Goal: Transaction & Acquisition: Obtain resource

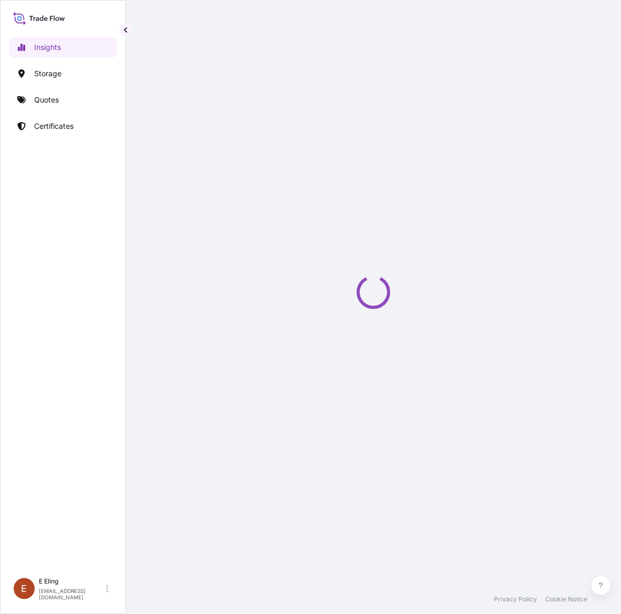
select select "2025"
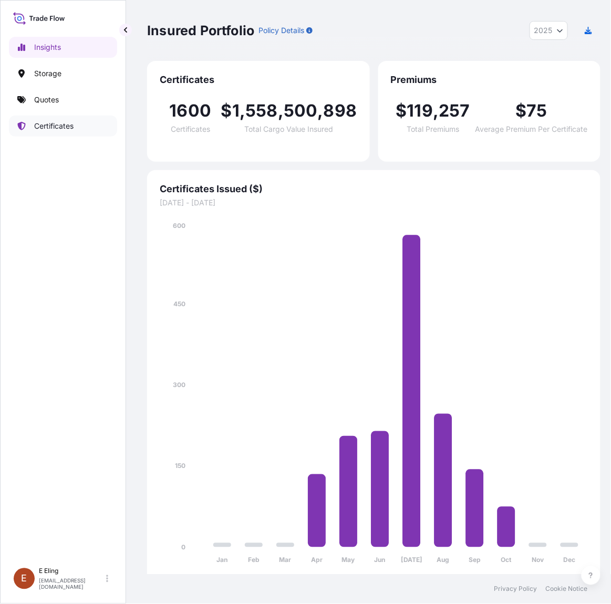
click at [76, 134] on link "Certificates" at bounding box center [63, 126] width 108 height 21
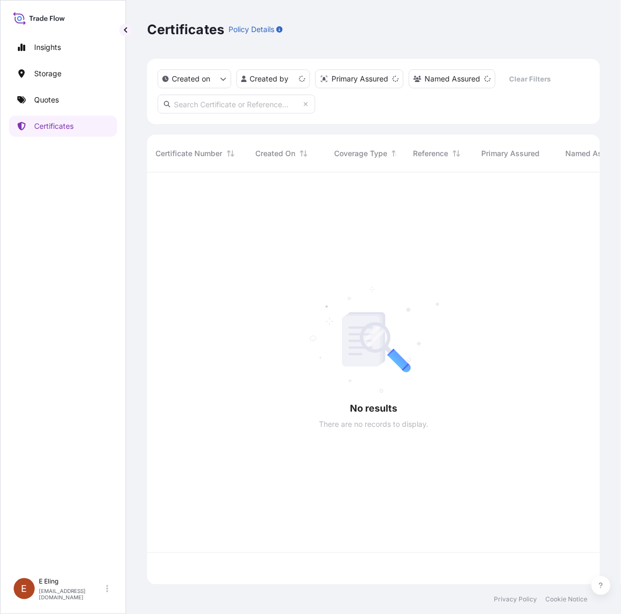
scroll to position [408, 443]
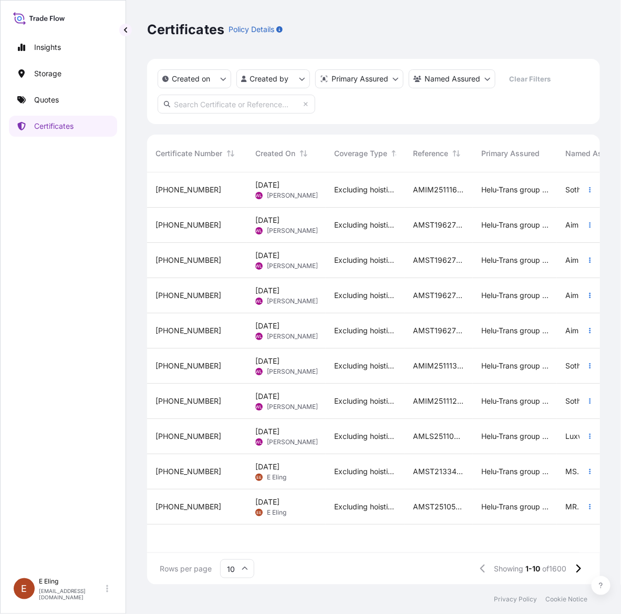
click at [237, 104] on input "text" at bounding box center [237, 104] width 158 height 19
paste input "AMST182619MMMM"
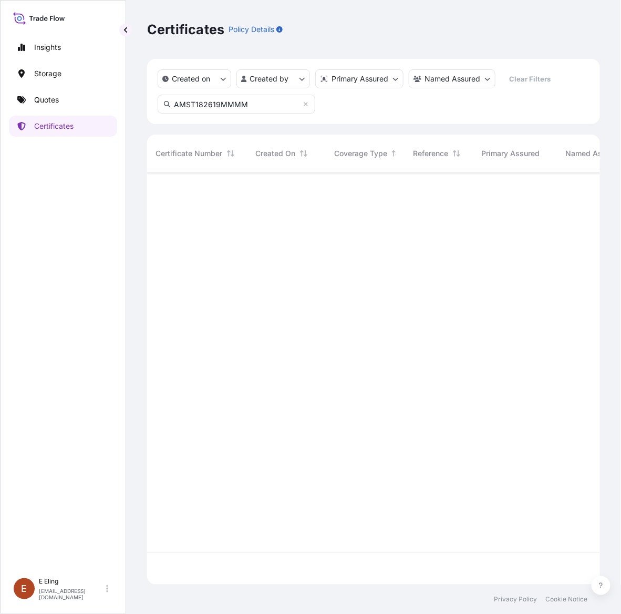
type input "AMST182619MMMM"
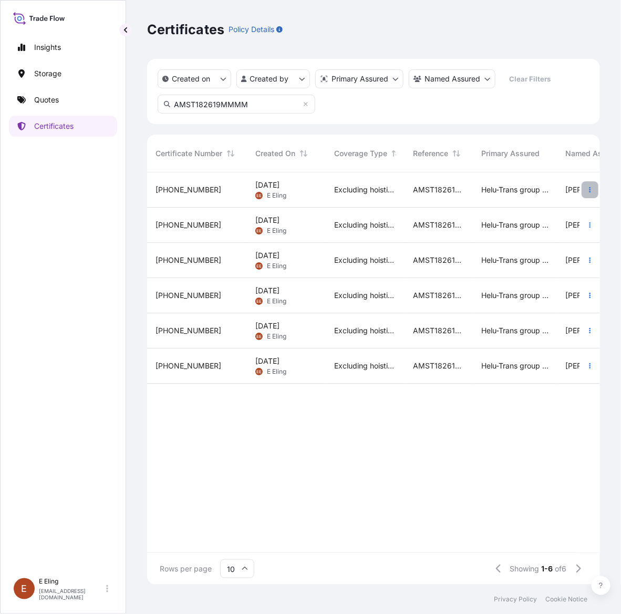
click at [589, 192] on icon "button" at bounding box center [590, 190] width 6 height 6
click at [561, 191] on link "Duplicate quote" at bounding box center [534, 191] width 98 height 17
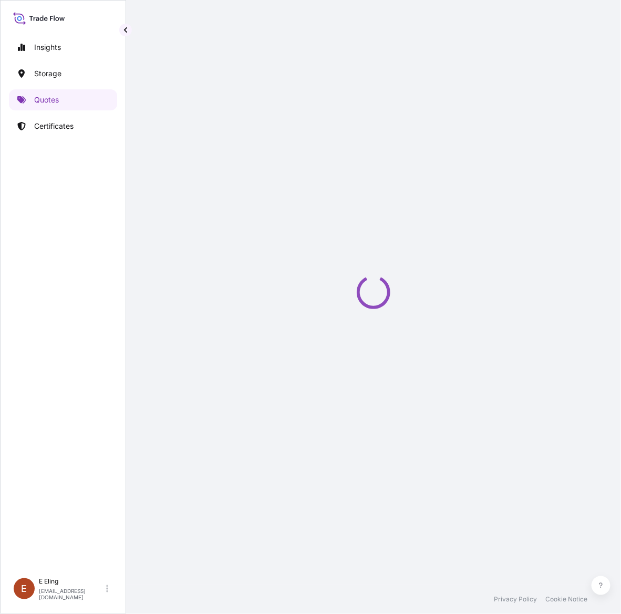
select select "STORAGE"
select select "Storage"
select select "[GEOGRAPHIC_DATA]"
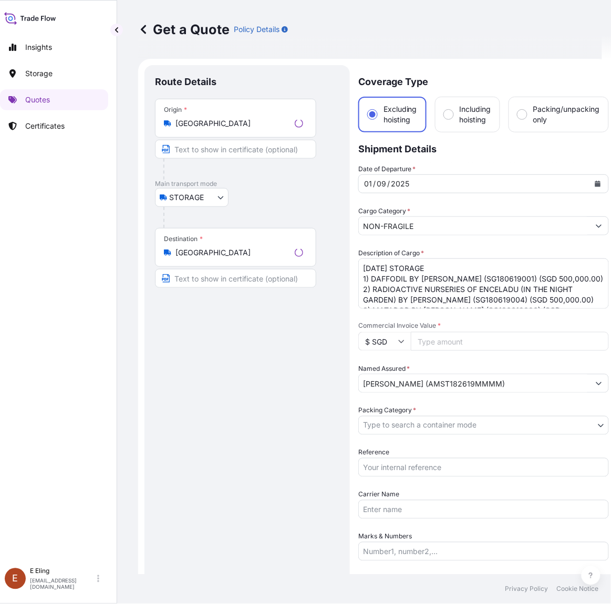
scroll to position [17, 0]
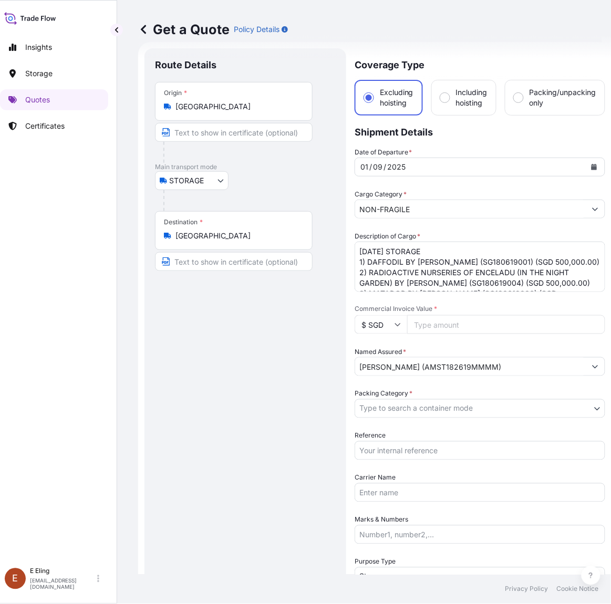
click at [594, 164] on icon "Calendar" at bounding box center [594, 167] width 6 height 6
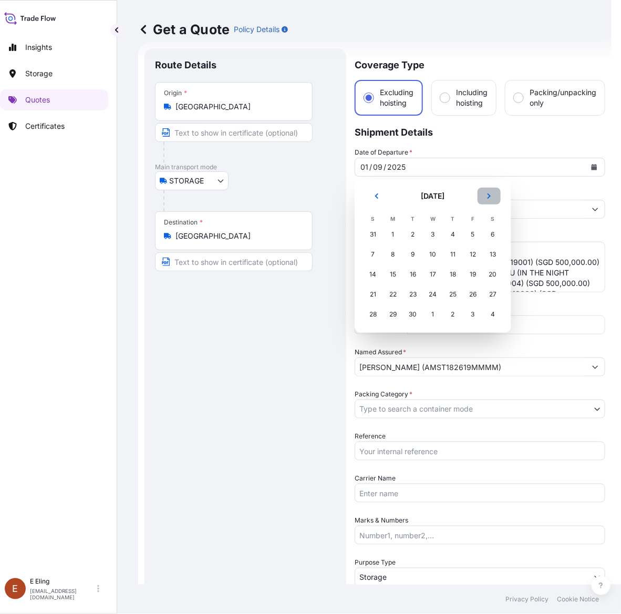
click at [490, 200] on button "Next" at bounding box center [489, 196] width 23 height 17
click at [434, 235] on div "1" at bounding box center [433, 234] width 19 height 19
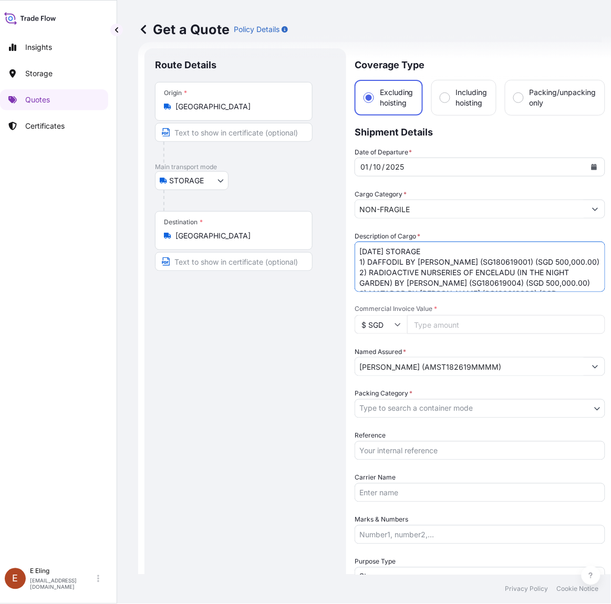
drag, startPoint x: 372, startPoint y: 250, endPoint x: 354, endPoint y: 245, distance: 18.4
click at [355, 245] on textarea "SEP25 STORAGE 1) DAFFODIL BY MARC QUINN (SG180619001) (SGD 500,000.00) 2) RADIO…" at bounding box center [480, 267] width 251 height 50
type textarea "OCT25 STORAGE 1) DAFFODIL BY MARC QUINN (SG180619001) (SGD 500,000.00) 2) RADIO…"
click at [438, 450] on input "Reference" at bounding box center [480, 450] width 251 height 19
paste input "AMST182619MMMM"
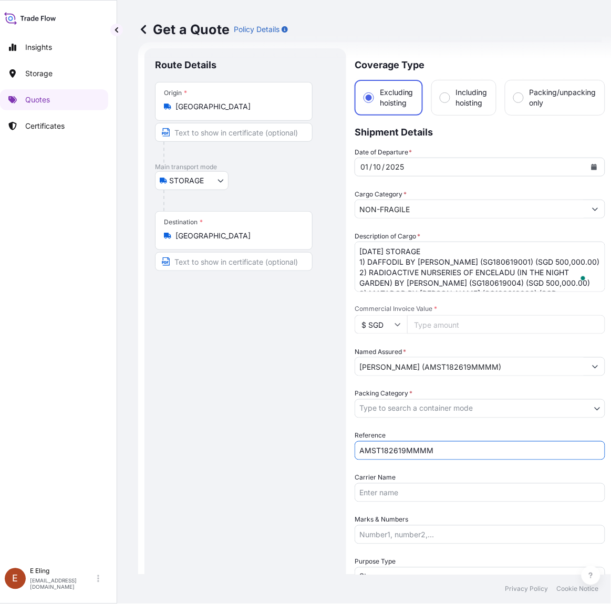
type input "AMST182619MMMM"
click at [435, 408] on body "Insights Storage Quotes Certificates E E Eling eeling@helutrans.com Get a Quote…" at bounding box center [296, 302] width 611 height 604
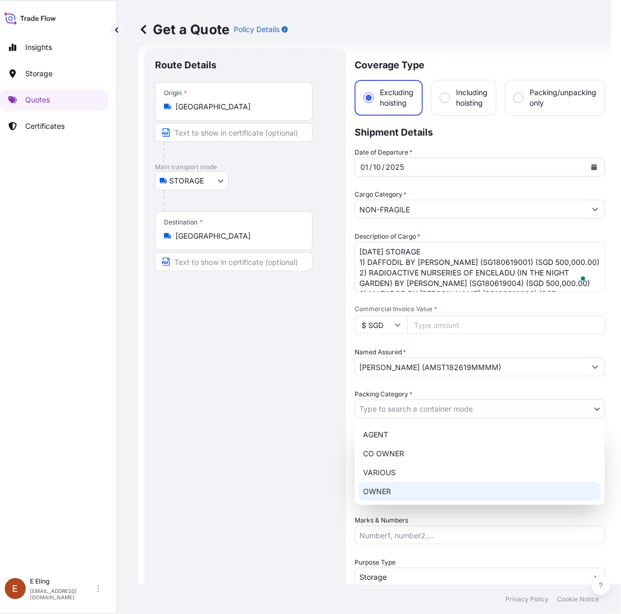
click at [408, 490] on div "OWNER" at bounding box center [480, 491] width 242 height 19
select select "27"
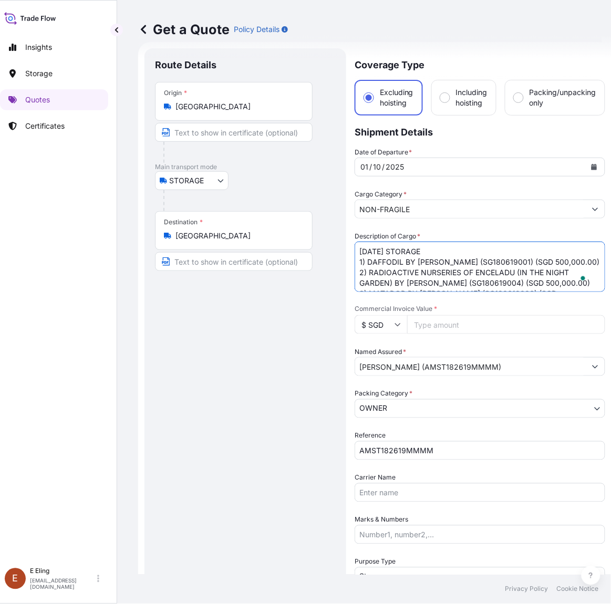
click at [464, 266] on textarea "SEP25 STORAGE 1) DAFFODIL BY MARC QUINN (SG180619001) (SGD 500,000.00) 2) RADIO…" at bounding box center [480, 267] width 251 height 50
click at [425, 255] on textarea "SEP25 STORAGE 1) DAFFODIL BY MARC QUINN (SG180619001) (SGD 500,000.00) 2) RADIO…" at bounding box center [480, 267] width 251 height 50
click at [387, 260] on textarea "SEP25 STORAGE 1) DAFFODIL BY MARC QUINN (SG180619001) (SGD 500,000.00) 2) RADIO…" at bounding box center [480, 267] width 251 height 50
click at [487, 259] on textarea "SEP25 STORAGE 1) DAFFODIL BY MARC QUINN (SG180619001) (SGD 500,000.00) 2) RADIO…" at bounding box center [480, 267] width 251 height 50
click at [483, 282] on textarea "SEP25 STORAGE 1) DAFFODIL BY MARC QUINN (SG180619001) (SGD 500,000.00) 2) RADIO…" at bounding box center [480, 267] width 251 height 50
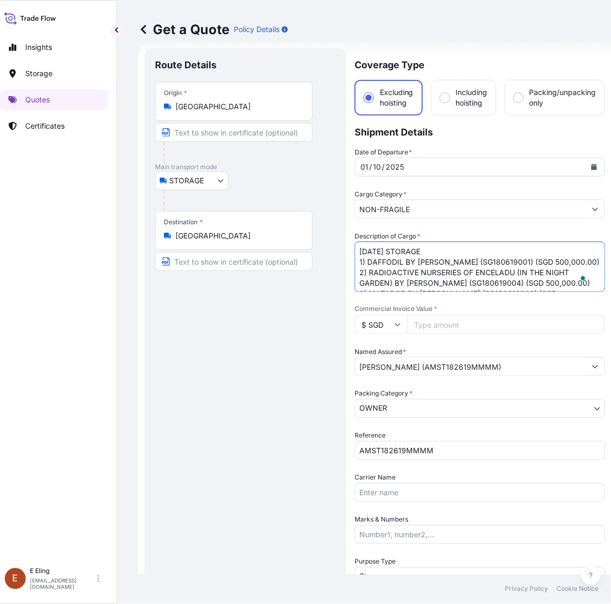
click at [539, 279] on textarea "SEP25 STORAGE 1) DAFFODIL BY MARC QUINN (SG180619001) (SGD 500,000.00) 2) RADIO…" at bounding box center [480, 267] width 251 height 50
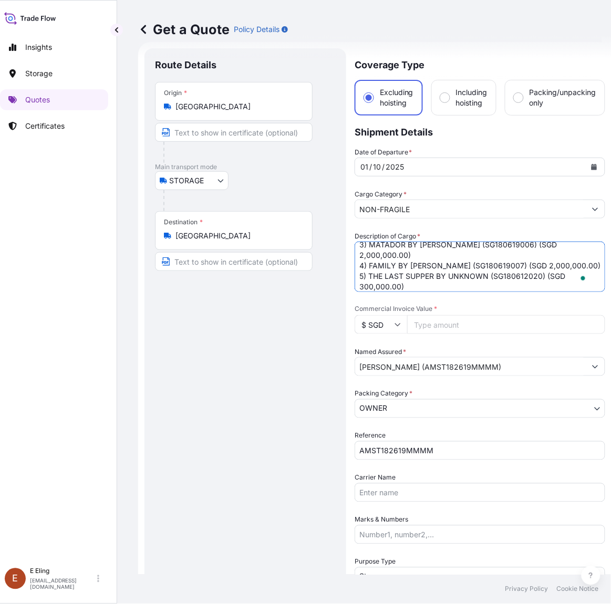
scroll to position [0, 0]
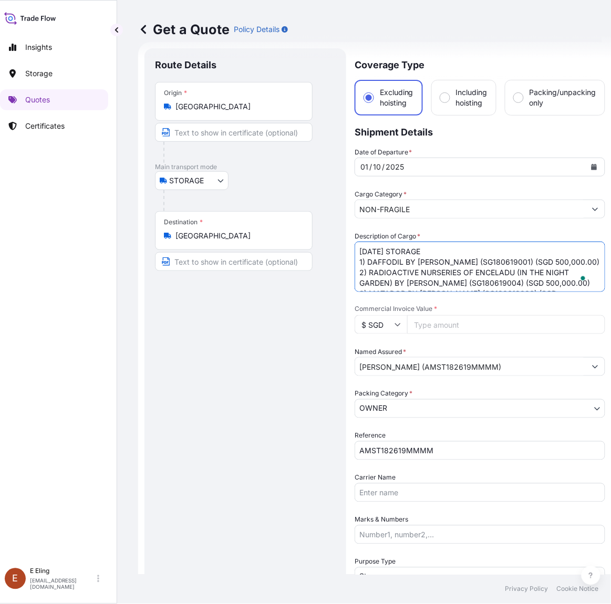
click at [539, 284] on textarea "SEP25 STORAGE 1) DAFFODIL BY MARC QUINN (SG180619001) (SGD 500,000.00) 2) RADIO…" at bounding box center [480, 267] width 251 height 50
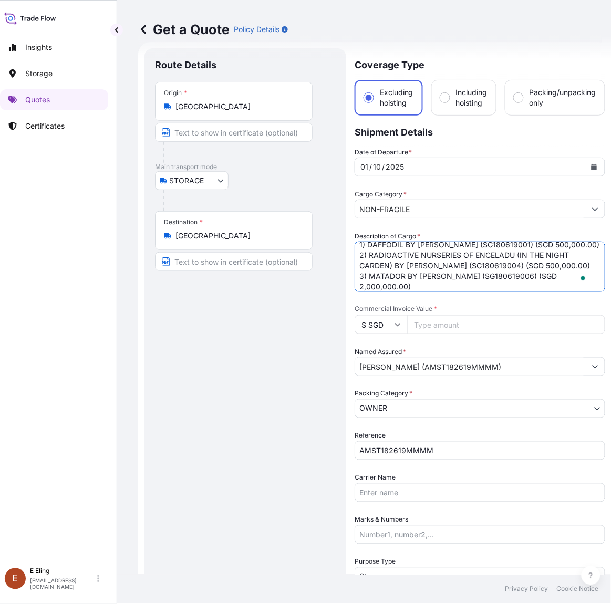
scroll to position [28, 0]
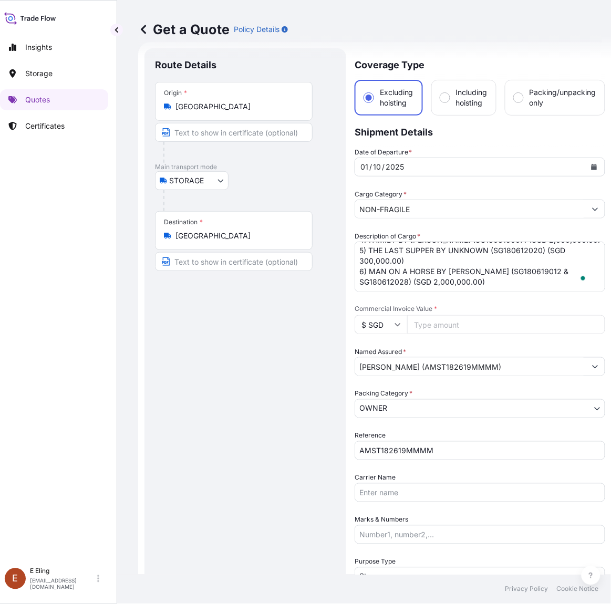
click at [500, 321] on input "Commercial Invoice Value *" at bounding box center [506, 324] width 198 height 19
paste input "7300000.00"
type input "7300000.00"
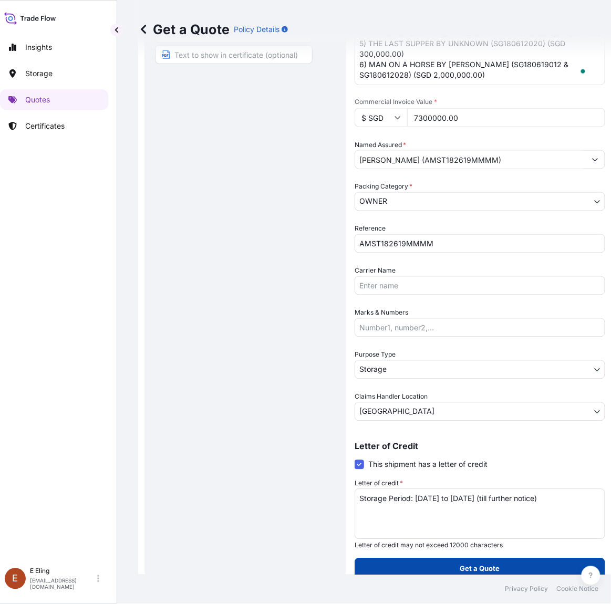
click at [476, 564] on p "Get a Quote" at bounding box center [480, 569] width 40 height 11
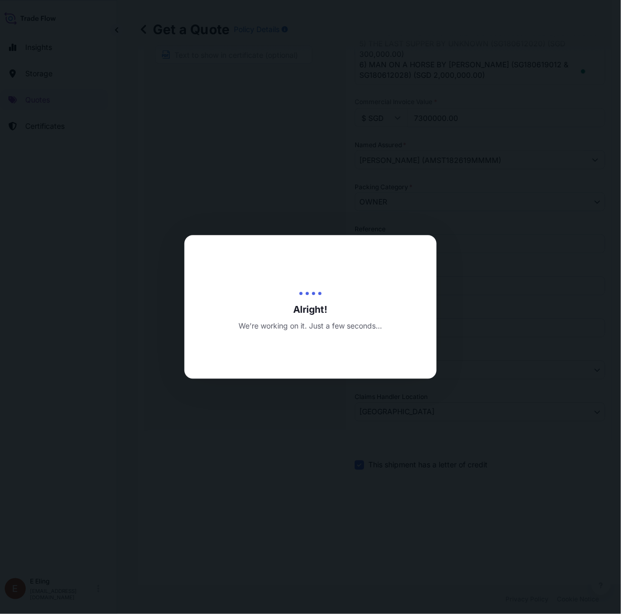
type input "[DATE]"
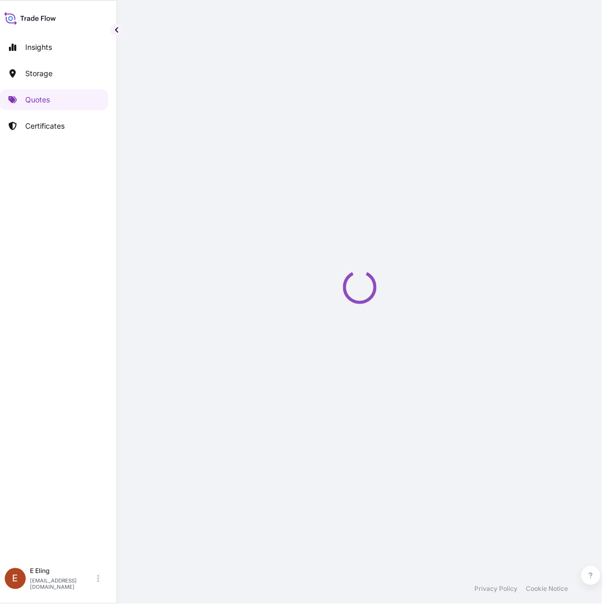
select select "STORAGE"
select select "Transit"
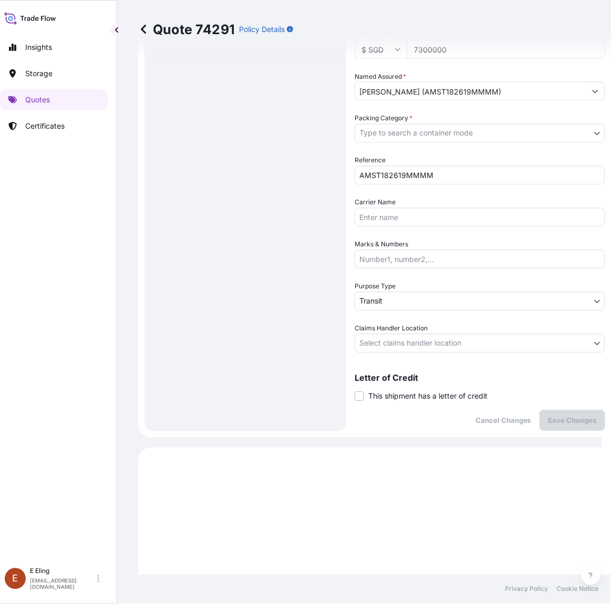
click at [418, 399] on span "This shipment has a letter of credit" at bounding box center [427, 396] width 119 height 11
click at [355, 391] on input "This shipment has a letter of credit" at bounding box center [355, 391] width 0 height 0
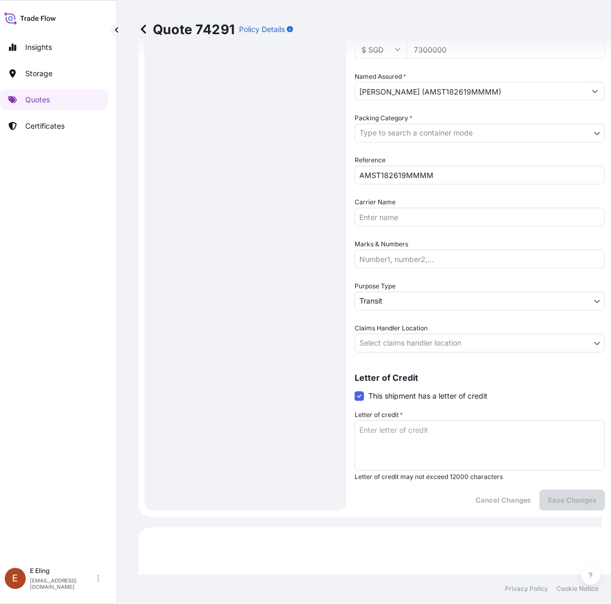
click at [416, 429] on textarea "Letter of credit *" at bounding box center [480, 446] width 251 height 50
paste textarea "Storage Period: [DATE] to [DATE] (till further notice)"
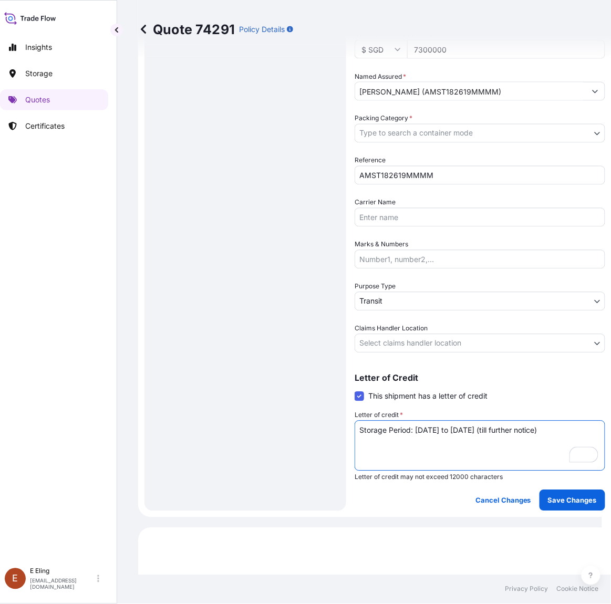
type textarea "Storage Period: [DATE] to [DATE] (till further notice)"
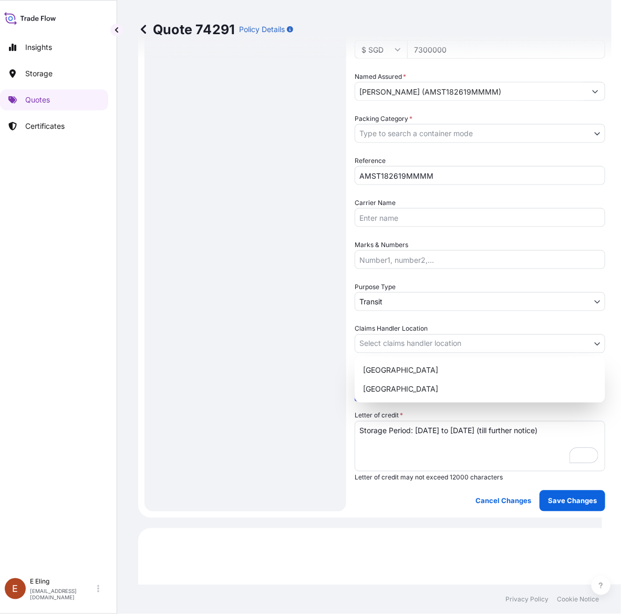
click at [400, 343] on body "Insights Storage Quotes Certificates E E Eling eeling@helutrans.com Quote 74291…" at bounding box center [296, 307] width 611 height 614
click at [392, 388] on div "[GEOGRAPHIC_DATA]" at bounding box center [480, 388] width 242 height 19
select select "[GEOGRAPHIC_DATA]"
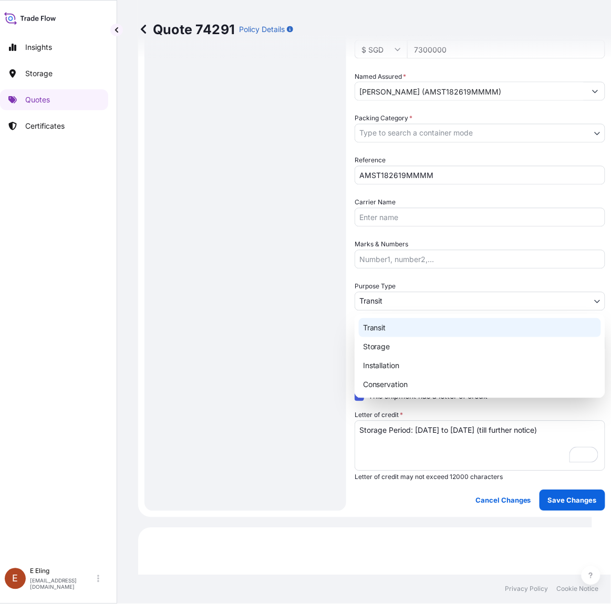
click at [383, 293] on body "Insights Storage Quotes Certificates E E Eling eeling@helutrans.com Quote 74291…" at bounding box center [291, 302] width 601 height 604
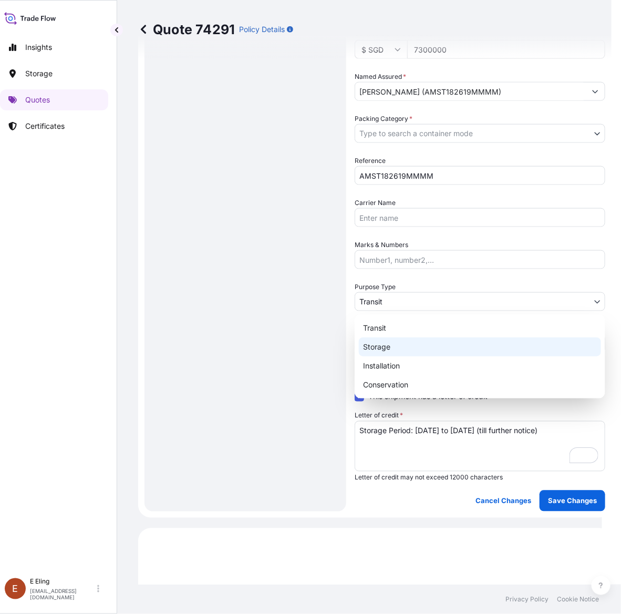
click at [389, 351] on div "Storage" at bounding box center [480, 346] width 242 height 19
select select "Storage"
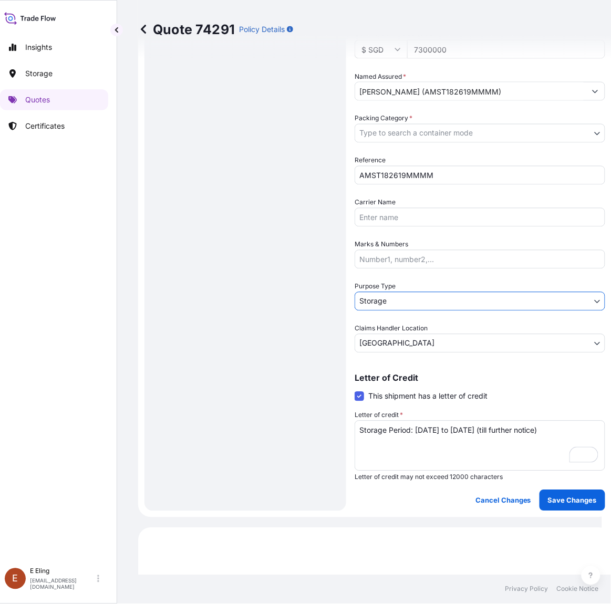
click at [416, 138] on body "Insights Storage Quotes Certificates E E Eling eeling@helutrans.com Quote 74291…" at bounding box center [296, 302] width 611 height 604
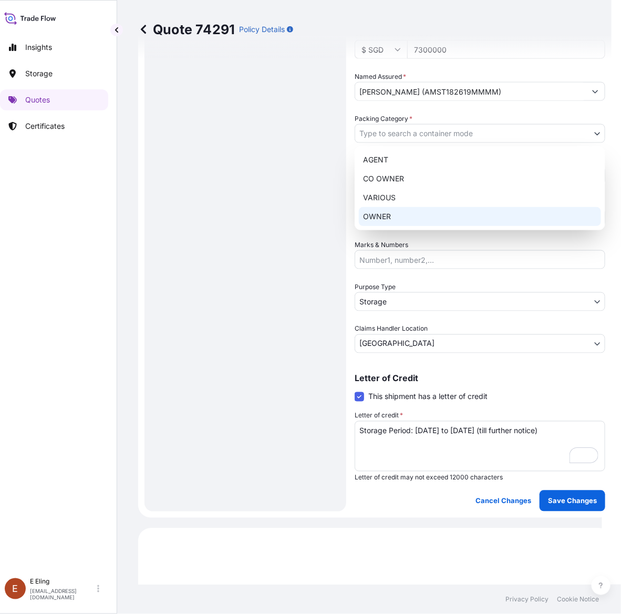
click at [399, 221] on div "OWNER" at bounding box center [480, 216] width 242 height 19
select select "27"
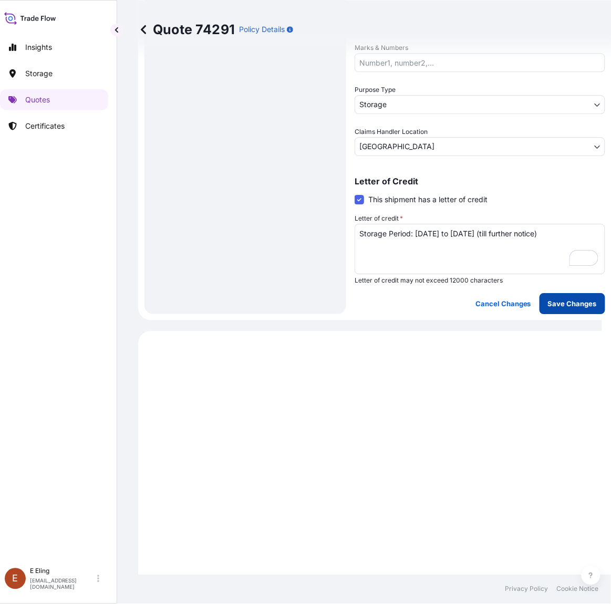
click at [558, 300] on p "Save Changes" at bounding box center [572, 303] width 49 height 11
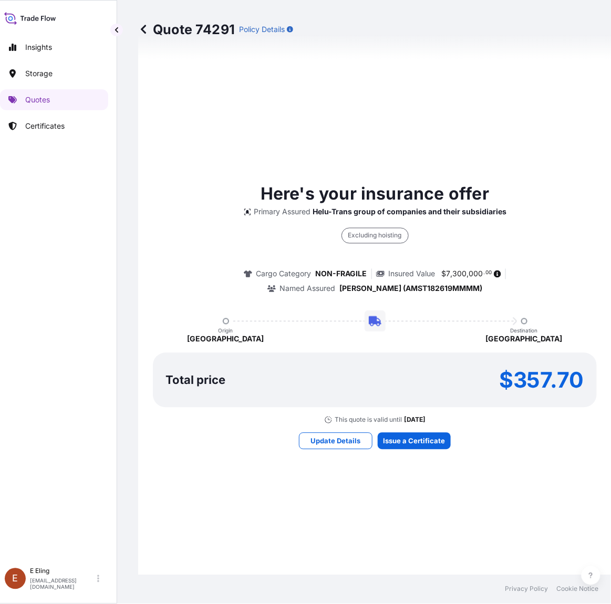
select select "STORAGE"
select select "Storage"
select select "[GEOGRAPHIC_DATA]"
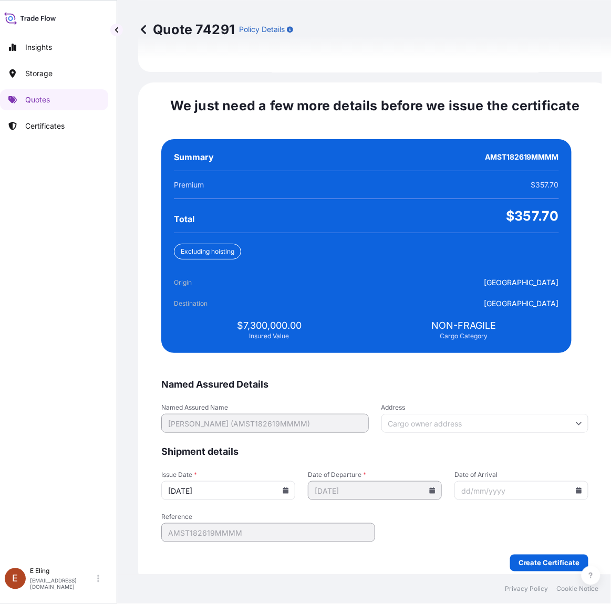
click at [289, 488] on icon at bounding box center [286, 491] width 6 height 6
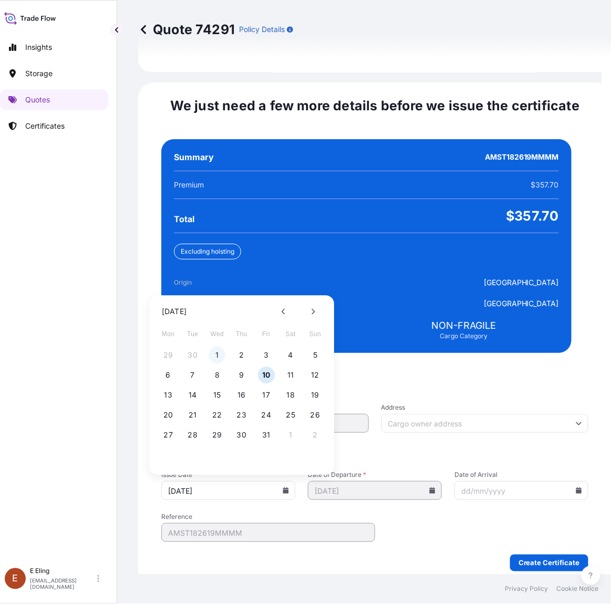
click at [214, 347] on button "1" at bounding box center [217, 355] width 17 height 17
type input "[DATE]"
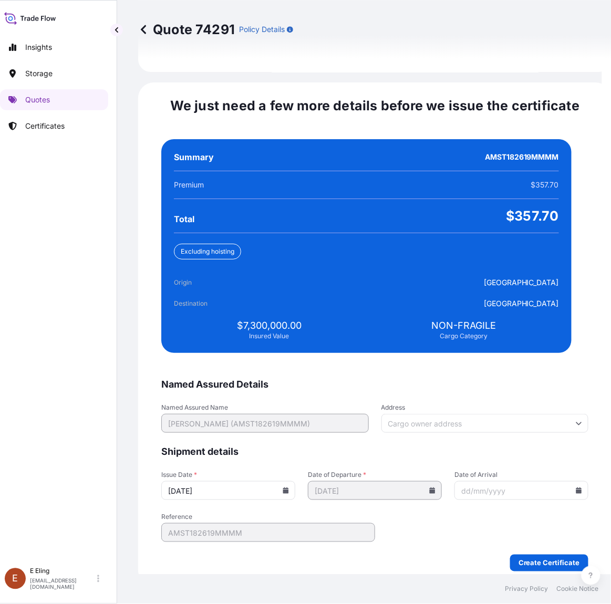
drag, startPoint x: 563, startPoint y: 482, endPoint x: 558, endPoint y: 479, distance: 6.6
click at [563, 482] on input "Date of Arrival" at bounding box center [522, 490] width 134 height 19
click at [576, 488] on icon at bounding box center [579, 491] width 6 height 6
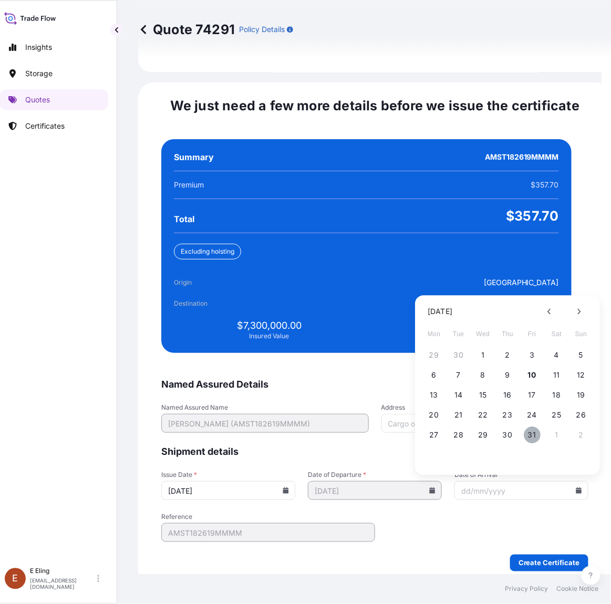
click at [529, 427] on button "31" at bounding box center [532, 435] width 17 height 17
type input "[DATE]"
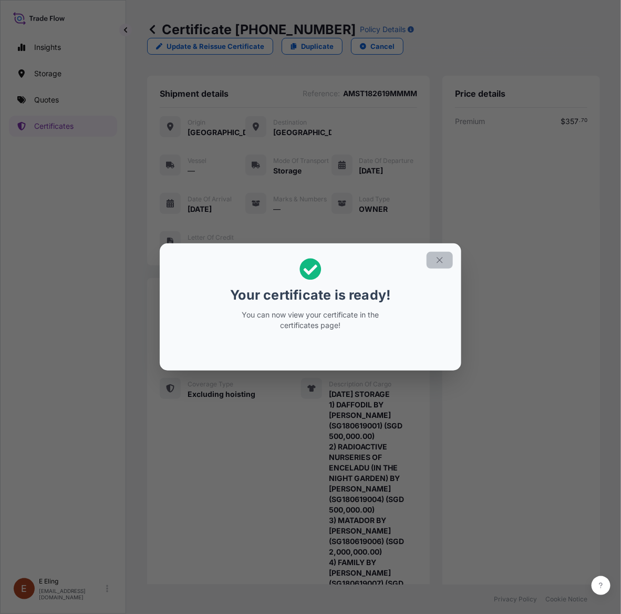
click at [430, 264] on button "button" at bounding box center [440, 260] width 26 height 17
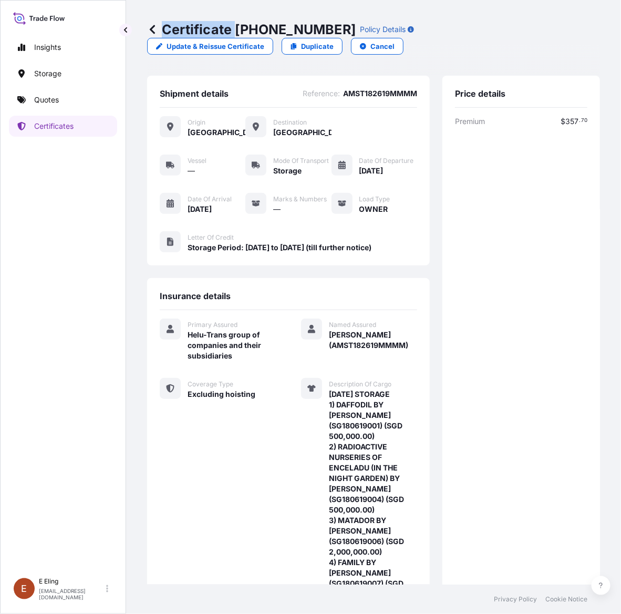
copy p "Certificate"
drag, startPoint x: 235, startPoint y: 28, endPoint x: 485, endPoint y: 1, distance: 251.1
click at [330, 29] on div "Certificate 31504-1620-1 Policy Details" at bounding box center [280, 29] width 267 height 17
click at [232, 26] on p "Certificate 31504-1620-1" at bounding box center [251, 29] width 209 height 17
click at [236, 27] on p "Certificate 31504-1620-1" at bounding box center [251, 29] width 209 height 17
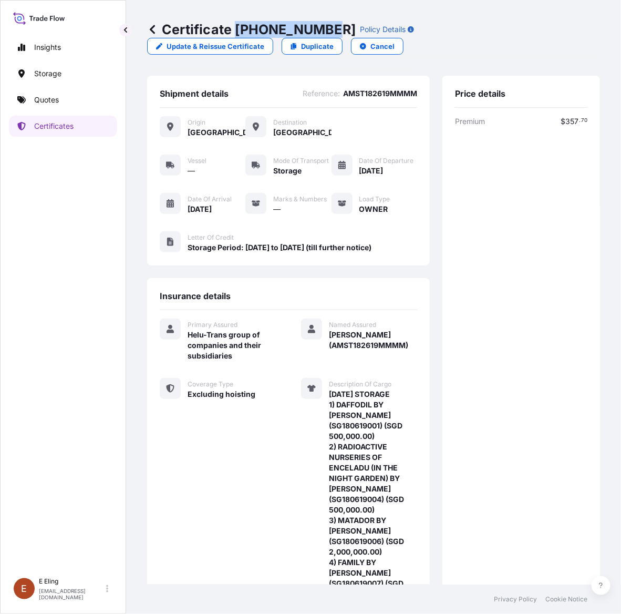
drag, startPoint x: 238, startPoint y: 26, endPoint x: 326, endPoint y: 28, distance: 88.3
click at [326, 28] on p "Certificate 31504-1620-1" at bounding box center [251, 29] width 209 height 17
copy p "[PHONE_NUMBER]"
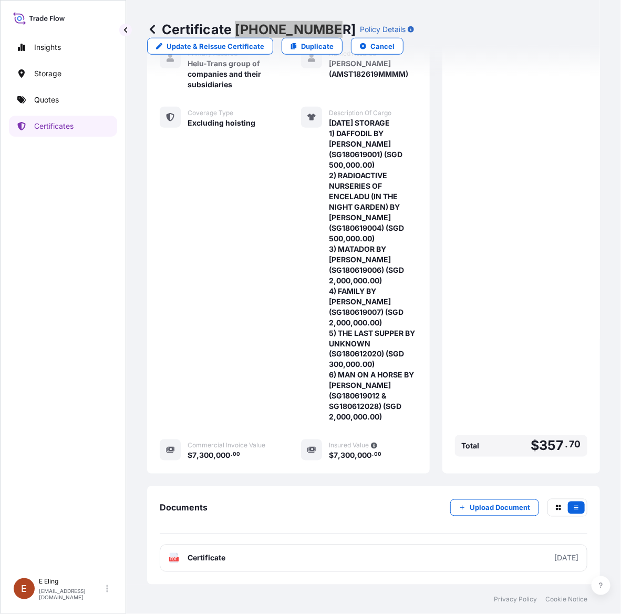
scroll to position [286, 0]
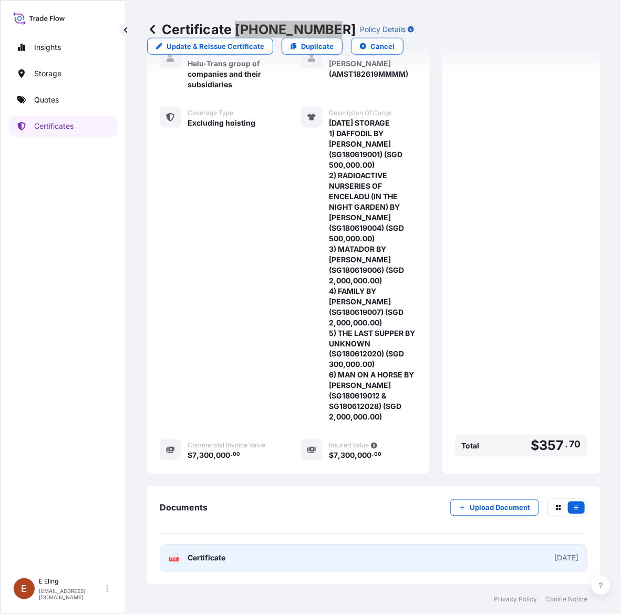
click at [455, 557] on link "PDF Certificate [DATE]" at bounding box center [374, 557] width 428 height 27
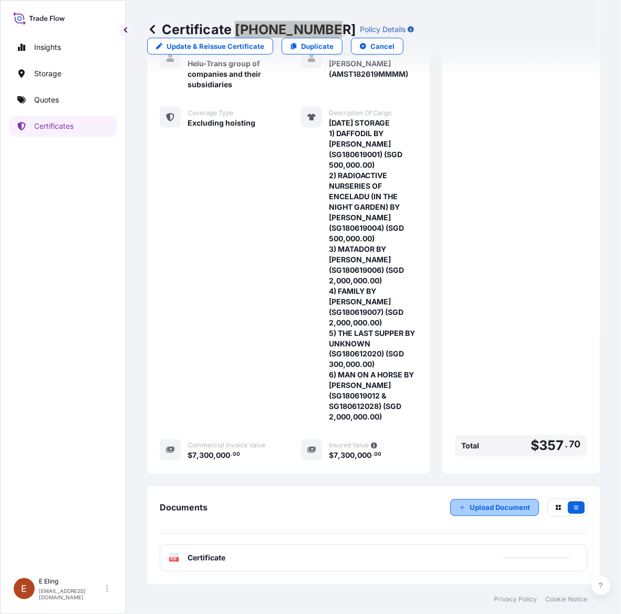
click at [477, 504] on p "Upload Document" at bounding box center [500, 507] width 60 height 11
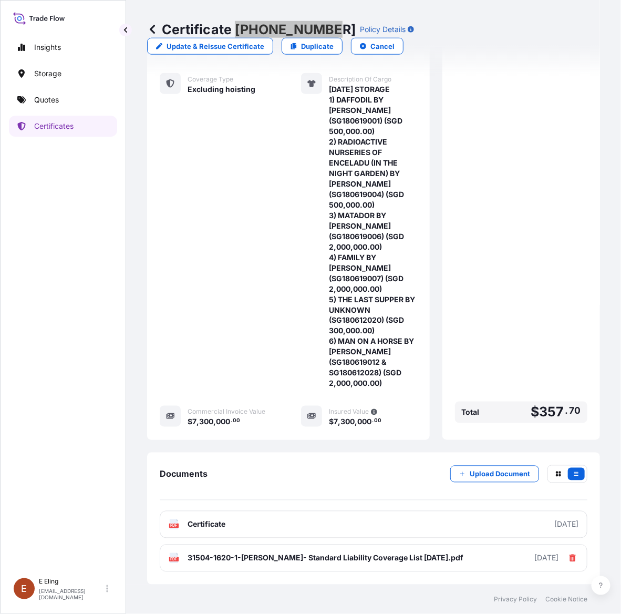
scroll to position [320, 0]
drag, startPoint x: 366, startPoint y: 490, endPoint x: 353, endPoint y: 474, distance: 20.5
click at [366, 490] on div "Documents Upload Document" at bounding box center [374, 482] width 428 height 35
click at [565, 313] on div "Premium $ 357 . 70 Total $ 357 . 70" at bounding box center [521, 119] width 132 height 616
click at [64, 125] on p "Certificates" at bounding box center [53, 126] width 39 height 11
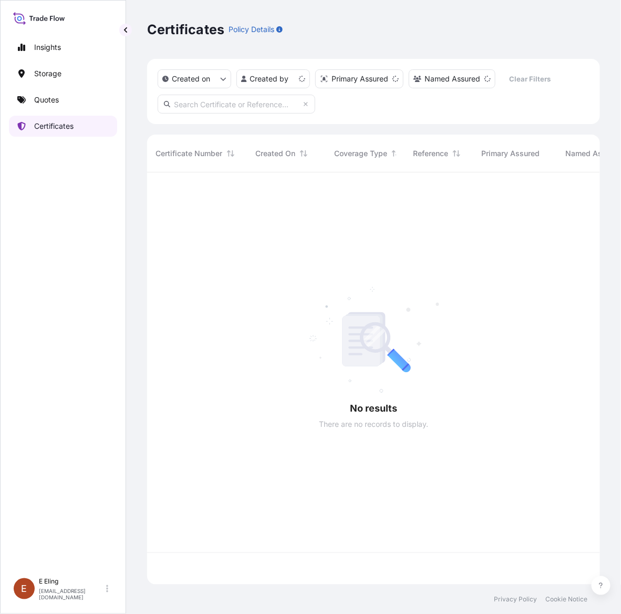
scroll to position [408, 443]
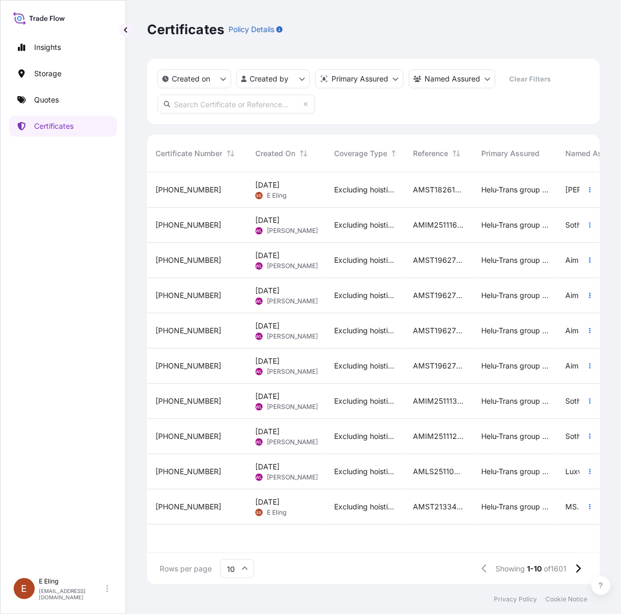
drag, startPoint x: 77, startPoint y: 407, endPoint x: 136, endPoint y: 318, distance: 106.3
click at [77, 406] on div "Insights Storage Quotes Certificates" at bounding box center [63, 299] width 108 height 545
click at [269, 105] on input "text" at bounding box center [237, 104] width 158 height 19
paste input "AMST223549INZJ"
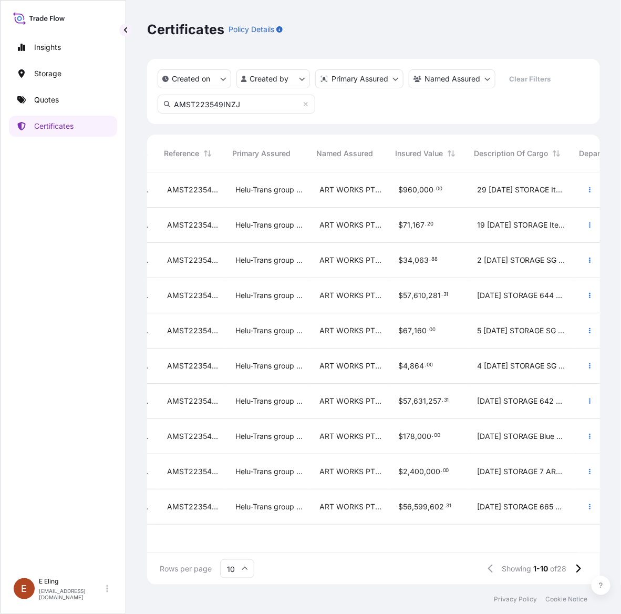
scroll to position [0, 249]
type input "AMST223549INZJ"
click at [593, 296] on icon "button" at bounding box center [590, 295] width 6 height 6
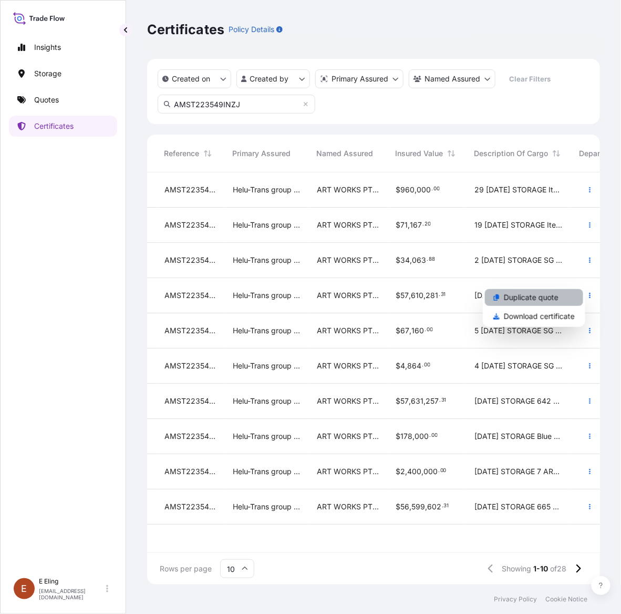
click at [566, 295] on link "Duplicate quote" at bounding box center [534, 297] width 98 height 17
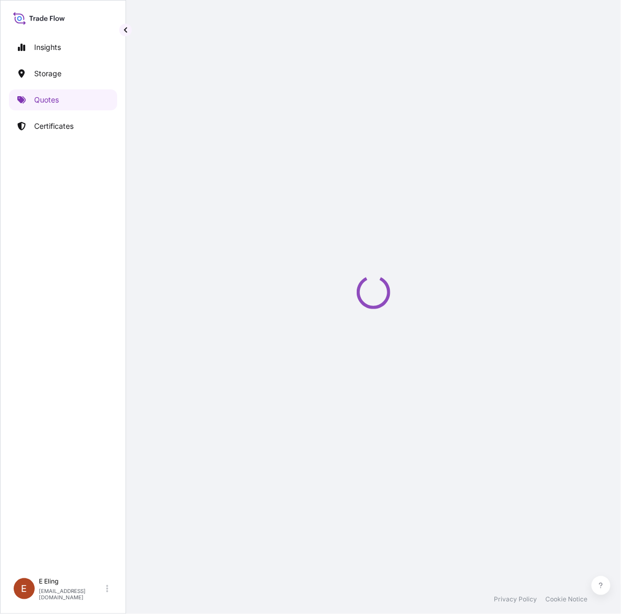
select select "STORAGE"
select select "Transit"
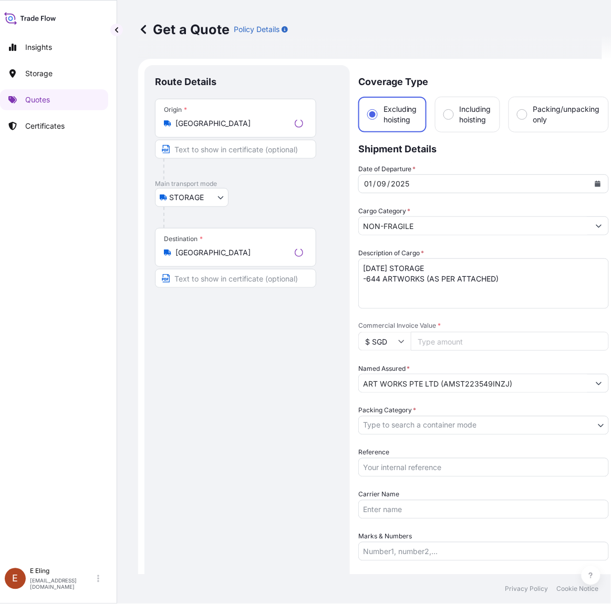
scroll to position [17, 0]
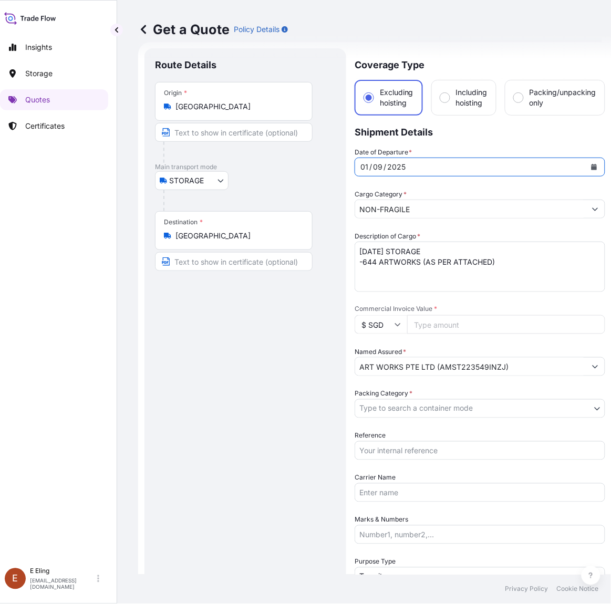
click at [592, 162] on button "Calendar" at bounding box center [594, 167] width 17 height 17
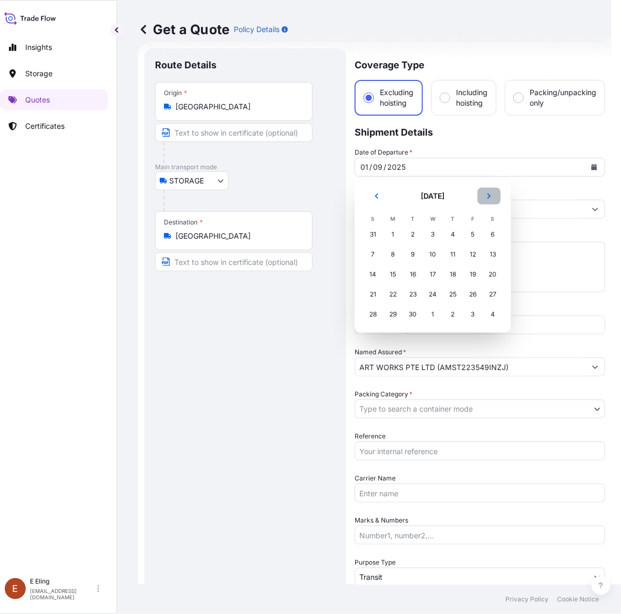
click at [489, 198] on button "Next" at bounding box center [489, 196] width 23 height 17
click at [429, 235] on div "1" at bounding box center [433, 234] width 19 height 19
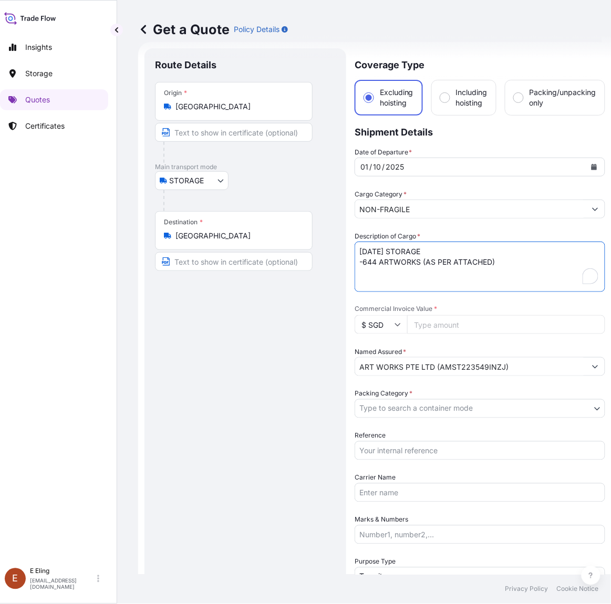
drag, startPoint x: 373, startPoint y: 248, endPoint x: 348, endPoint y: 248, distance: 24.7
click at [348, 248] on form "Route Details Place of loading Road / Inland Road / Inland Origin * Singapore M…" at bounding box center [374, 417] width 473 height 751
type textarea "OCT25 STORAGE -644 ARTWORKS (AS PER ATTACHED)"
click at [403, 455] on input "Reference" at bounding box center [480, 450] width 251 height 19
paste input "AMST223549INZJ"
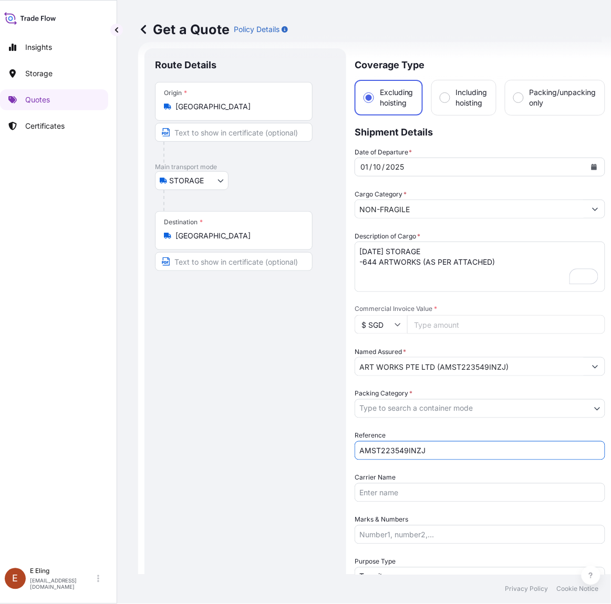
type input "AMST223549INZJ"
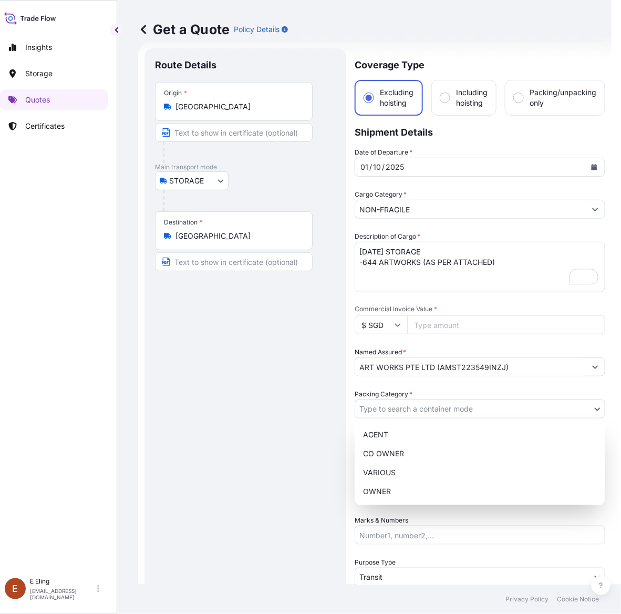
click at [421, 413] on body "Insights Storage Quotes Certificates E E Eling eeling@helutrans.com Get a Quote…" at bounding box center [296, 307] width 611 height 614
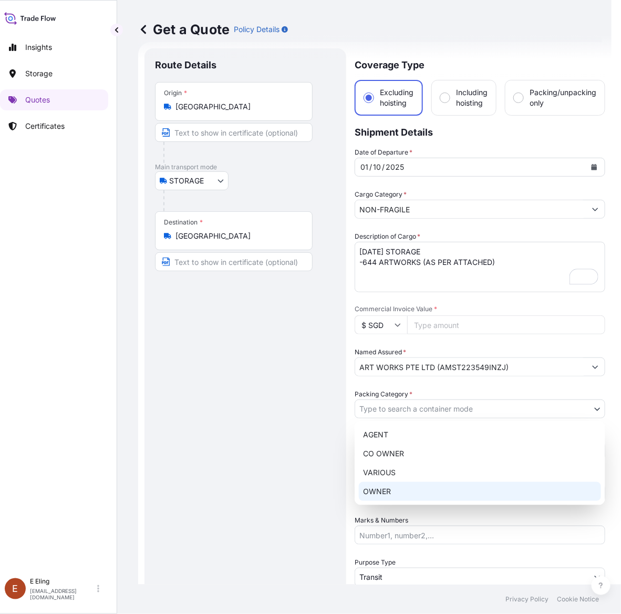
click at [399, 489] on div "OWNER" at bounding box center [480, 491] width 242 height 19
select select "27"
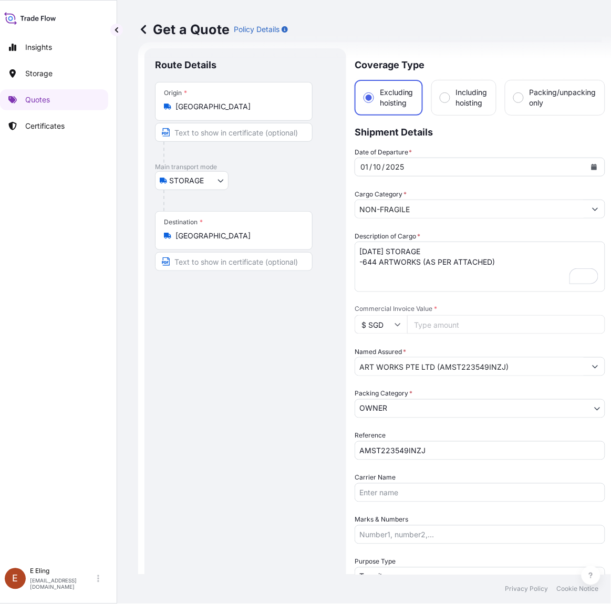
click at [432, 325] on input "Commercial Invoice Value *" at bounding box center [506, 324] width 198 height 19
paste input "57994012.39"
type input "57994012.39"
click at [371, 261] on textarea "SEP25 STORAGE -644 ARTWORKS (AS PER ATTACHED)" at bounding box center [480, 267] width 251 height 50
type textarea "OCT25 STORAGE -647 ARTWORKS (AS PER ATTACHED)"
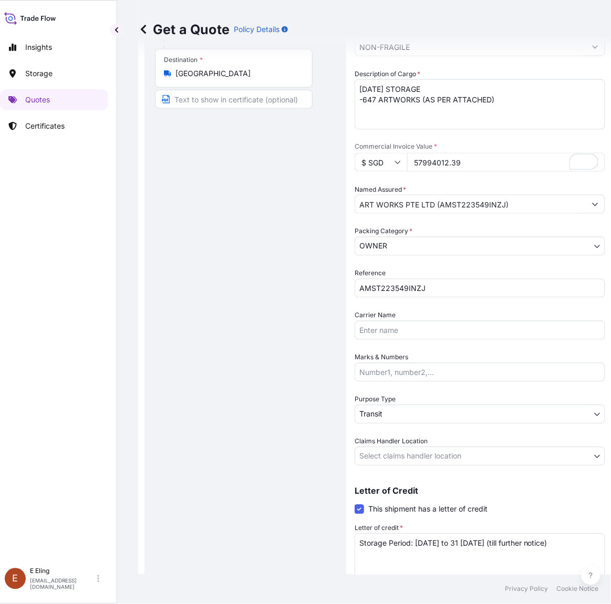
scroll to position [179, 0]
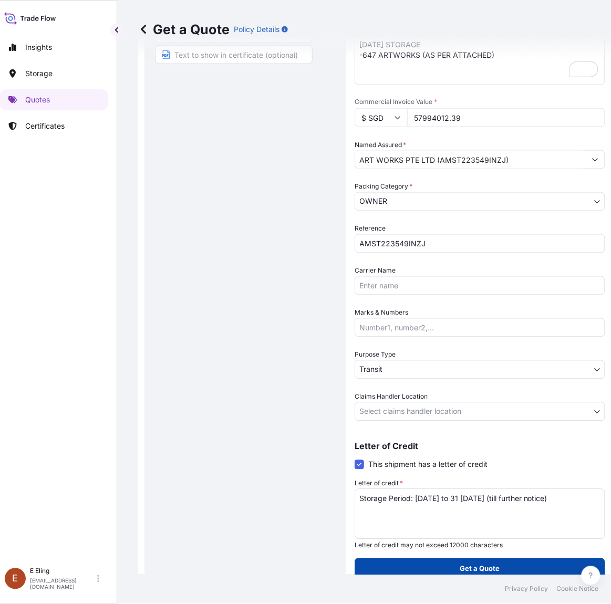
click at [477, 566] on p "Get a Quote" at bounding box center [480, 569] width 40 height 11
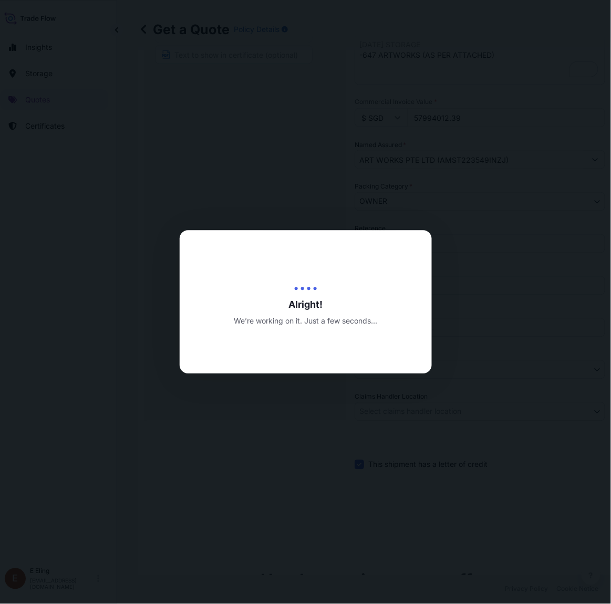
type input "[DATE]"
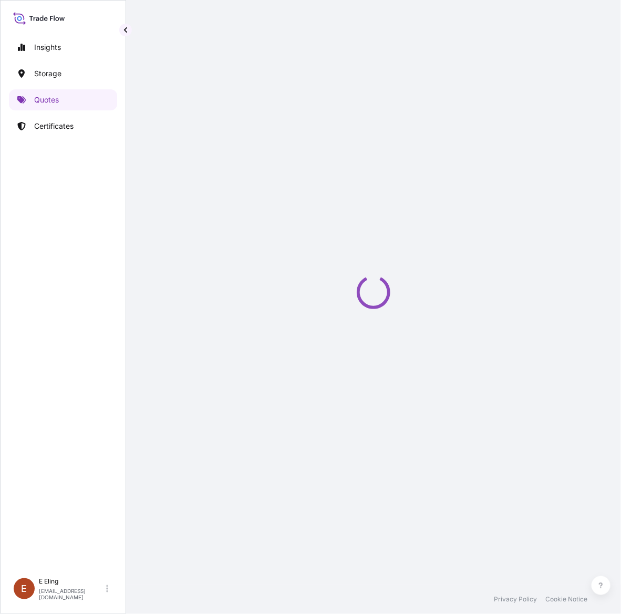
select select "STORAGE"
select select "Transit"
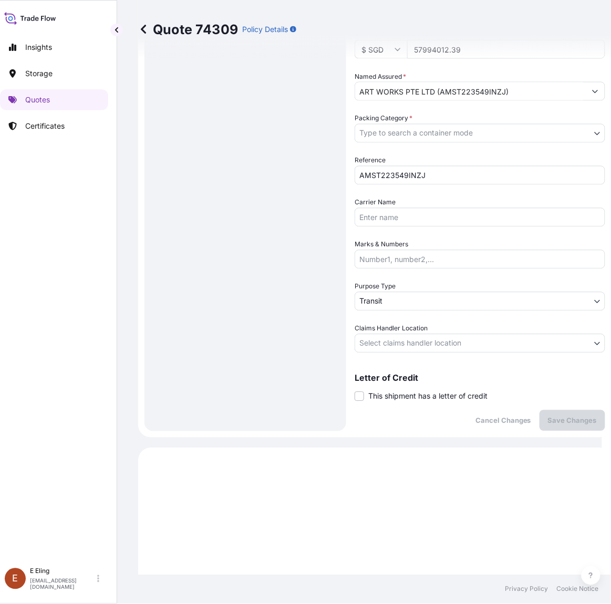
click at [364, 393] on label "This shipment has a letter of credit" at bounding box center [421, 396] width 133 height 11
click at [355, 391] on input "This shipment has a letter of credit" at bounding box center [355, 391] width 0 height 0
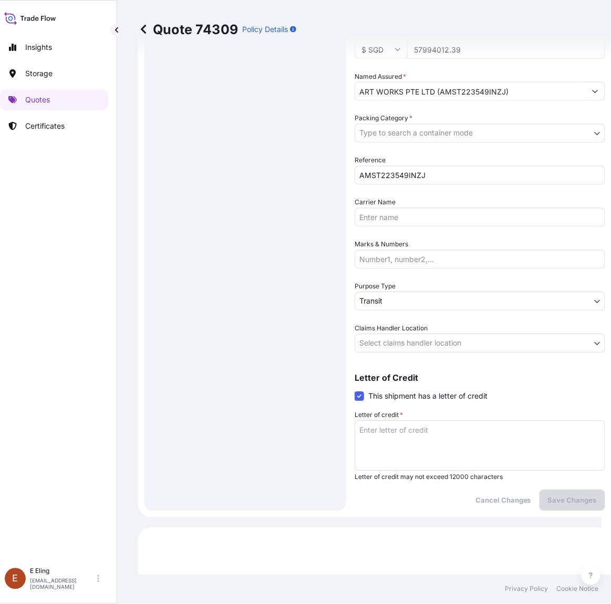
click at [391, 438] on textarea "Letter of credit *" at bounding box center [480, 446] width 251 height 50
paste textarea "Storage Period: [DATE] to [DATE] (till further notice)"
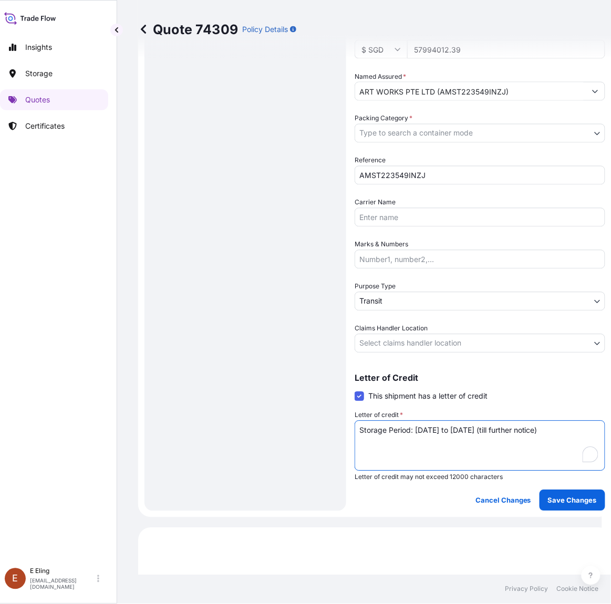
type textarea "Storage Period: [DATE] to [DATE] (till further notice)"
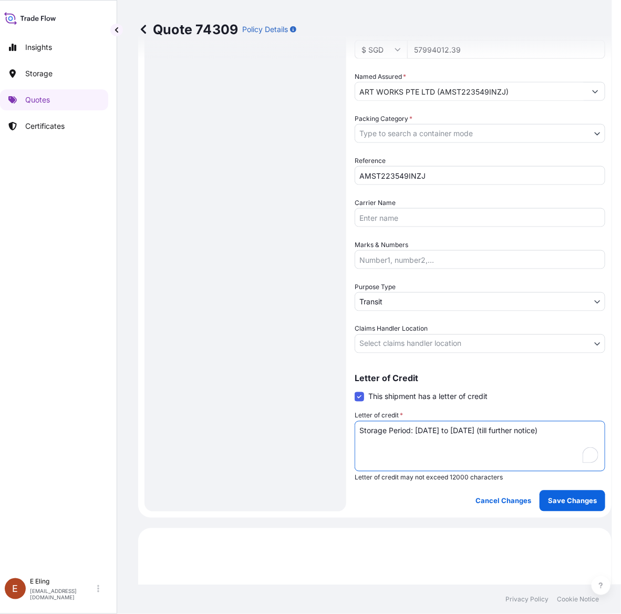
click at [402, 337] on body "Insights Storage Quotes Certificates E E Eling eeling@helutrans.com Quote 74309…" at bounding box center [301, 307] width 621 height 614
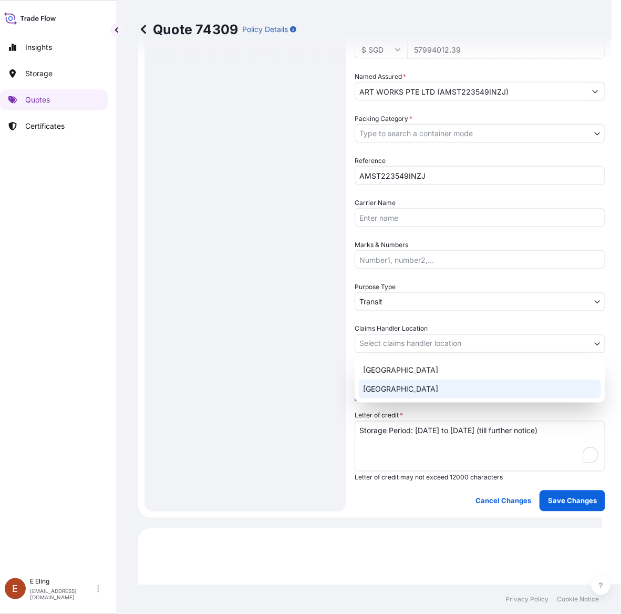
click at [399, 399] on div "Hong Kong Singapore" at bounding box center [480, 379] width 251 height 46
click at [398, 393] on div "[GEOGRAPHIC_DATA]" at bounding box center [480, 388] width 242 height 19
select select "[GEOGRAPHIC_DATA]"
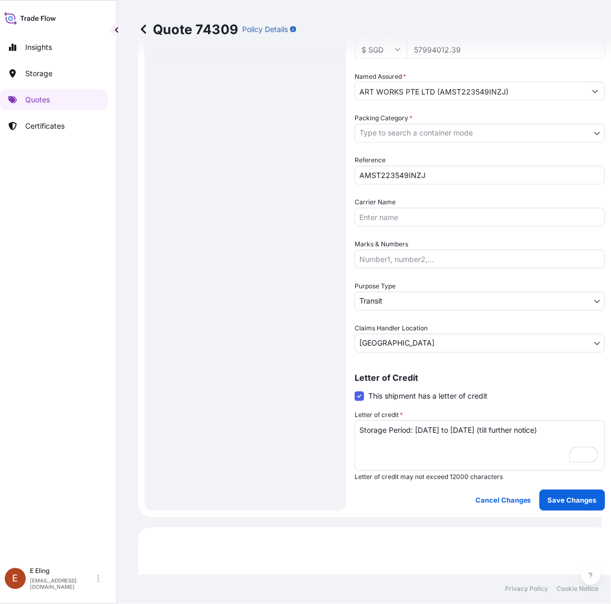
click at [390, 287] on span "Purpose Type" at bounding box center [375, 287] width 41 height 11
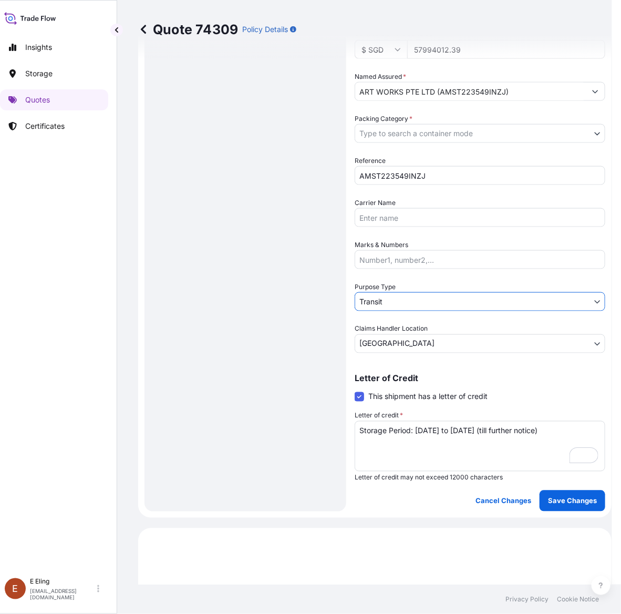
click at [389, 295] on body "Insights Storage Quotes Certificates E E Eling eeling@helutrans.com Quote 74309…" at bounding box center [301, 307] width 621 height 614
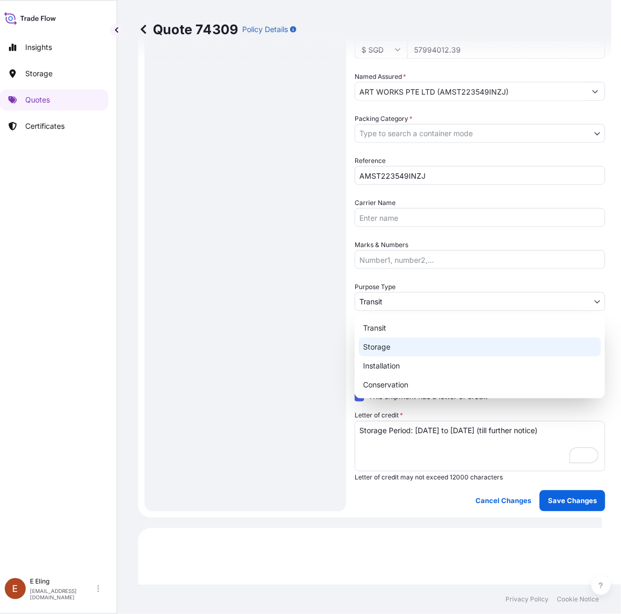
click at [389, 342] on div "Storage" at bounding box center [480, 346] width 242 height 19
select select "Storage"
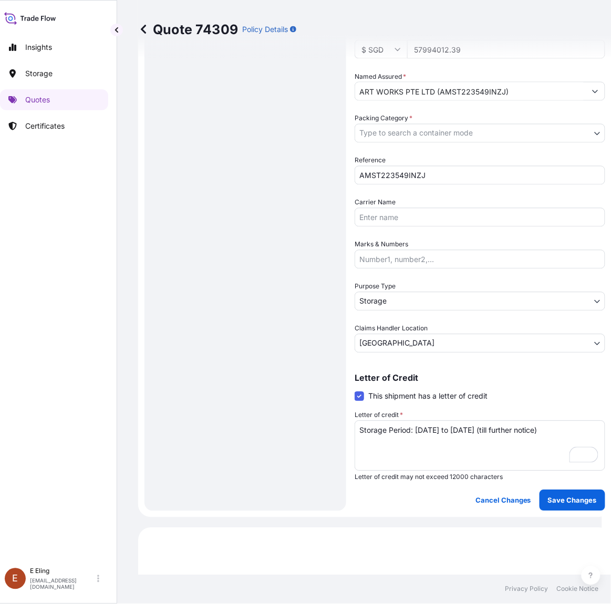
click at [403, 118] on span "Packing Category *" at bounding box center [384, 119] width 58 height 11
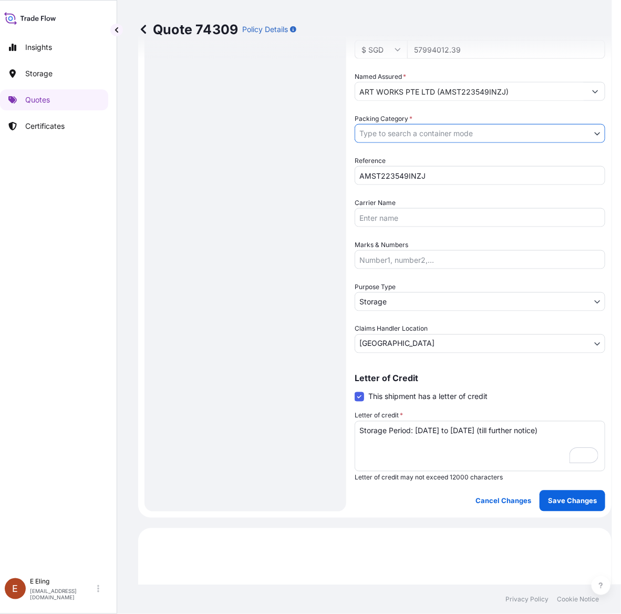
click at [400, 135] on body "Insights Storage Quotes Certificates E E Eling eeling@helutrans.com Quote 74309…" at bounding box center [301, 307] width 621 height 614
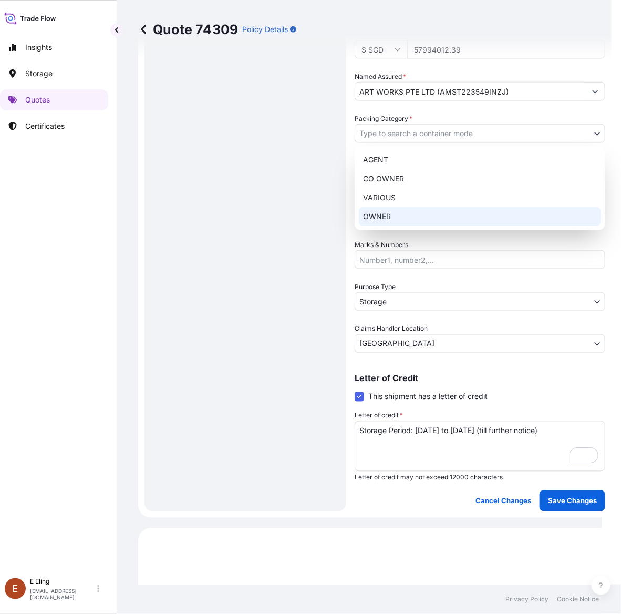
click at [391, 217] on div "OWNER" at bounding box center [480, 216] width 242 height 19
select select "27"
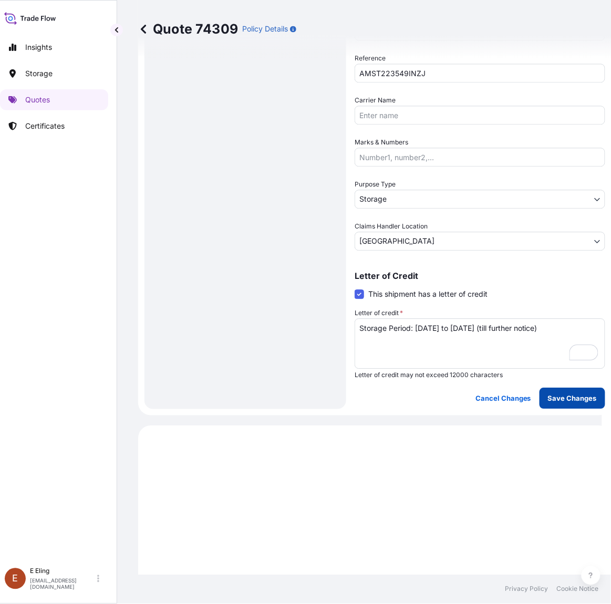
click at [576, 395] on p "Save Changes" at bounding box center [572, 399] width 49 height 11
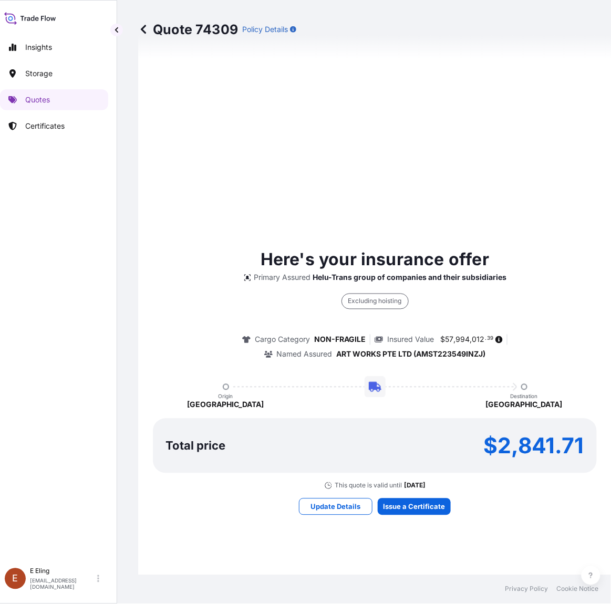
select select "STORAGE"
select select "Storage"
select select "[GEOGRAPHIC_DATA]"
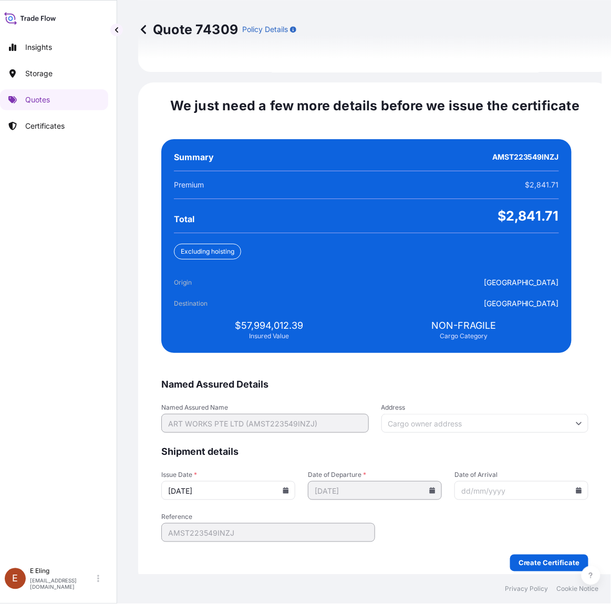
click at [284, 481] on input "[DATE]" at bounding box center [228, 490] width 134 height 19
click at [286, 481] on input "[DATE]" at bounding box center [228, 490] width 134 height 19
click at [289, 488] on icon at bounding box center [286, 491] width 6 height 6
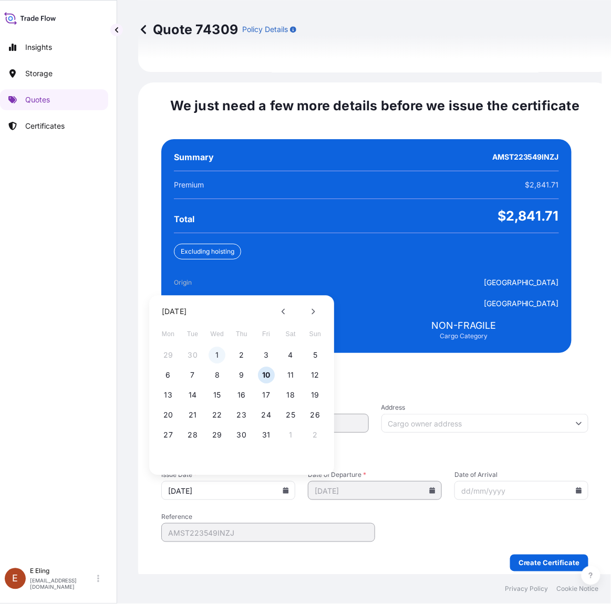
click at [211, 347] on button "1" at bounding box center [217, 355] width 17 height 17
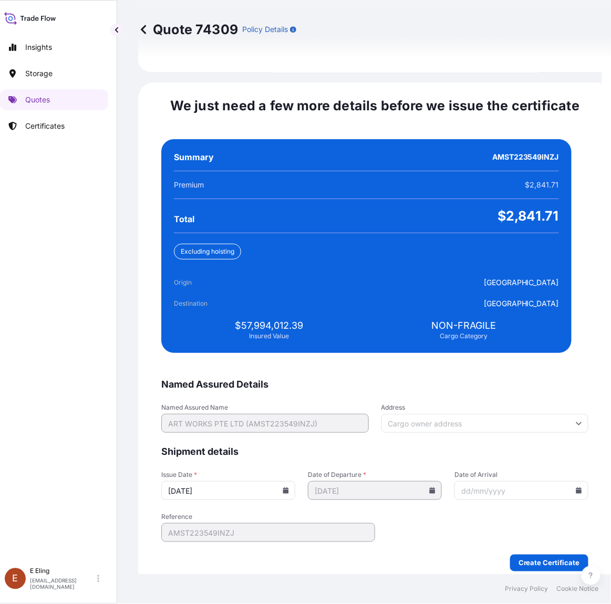
type input "[DATE]"
click at [565, 481] on input "Date of Arrival" at bounding box center [522, 490] width 134 height 19
click at [576, 488] on icon at bounding box center [579, 491] width 6 height 6
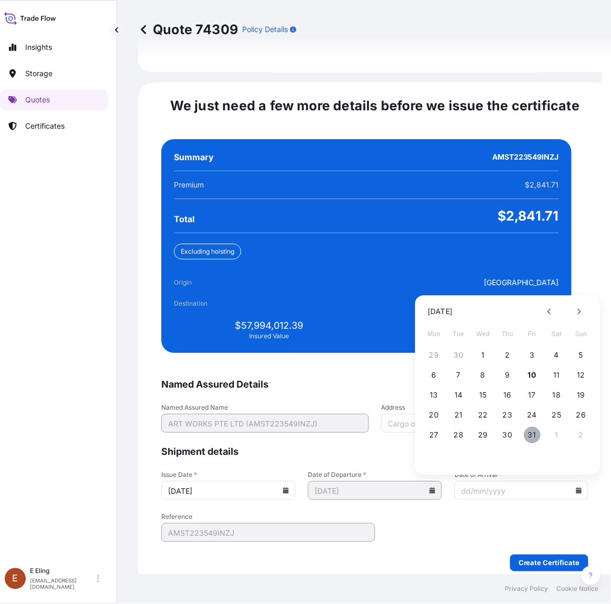
click at [536, 427] on button "31" at bounding box center [532, 435] width 17 height 17
type input "[DATE]"
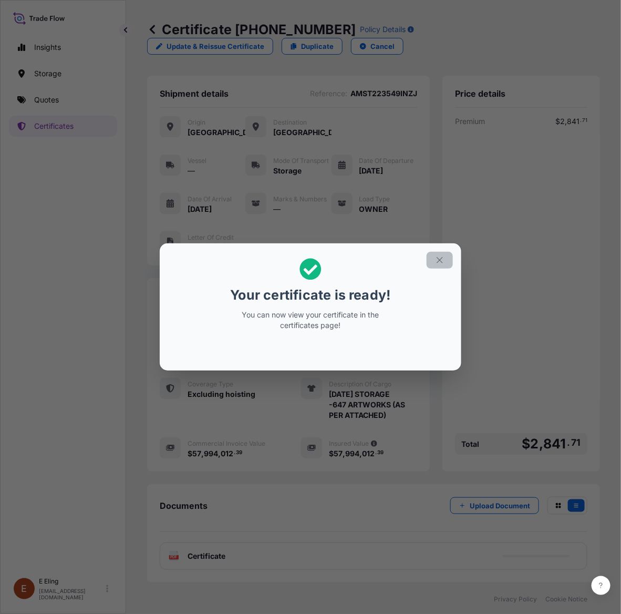
click at [442, 265] on button "button" at bounding box center [440, 260] width 26 height 17
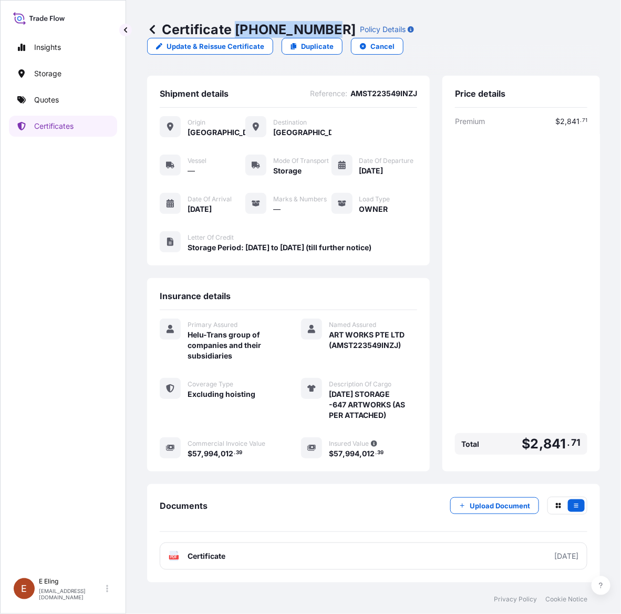
drag, startPoint x: 236, startPoint y: 28, endPoint x: 325, endPoint y: 28, distance: 88.3
click at [325, 28] on p "Certificate 31504-1621-1" at bounding box center [251, 29] width 209 height 17
copy p "31504-1621-1"
click at [489, 343] on div "Premium $ 2 , 841 . 71 Total $ 2 , 841 . 71" at bounding box center [521, 287] width 132 height 343
click at [276, 503] on div "Documents Upload Document" at bounding box center [374, 514] width 428 height 35
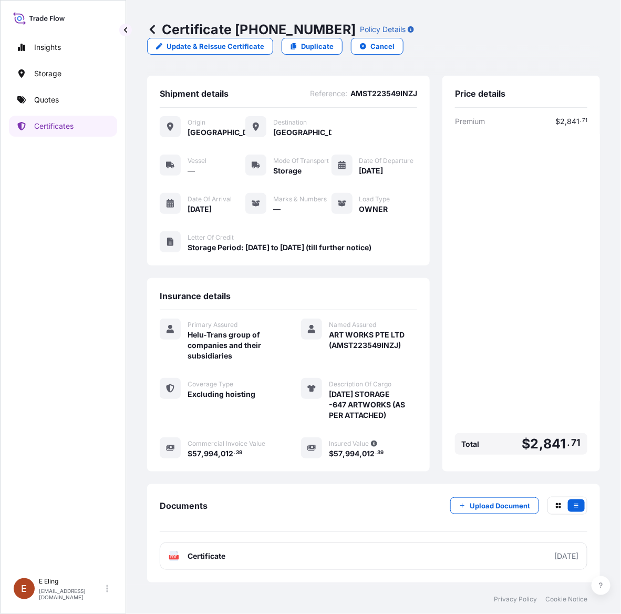
click at [521, 301] on div "Premium $ 2 , 841 . 71 Total $ 2 , 841 . 71" at bounding box center [521, 287] width 132 height 343
click at [283, 491] on div "Documents Upload Document PDF Certificate [DATE]" at bounding box center [373, 533] width 453 height 98
click at [409, 462] on div "Primary Assured Helu-Trans group of companies and their subsidiaries Named Assu…" at bounding box center [288, 394] width 257 height 168
click at [476, 340] on div "Premium $ 2 , 841 . 71 Total $ 2 , 841 . 71" at bounding box center [521, 287] width 132 height 343
click at [490, 366] on div "Premium $ 2 , 841 . 71 Total $ 2 , 841 . 71" at bounding box center [521, 287] width 132 height 343
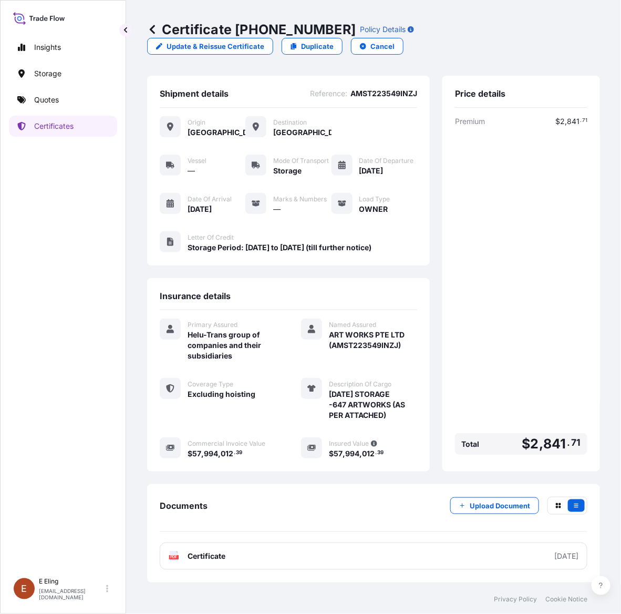
click at [610, 440] on div "Certificate 31504-1621-1 Policy Details Update & Reissue Certificate Duplicate …" at bounding box center [373, 292] width 495 height 584
click at [250, 46] on p "Update & Reissue Certificate" at bounding box center [216, 46] width 98 height 11
select select "STORAGE"
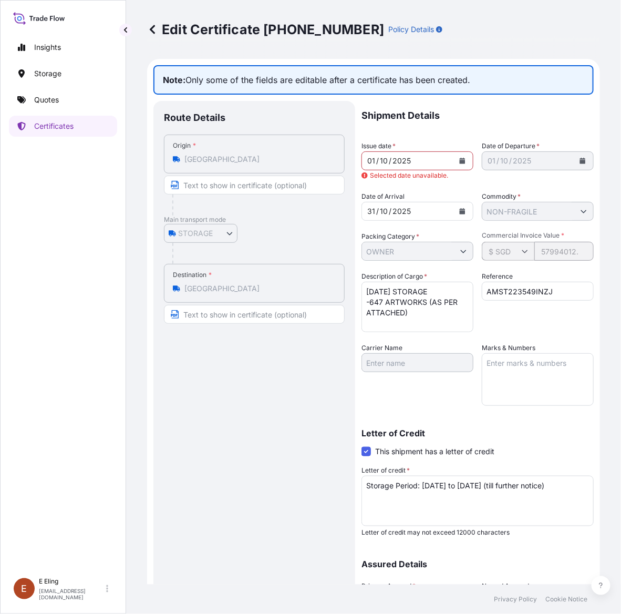
select select "31504"
click at [382, 301] on textarea "OCT25 STORAGE -647 ARTWORKS (AS PER ATTACHED)" at bounding box center [418, 307] width 112 height 50
drag, startPoint x: 376, startPoint y: 302, endPoint x: 383, endPoint y: 300, distance: 7.1
click at [383, 300] on textarea "OCT25 STORAGE -647 ARTWORKS (AS PER ATTACHED)" at bounding box center [418, 307] width 112 height 50
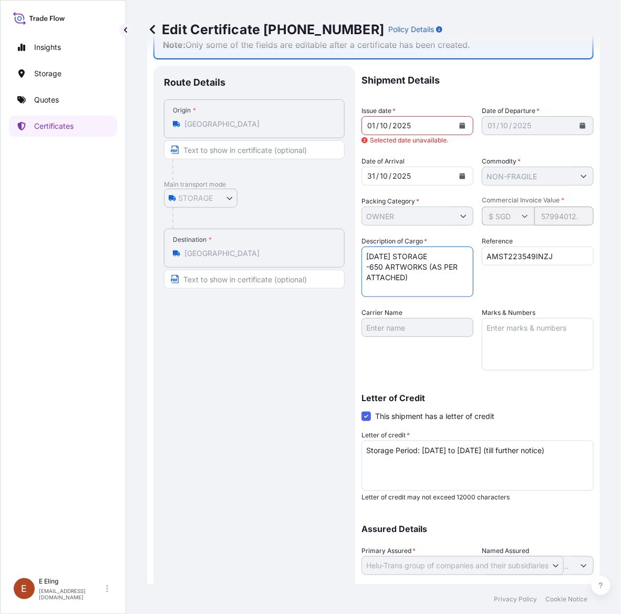
scroll to position [66, 0]
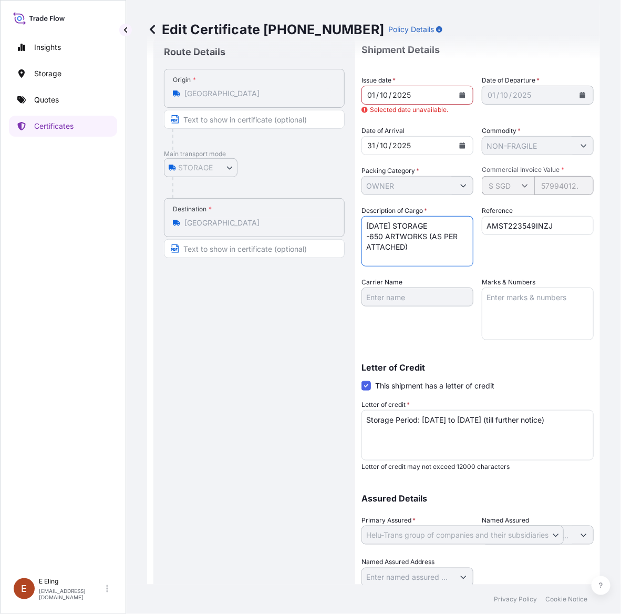
type textarea "OCT25 STORAGE -650 ARTWORKS (AS PER ATTACHED)"
click at [439, 442] on textarea "Storage Period: [DATE] to [DATE] (till further notice)" at bounding box center [478, 435] width 232 height 50
drag, startPoint x: 439, startPoint y: 442, endPoint x: 361, endPoint y: 407, distance: 85.6
click at [362, 407] on div "Letter of credit * Storage Period: 01 Oct 2025 to 31 Oct 2025 (till further not…" at bounding box center [478, 434] width 232 height 71
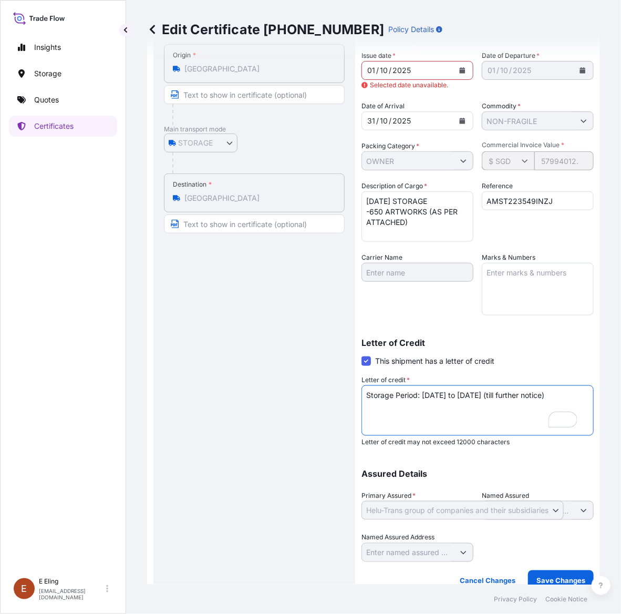
scroll to position [101, 0]
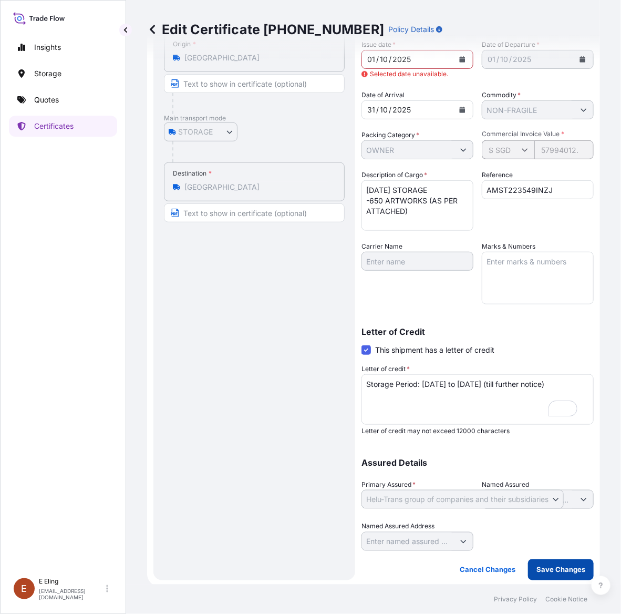
click at [537, 565] on p "Save Changes" at bounding box center [561, 569] width 49 height 11
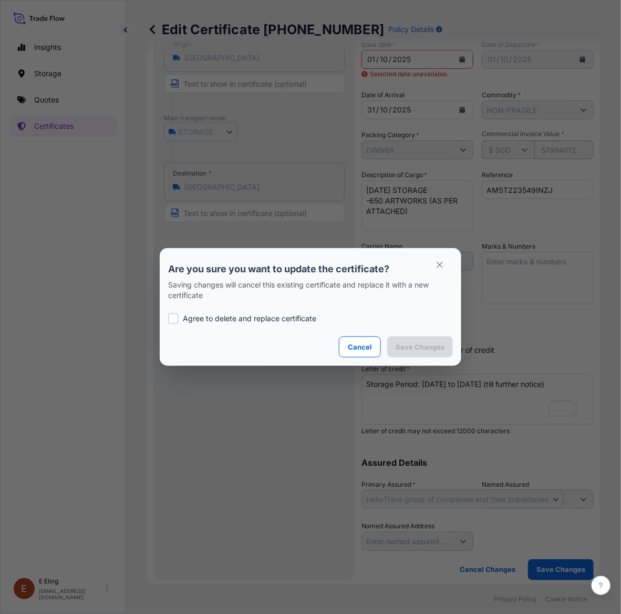
click at [204, 316] on p "Agree to delete and replace certificate" at bounding box center [249, 318] width 133 height 11
checkbox input "true"
click at [434, 345] on p "Save Changes" at bounding box center [420, 347] width 49 height 11
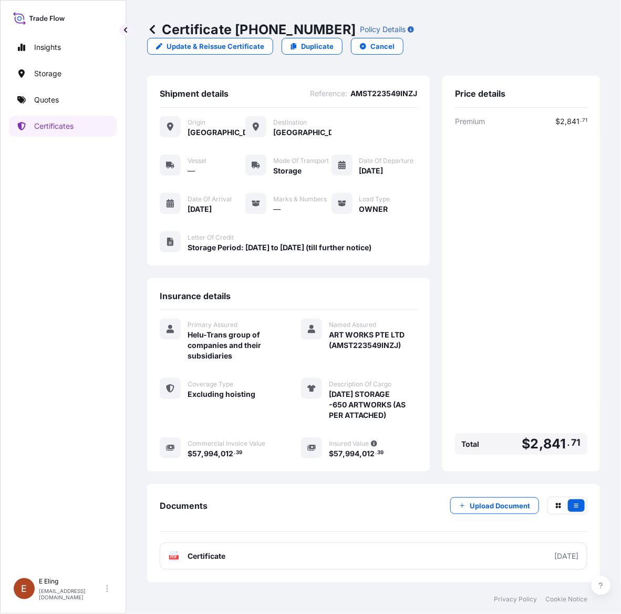
click at [477, 363] on div "Premium $ 2 , 841 . 71 Total $ 2 , 841 . 71" at bounding box center [521, 287] width 132 height 343
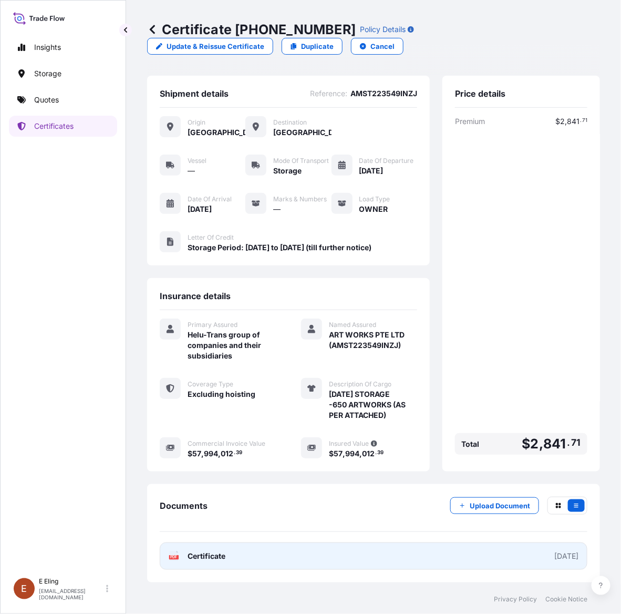
click at [429, 542] on link "PDF Certificate [DATE]" at bounding box center [374, 555] width 428 height 27
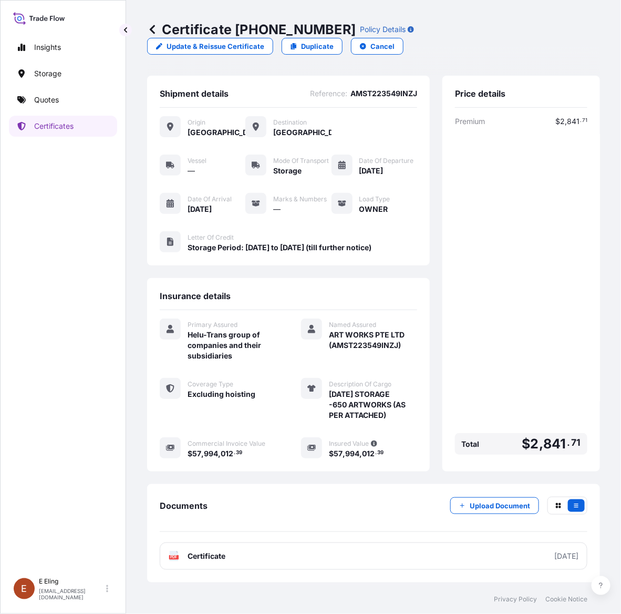
click at [556, 306] on div "Premium $ 2 , 841 . 71 Total $ 2 , 841 . 71" at bounding box center [521, 287] width 132 height 343
click at [298, 506] on div "Documents Upload Document" at bounding box center [374, 514] width 428 height 35
click at [438, 396] on div "Shipment details Reference : AMST223549INZJ Origin Singapore Destination Singap…" at bounding box center [373, 274] width 453 height 396
click at [457, 390] on div "Premium $ 2 , 841 . 71 Total $ 2 , 841 . 71" at bounding box center [521, 287] width 132 height 343
click at [369, 497] on div "Documents Upload Document" at bounding box center [374, 514] width 428 height 35
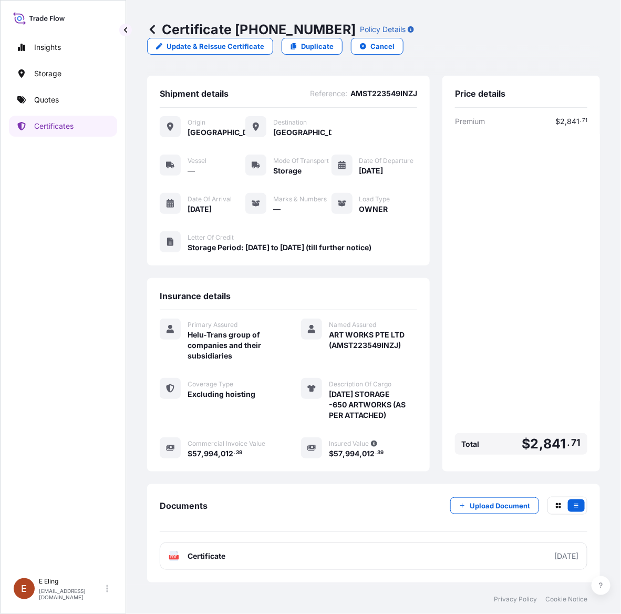
click at [329, 506] on div "Documents Upload Document" at bounding box center [374, 514] width 428 height 35
click at [223, 47] on p "Update & Reissue Certificate" at bounding box center [216, 46] width 98 height 11
select select "STORAGE"
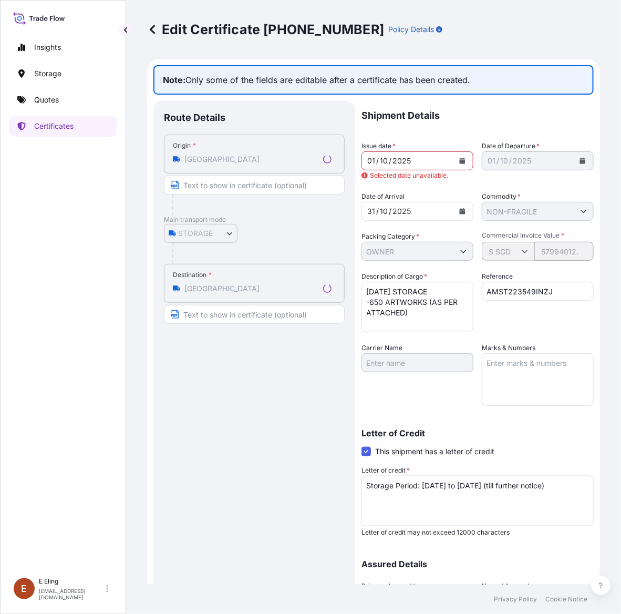
select select "31504"
drag, startPoint x: 376, startPoint y: 301, endPoint x: 384, endPoint y: 301, distance: 7.9
click at [384, 301] on textarea "OCT25 STORAGE -650 ARTWORKS (AS PER ATTACHED)" at bounding box center [418, 307] width 112 height 50
type textarea "OCT25 STORAGE -643 ARTWORKS (AS PER ATTACHED)"
drag, startPoint x: 598, startPoint y: 339, endPoint x: 595, endPoint y: 335, distance: 5.7
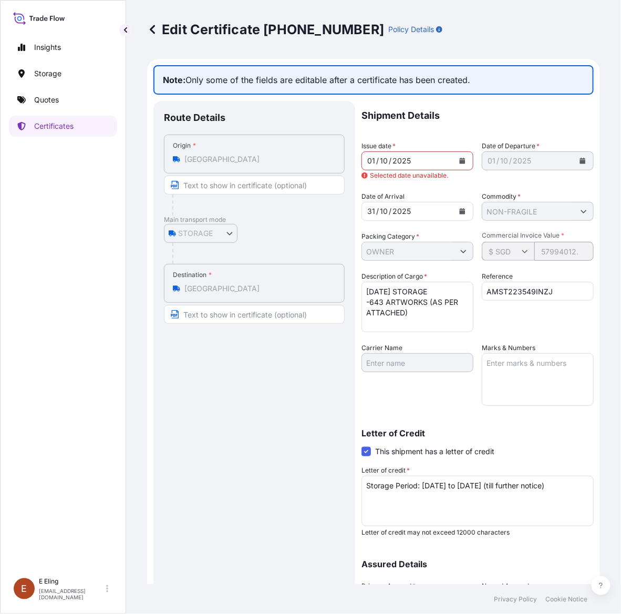
click at [597, 337] on div "Edit Certificate 31504-1621-2 Policy Details Note: Only some of the fields are …" at bounding box center [373, 292] width 495 height 584
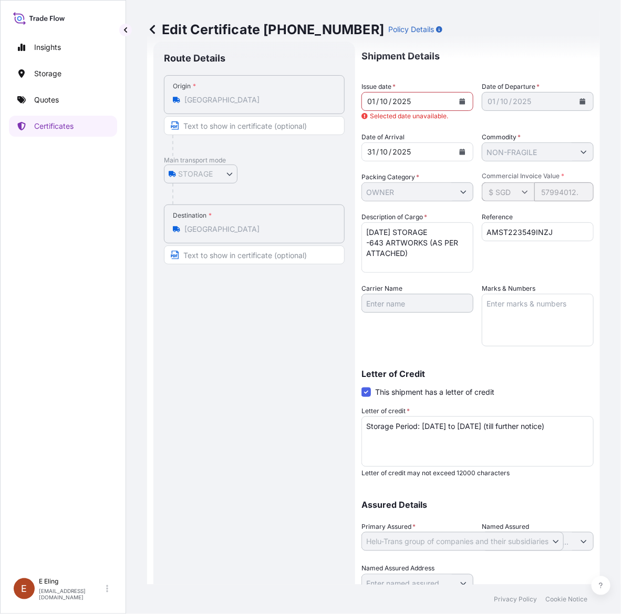
scroll to position [101, 0]
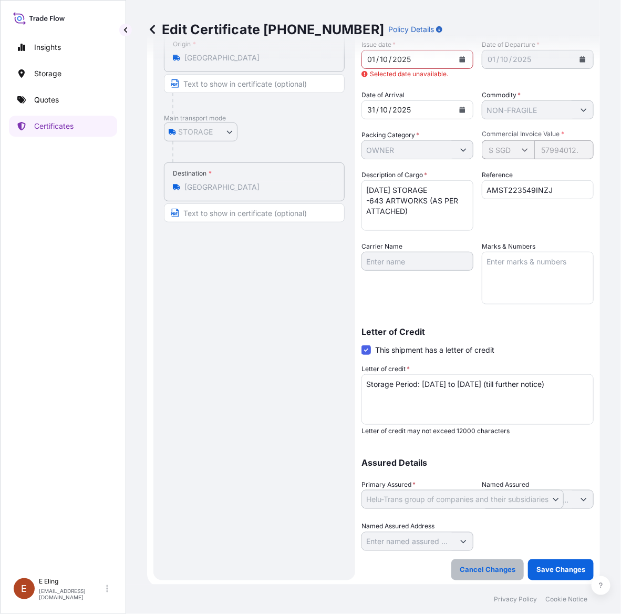
click at [492, 564] on p "Cancel Changes" at bounding box center [488, 569] width 56 height 11
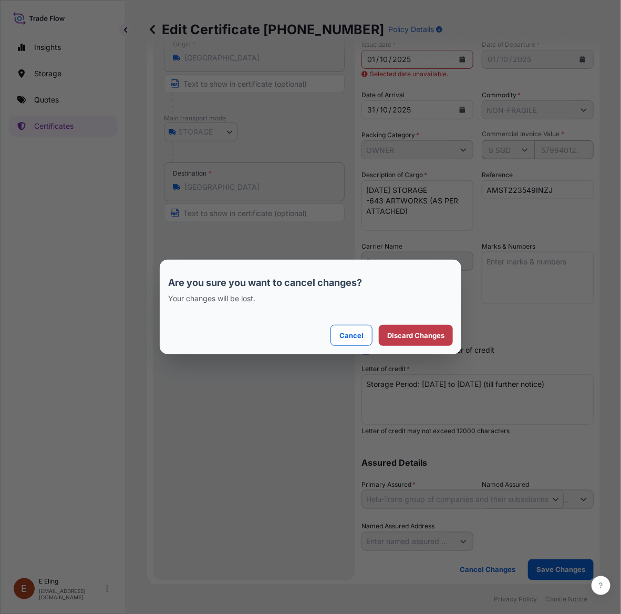
scroll to position [0, 0]
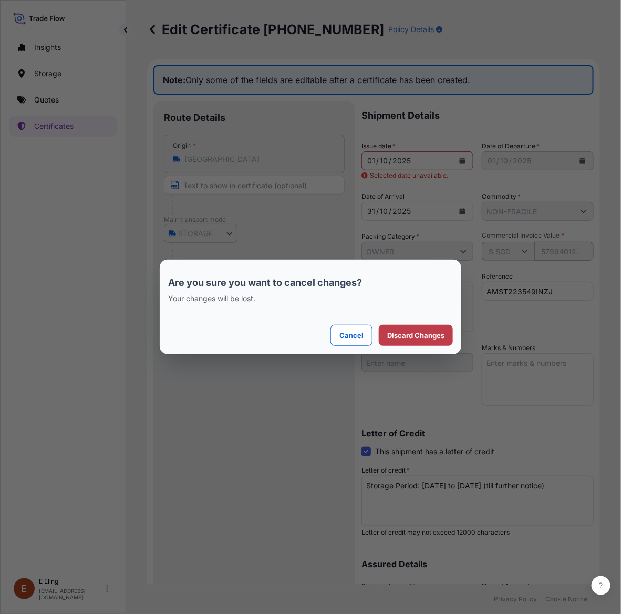
select select "STORAGE"
select select "31504"
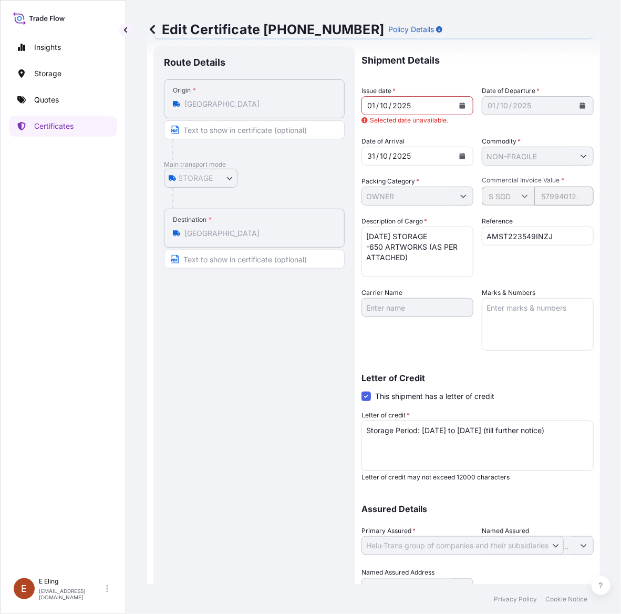
scroll to position [101, 0]
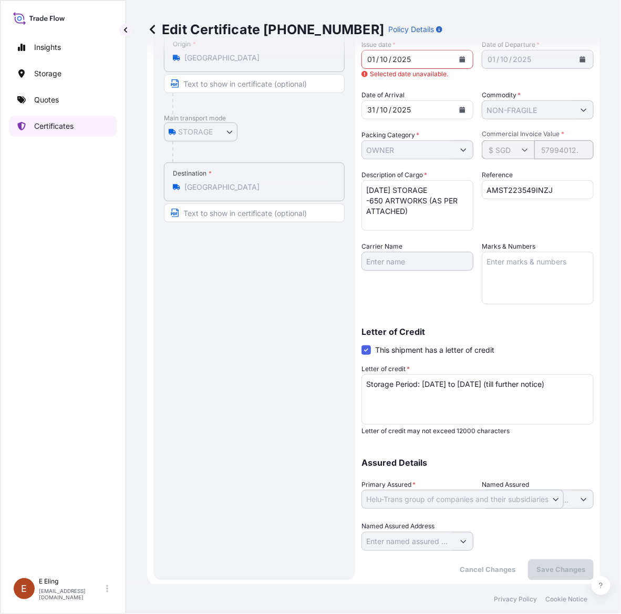
click at [50, 123] on p "Certificates" at bounding box center [53, 126] width 39 height 11
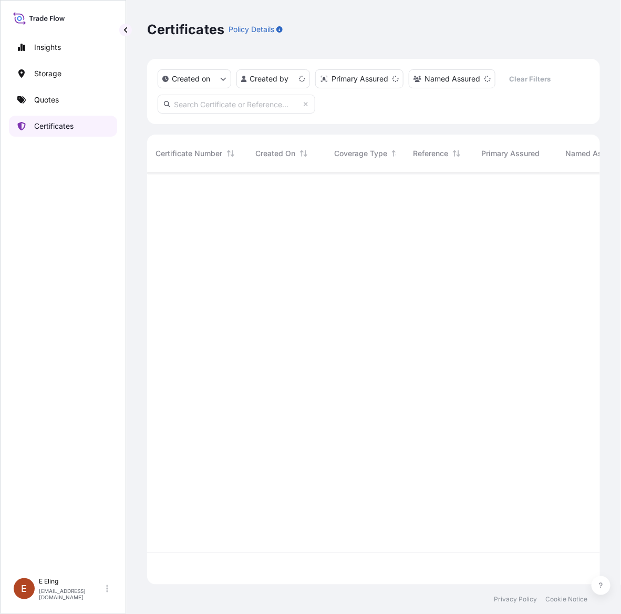
scroll to position [408, 443]
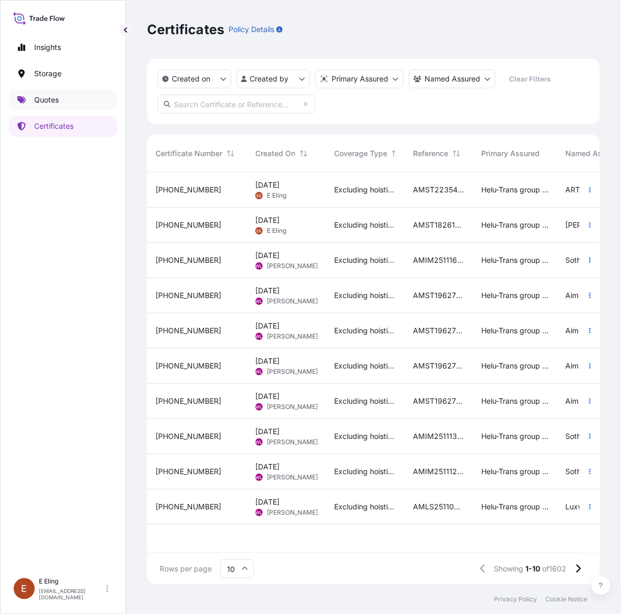
click at [58, 100] on p "Quotes" at bounding box center [46, 100] width 25 height 11
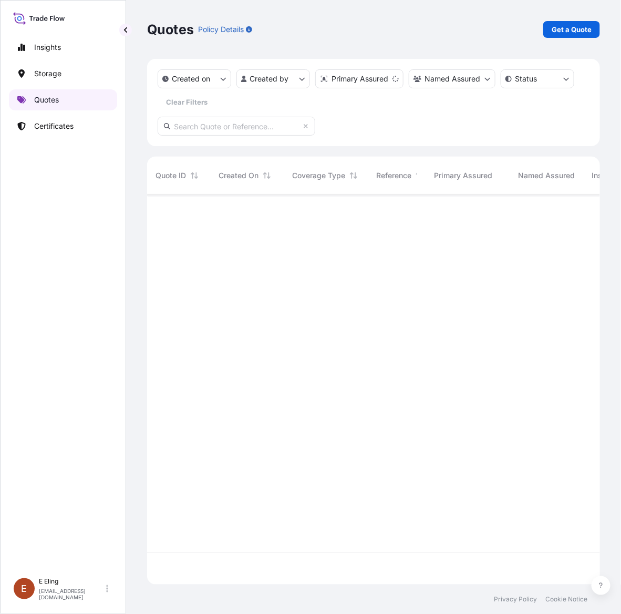
scroll to position [386, 443]
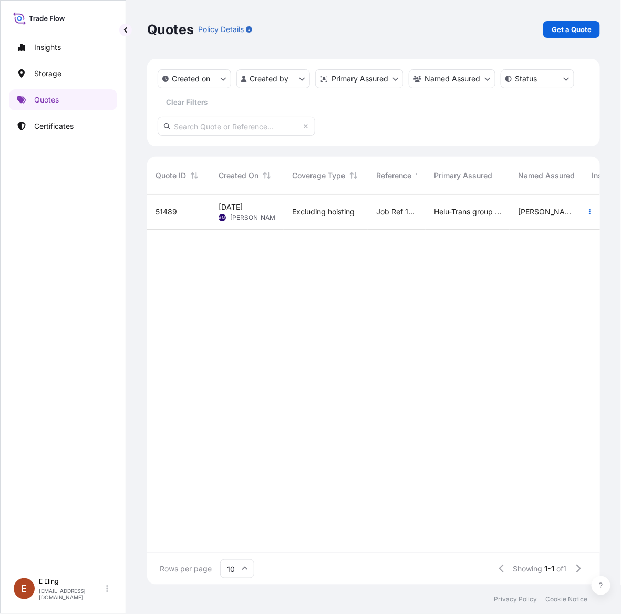
click at [237, 125] on input "text" at bounding box center [237, 126] width 158 height 19
paste input "AMST192012SYSY"
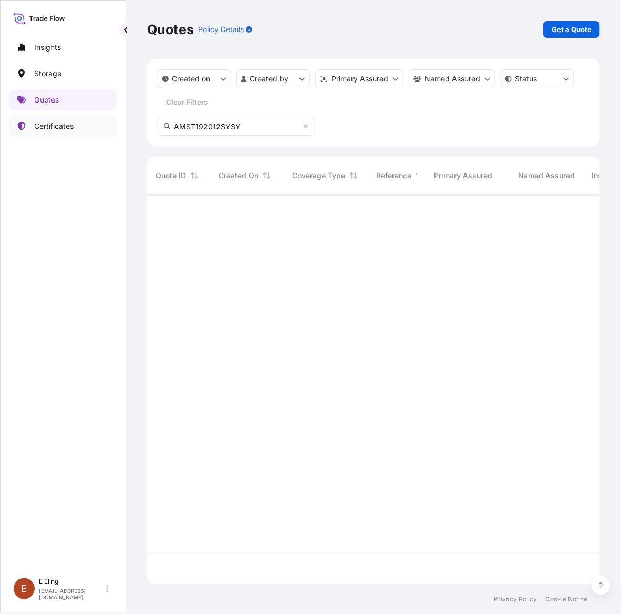
type input "AMST192012SYSY"
click at [27, 132] on link "Certificates" at bounding box center [63, 126] width 108 height 21
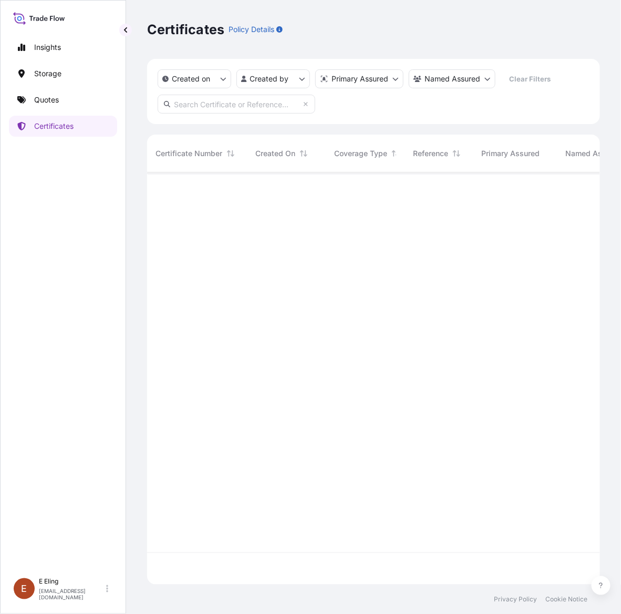
scroll to position [408, 443]
click at [222, 113] on input "text" at bounding box center [237, 104] width 158 height 19
paste input "AMST192012SYSY"
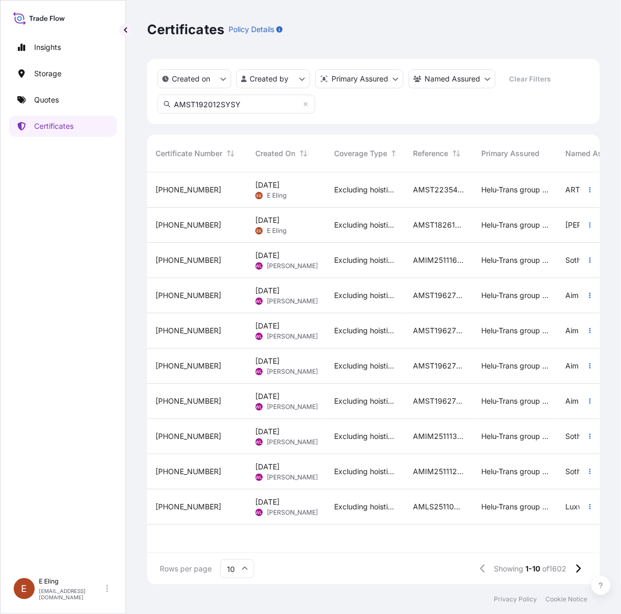
click at [259, 101] on input "AMST192012SYSY" at bounding box center [237, 104] width 158 height 19
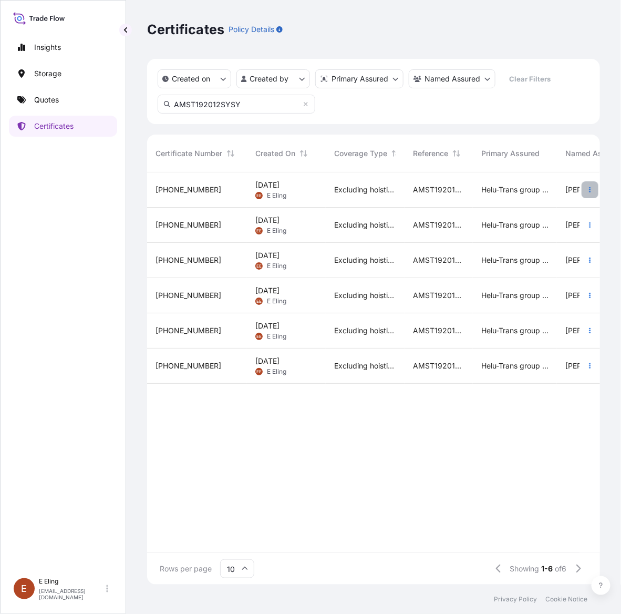
type input "AMST192012SYSY"
click at [591, 187] on icon "button" at bounding box center [590, 190] width 6 height 6
click at [539, 196] on p "Duplicate quote" at bounding box center [531, 192] width 55 height 11
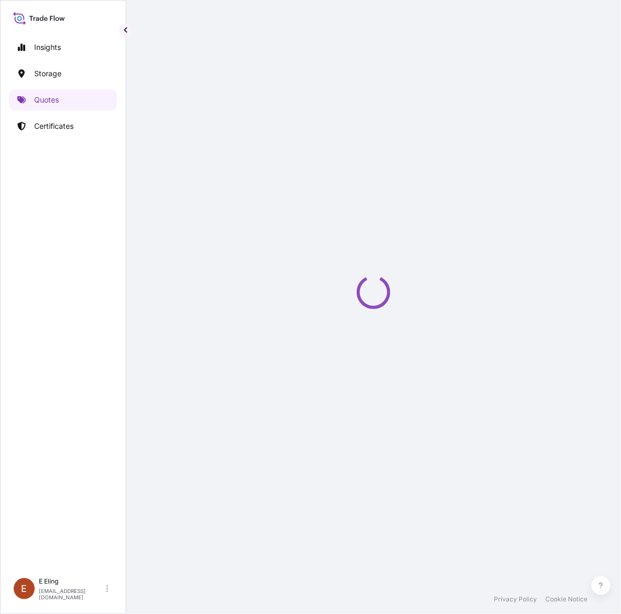
select select "STORAGE"
select select "Storage"
select select "[GEOGRAPHIC_DATA]"
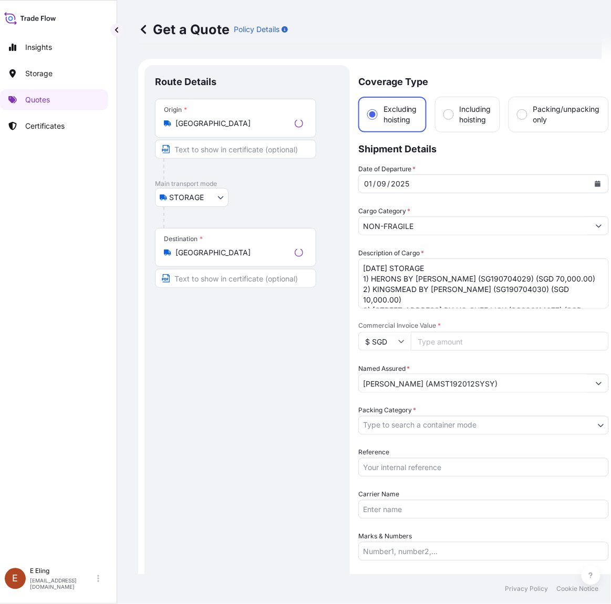
scroll to position [17, 0]
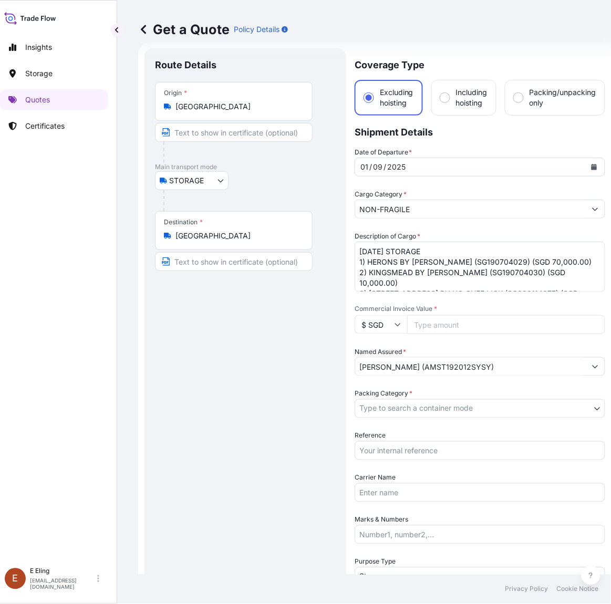
click at [594, 167] on icon "Calendar" at bounding box center [595, 167] width 6 height 6
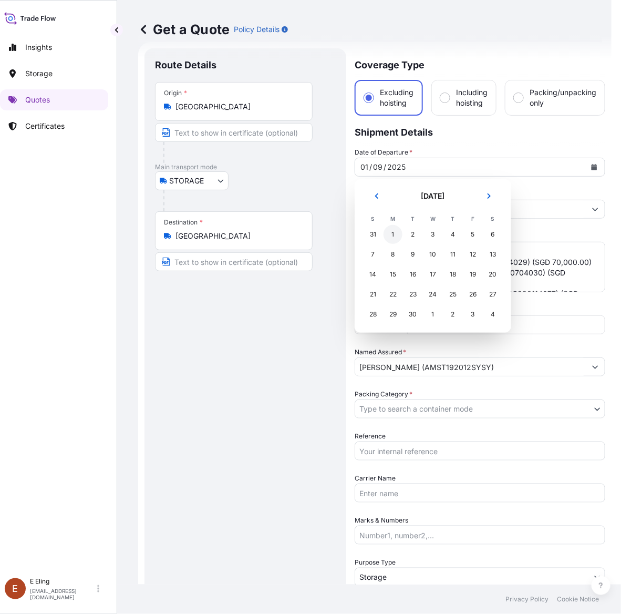
click at [398, 235] on div "1" at bounding box center [393, 234] width 19 height 19
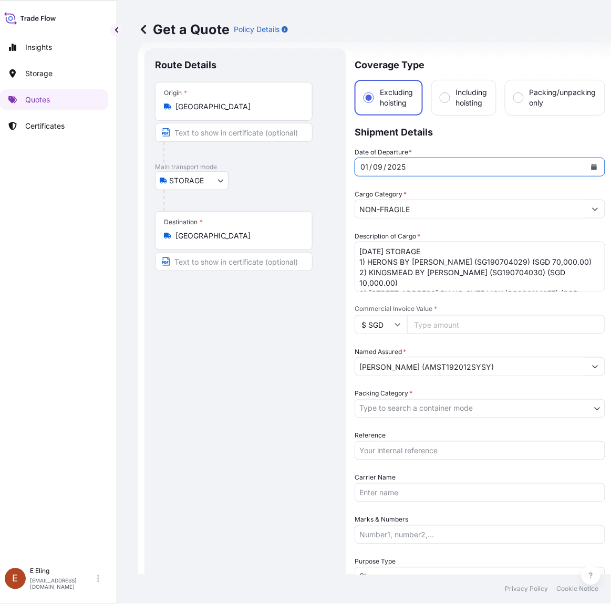
click at [450, 164] on div "01 / 09 / 2025" at bounding box center [470, 167] width 231 height 19
click at [586, 166] on button "Calendar" at bounding box center [594, 167] width 17 height 17
click at [592, 164] on icon "Calendar" at bounding box center [595, 167] width 6 height 6
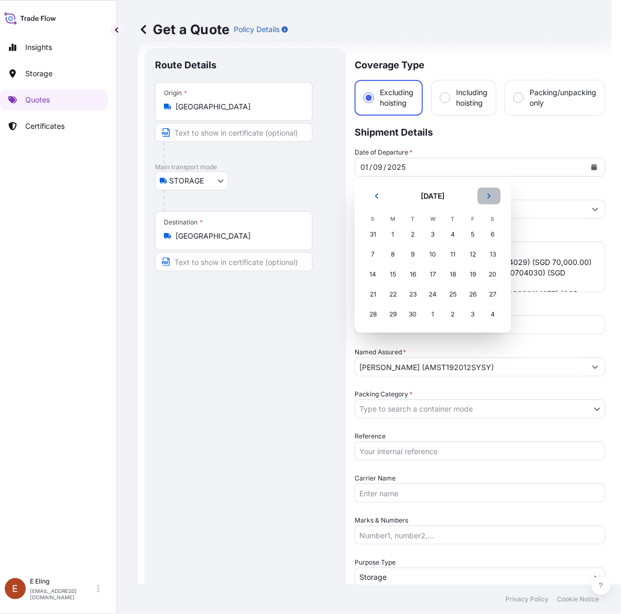
click at [489, 196] on icon "Next" at bounding box center [489, 195] width 3 height 5
click at [432, 232] on div "1" at bounding box center [433, 234] width 19 height 19
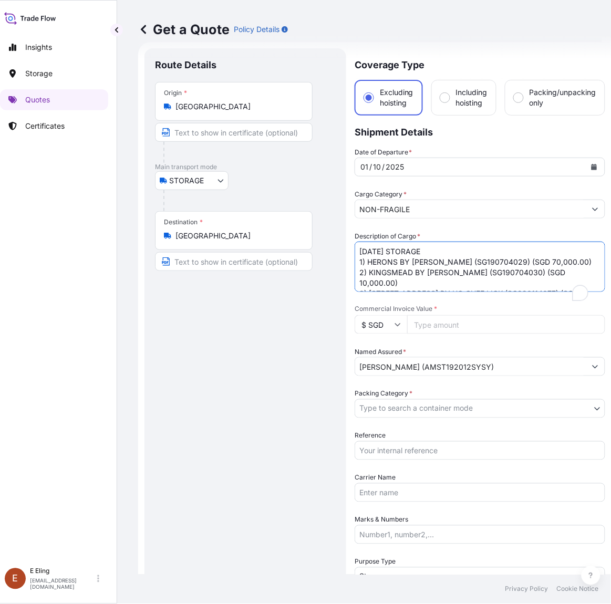
click at [351, 249] on form "Route Details Place of loading Road / Inland Road / Inland Origin * Singapore M…" at bounding box center [374, 417] width 473 height 751
type textarea "OCT25 STORAGE 1) HERONS BY CHEN WEN HSI (SG190704029) (SGD 70,000.00) 2) KINGSM…"
drag, startPoint x: 392, startPoint y: 448, endPoint x: 401, endPoint y: 425, distance: 24.8
click at [392, 448] on input "Reference" at bounding box center [480, 450] width 251 height 19
paste input "AMST192012SYSY"
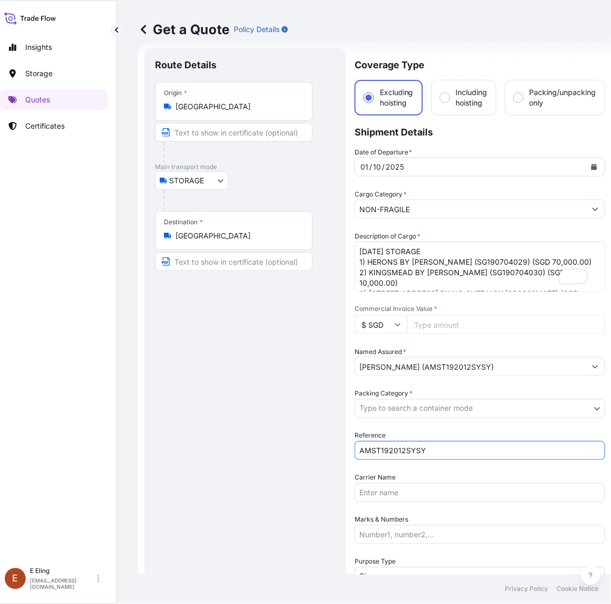
type input "AMST192012SYSY"
click at [406, 411] on body "Insights Storage Quotes Certificates E E Eling eeling@helutrans.com Get a Quote…" at bounding box center [296, 302] width 611 height 604
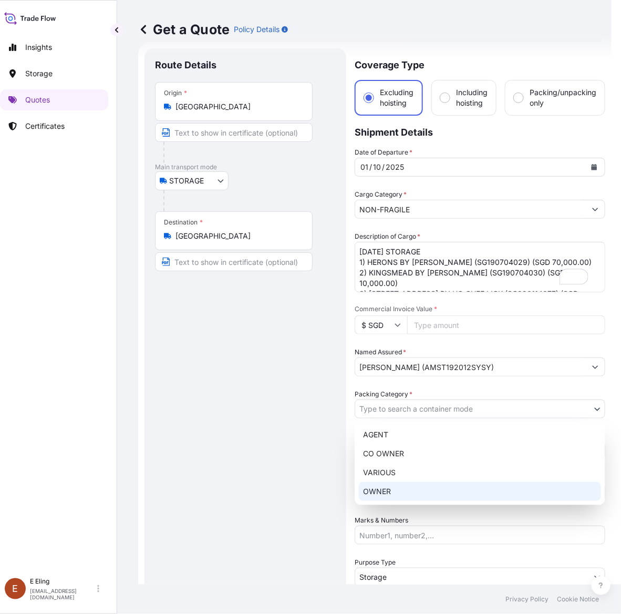
click at [416, 492] on div "OWNER" at bounding box center [480, 491] width 242 height 19
select select "27"
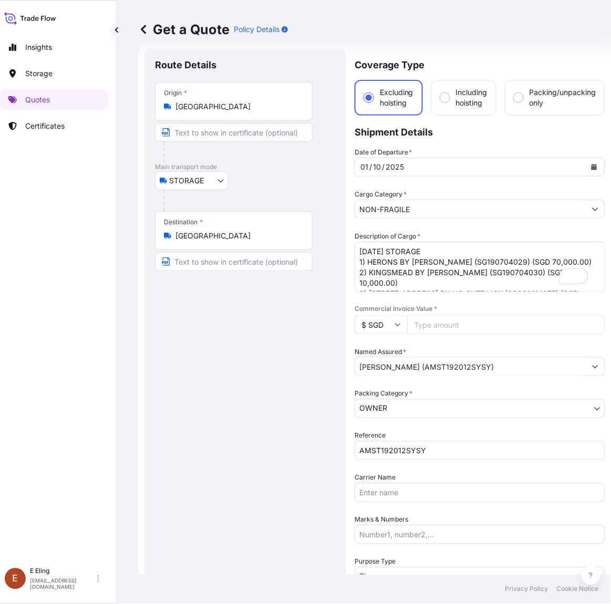
drag, startPoint x: 440, startPoint y: 327, endPoint x: 503, endPoint y: 259, distance: 92.6
click at [440, 326] on input "Commercial Invoice Value *" at bounding box center [506, 324] width 198 height 19
paste input "170000.00"
type input "170000.00"
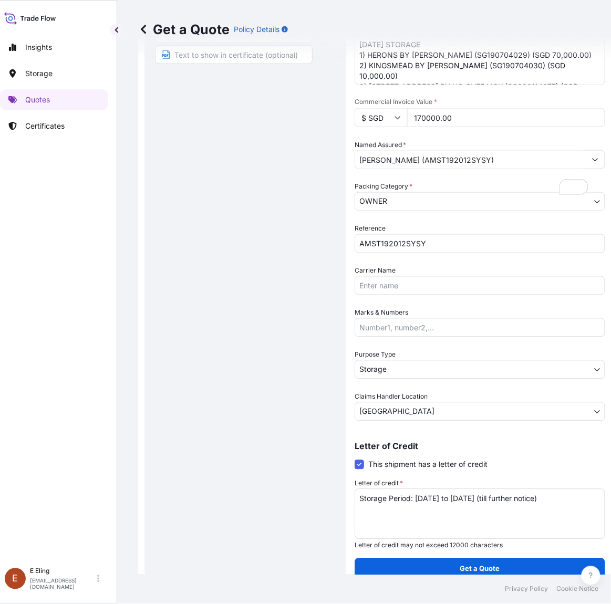
scroll to position [224, 0]
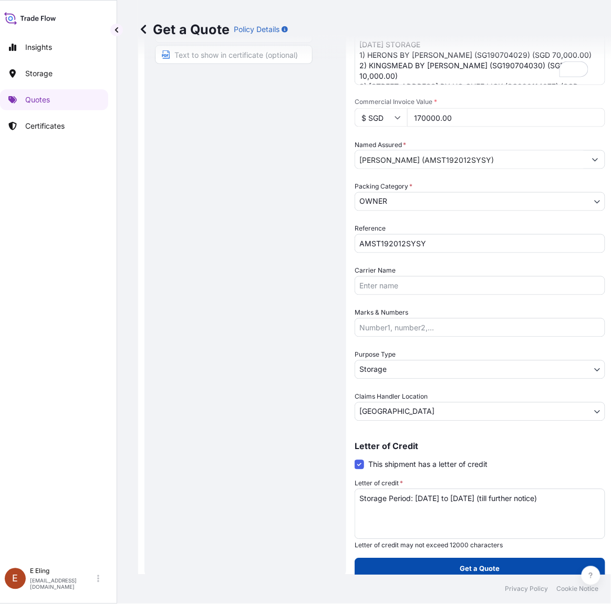
click at [447, 565] on button "Get a Quote" at bounding box center [480, 569] width 251 height 21
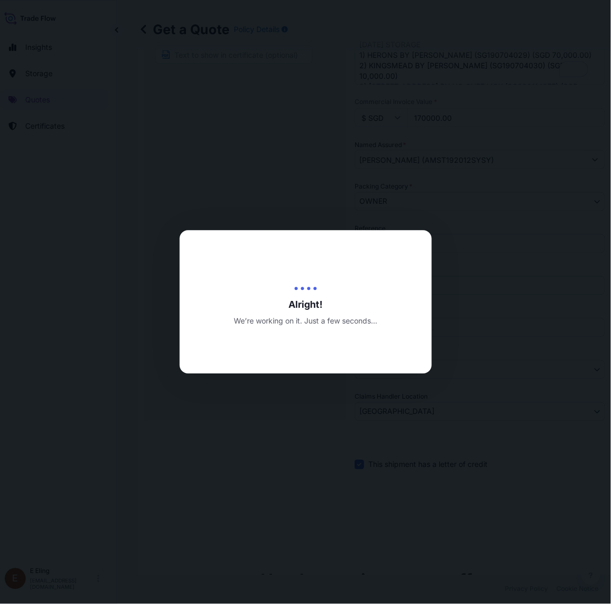
type input "[DATE]"
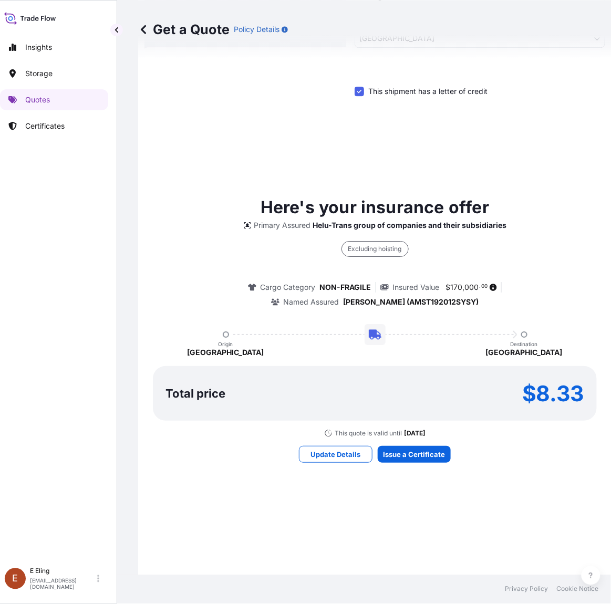
scroll to position [602, 0]
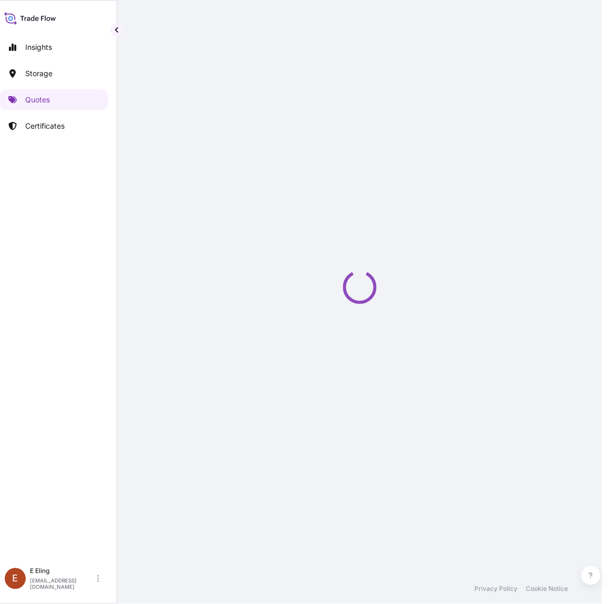
select select "STORAGE"
select select "Transit"
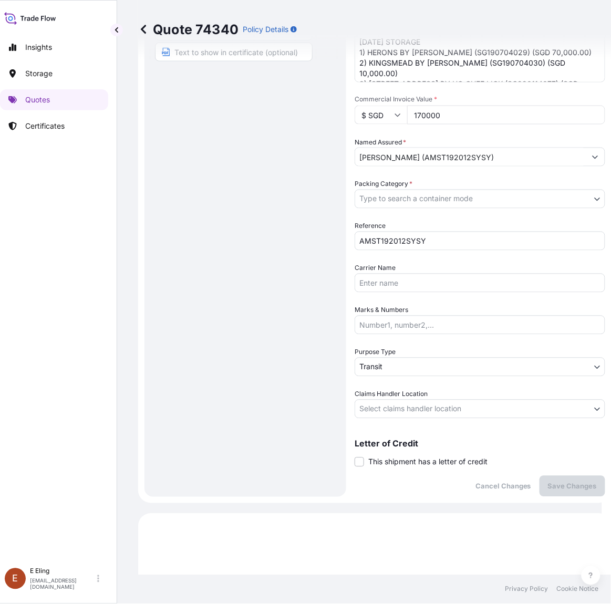
click at [436, 457] on span "This shipment has a letter of credit" at bounding box center [427, 462] width 119 height 11
click at [355, 457] on input "This shipment has a letter of credit" at bounding box center [355, 457] width 0 height 0
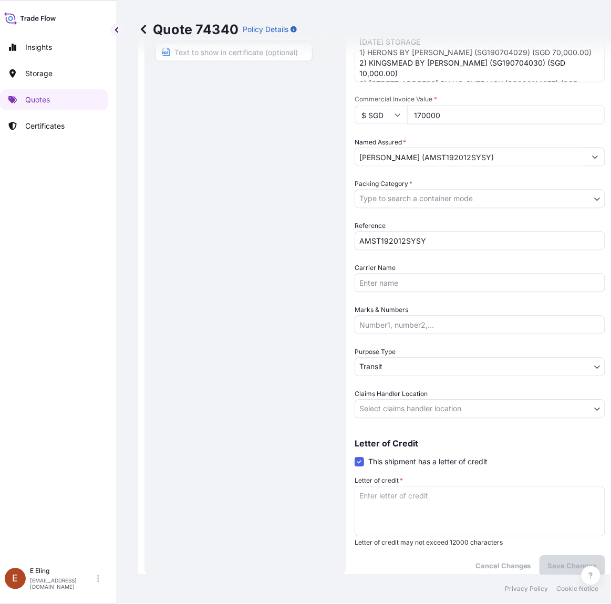
click at [450, 506] on textarea "Letter of credit *" at bounding box center [480, 512] width 251 height 50
paste textarea "Storage Period: [DATE] to [DATE] (till further notice)"
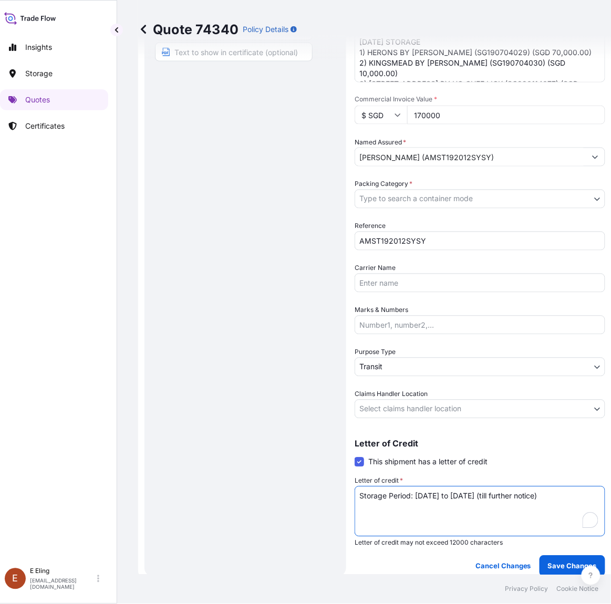
type textarea "Storage Period: [DATE] to [DATE] (till further notice)"
click at [431, 414] on body "Insights Storage Quotes Certificates E E Eling eeling@helutrans.com Quote 74340…" at bounding box center [296, 302] width 611 height 604
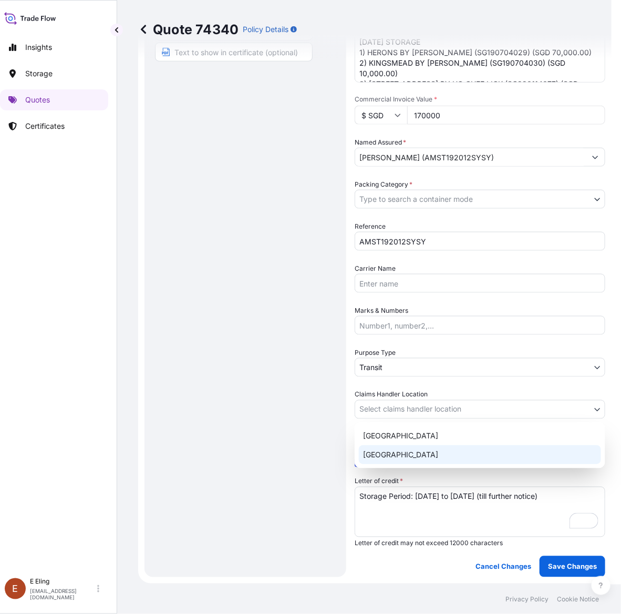
click at [415, 466] on div "Hong Kong Singapore" at bounding box center [480, 445] width 251 height 46
click at [393, 404] on body "Insights Storage Quotes Certificates E E Eling eeling@helutrans.com Quote 74340…" at bounding box center [296, 307] width 611 height 614
click at [397, 449] on div "[GEOGRAPHIC_DATA]" at bounding box center [480, 454] width 242 height 19
select select "[GEOGRAPHIC_DATA]"
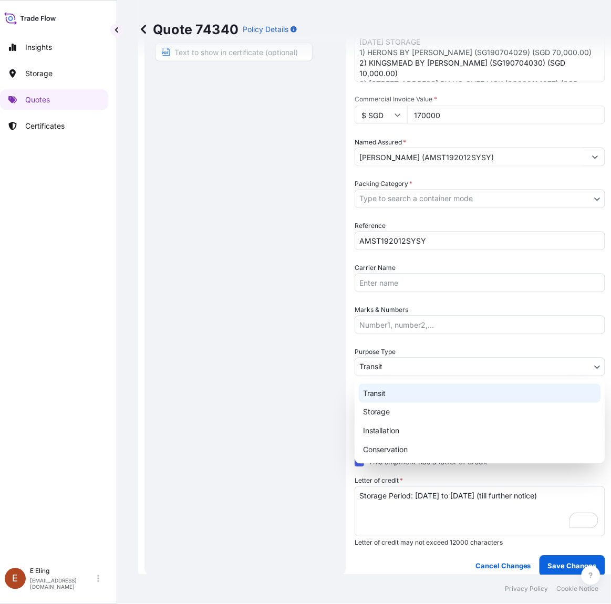
click at [398, 364] on body "Insights Storage Quotes Certificates E E Eling eeling@helutrans.com Quote 74340…" at bounding box center [291, 302] width 601 height 604
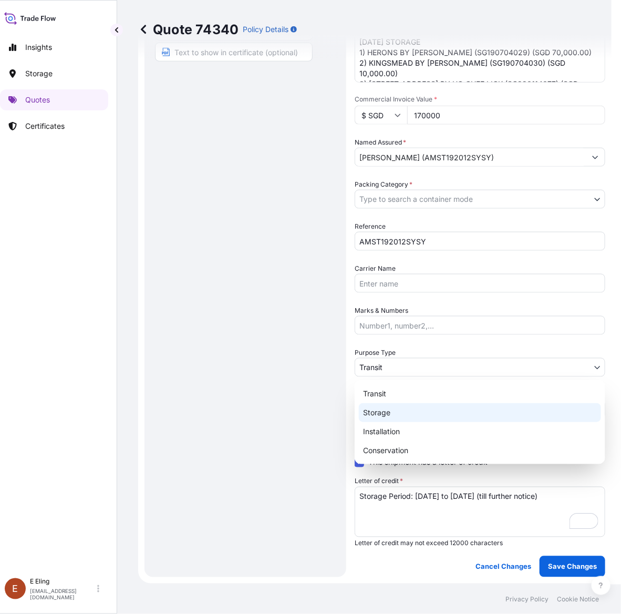
click at [390, 405] on div "Storage" at bounding box center [480, 412] width 242 height 19
select select "Storage"
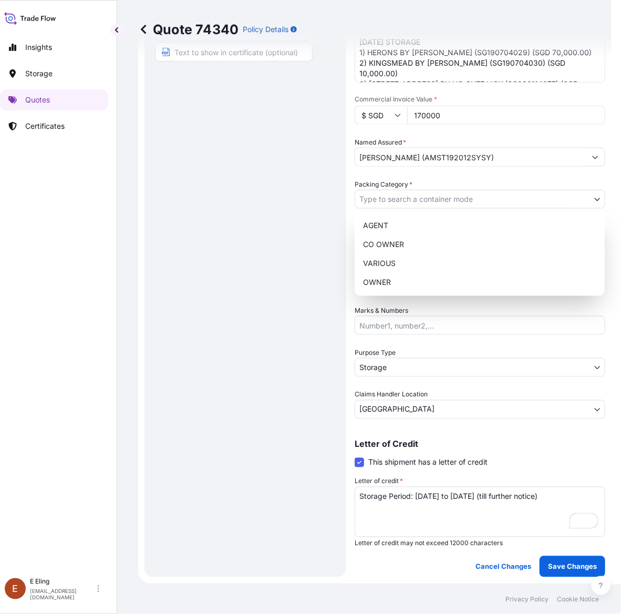
click at [413, 192] on body "Insights Storage Quotes Certificates E E Eling eeling@helutrans.com Quote 74340…" at bounding box center [296, 307] width 611 height 614
click at [413, 280] on div "OWNER" at bounding box center [480, 282] width 242 height 19
select select "27"
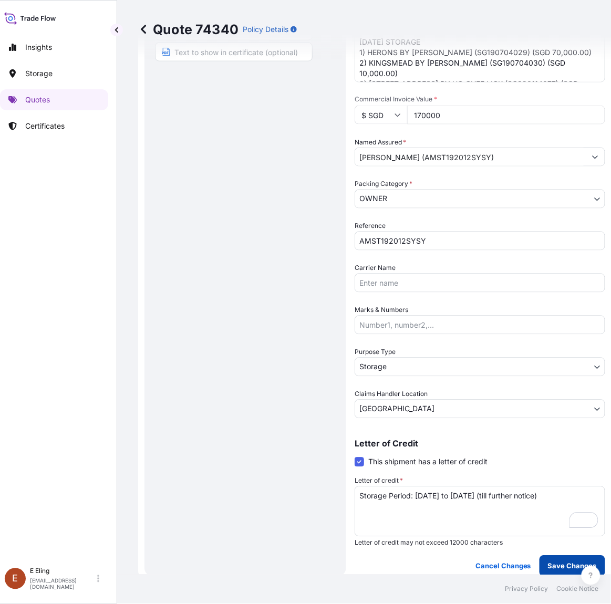
click at [560, 561] on p "Save Changes" at bounding box center [572, 566] width 49 height 11
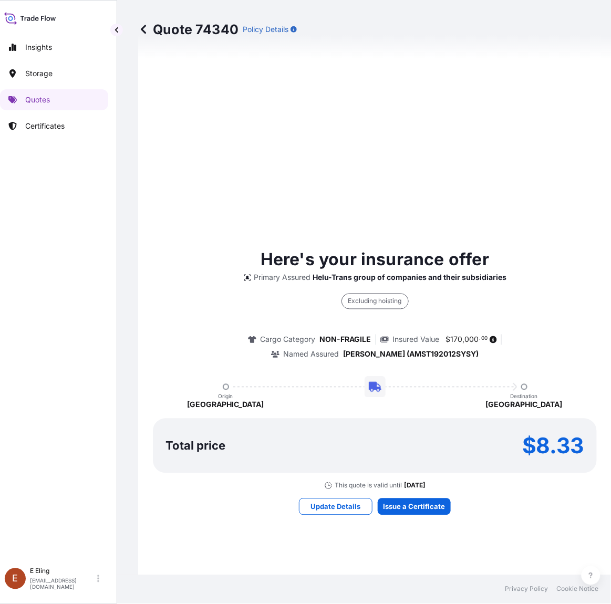
select select "STORAGE"
select select "Storage"
select select "[GEOGRAPHIC_DATA]"
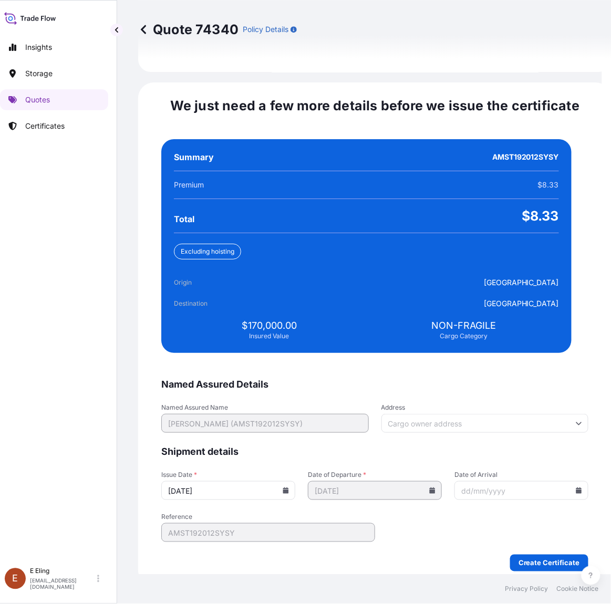
click at [289, 488] on icon at bounding box center [286, 491] width 6 height 6
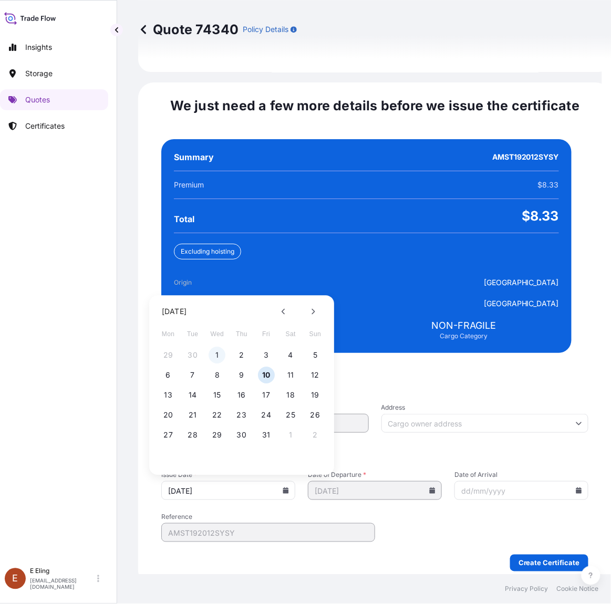
click at [217, 347] on button "1" at bounding box center [217, 355] width 17 height 17
type input "[DATE]"
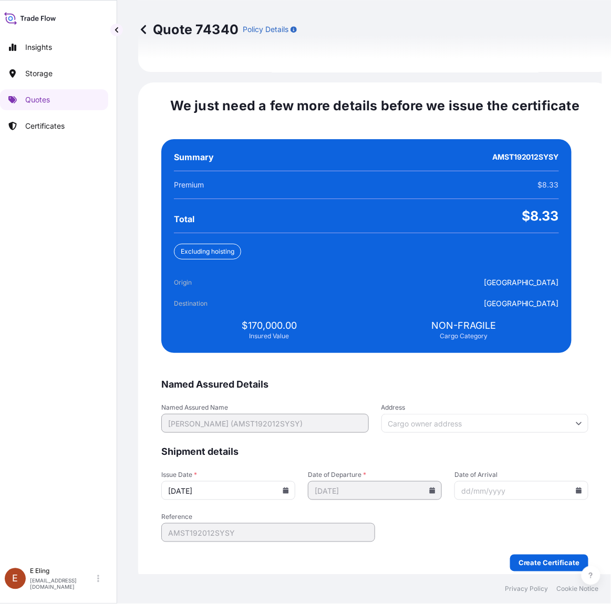
click at [576, 488] on icon at bounding box center [579, 491] width 6 height 6
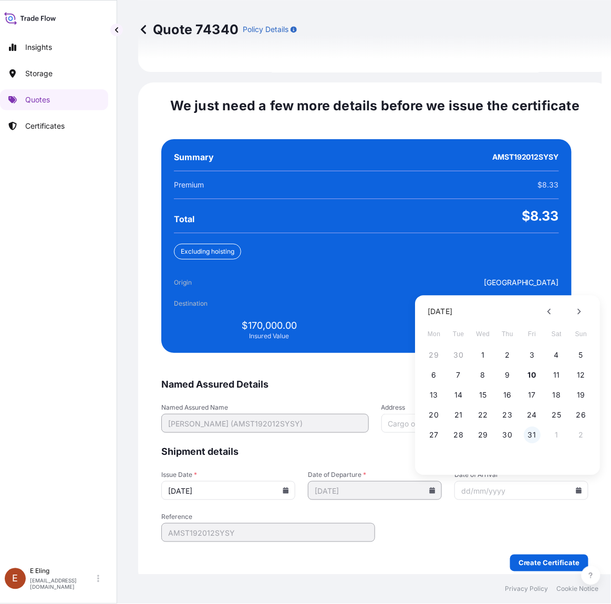
click at [529, 429] on button "31" at bounding box center [532, 435] width 17 height 17
type input "[DATE]"
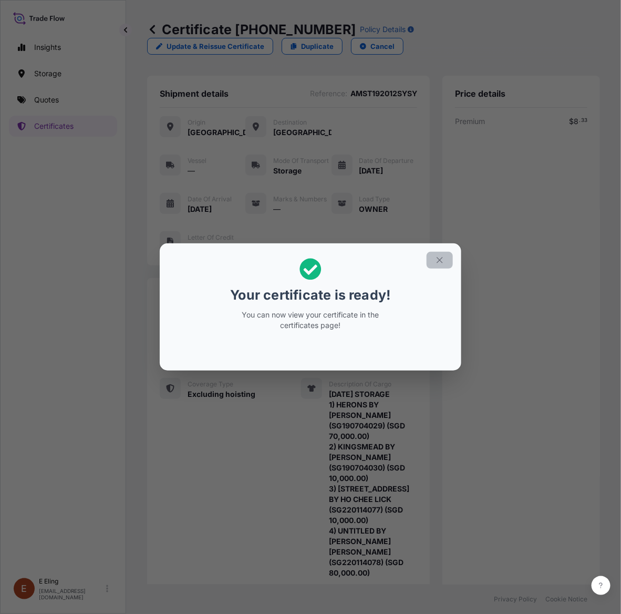
click at [438, 255] on button "button" at bounding box center [440, 260] width 26 height 17
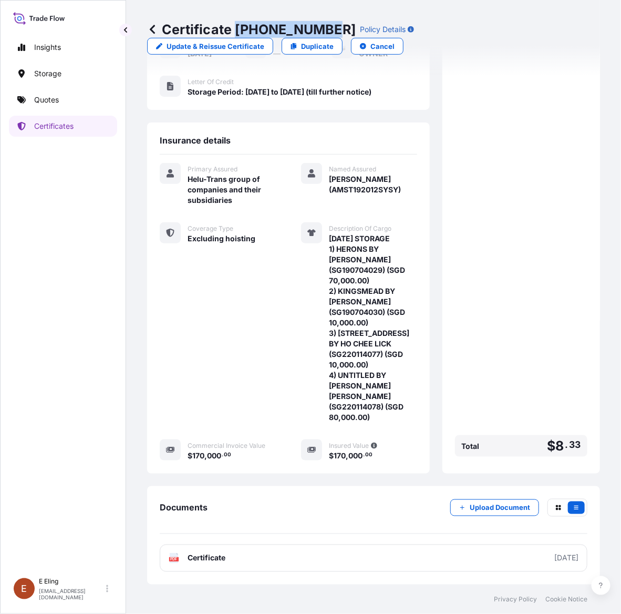
drag, startPoint x: 235, startPoint y: 29, endPoint x: 438, endPoint y: 101, distance: 214.7
click at [326, 30] on p "Certificate 31504-1622-1" at bounding box center [251, 29] width 209 height 17
copy p "[PHONE_NUMBER]"
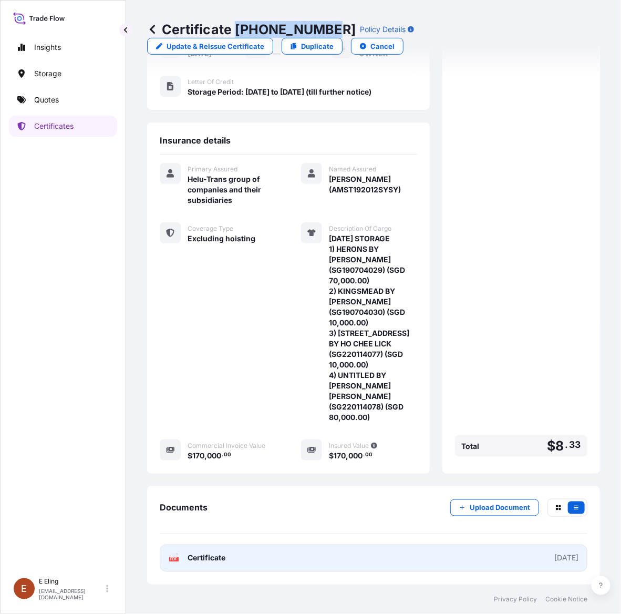
click at [450, 568] on link "PDF Certificate [DATE]" at bounding box center [374, 557] width 428 height 27
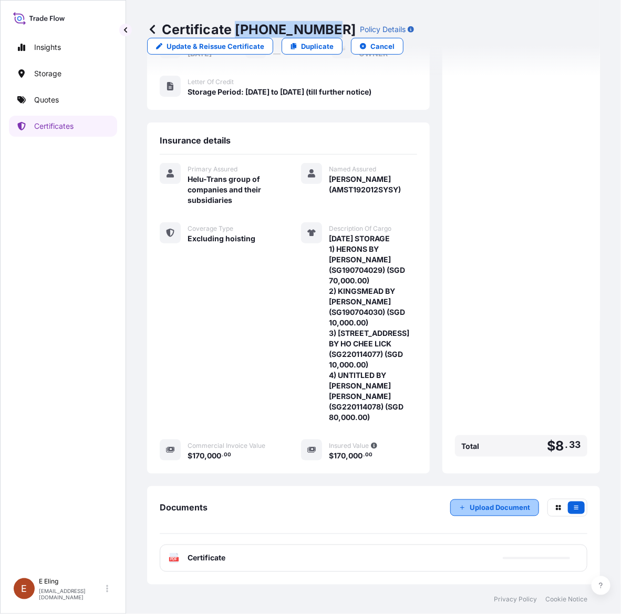
click at [479, 500] on button "Upload Document" at bounding box center [494, 507] width 89 height 17
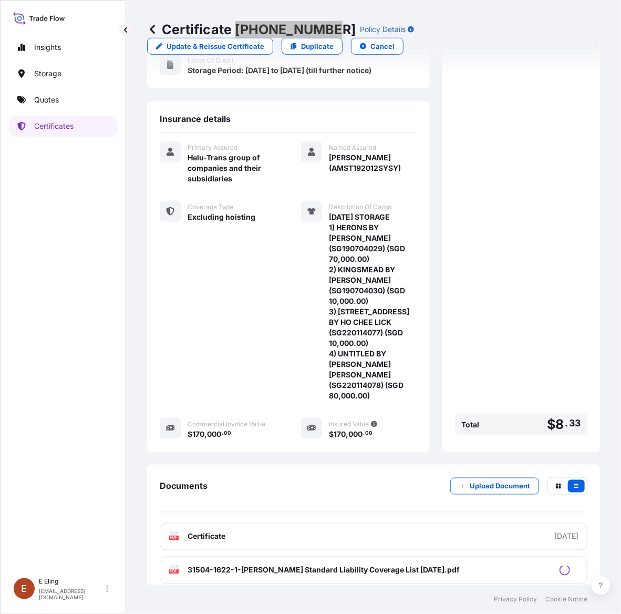
scroll to position [193, 0]
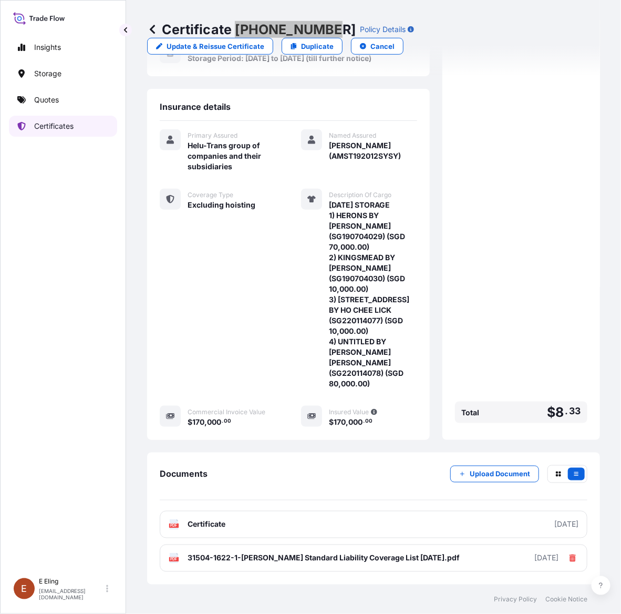
click at [98, 130] on link "Certificates" at bounding box center [63, 126] width 108 height 21
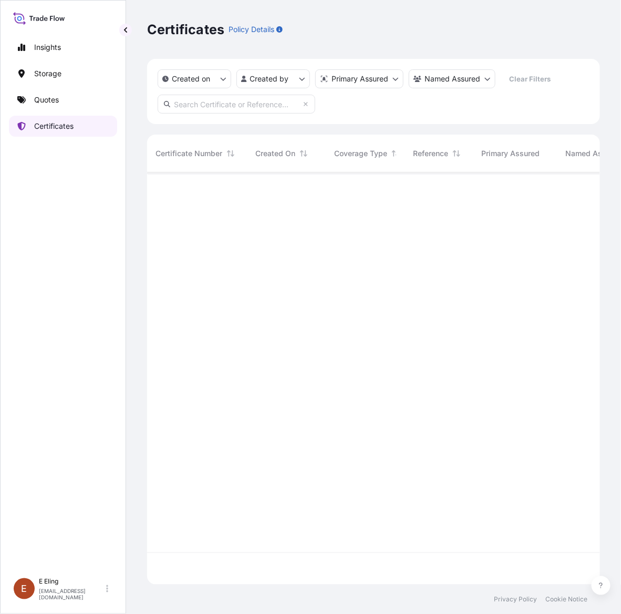
scroll to position [408, 443]
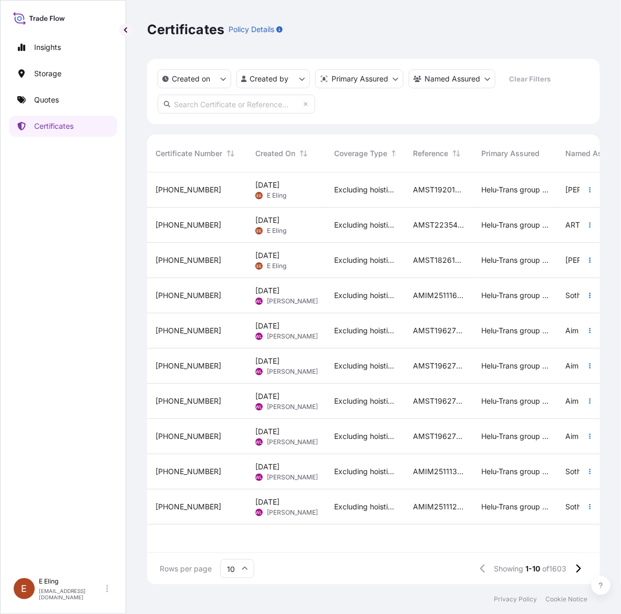
click at [430, 232] on div "AMST223549INZJ" at bounding box center [439, 225] width 68 height 35
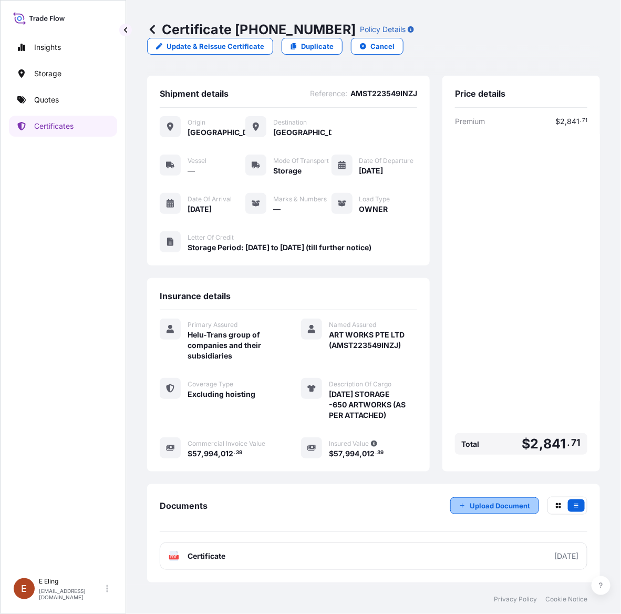
click at [498, 501] on p "Upload Document" at bounding box center [500, 505] width 60 height 11
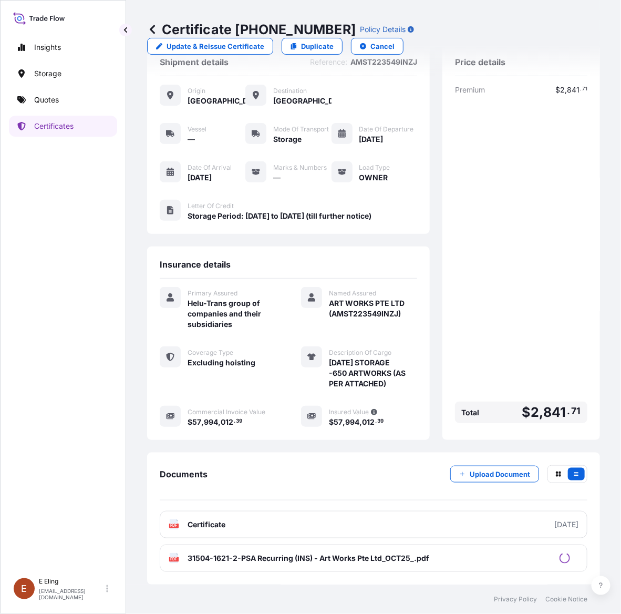
click at [489, 475] on p "Upload Document" at bounding box center [500, 474] width 60 height 11
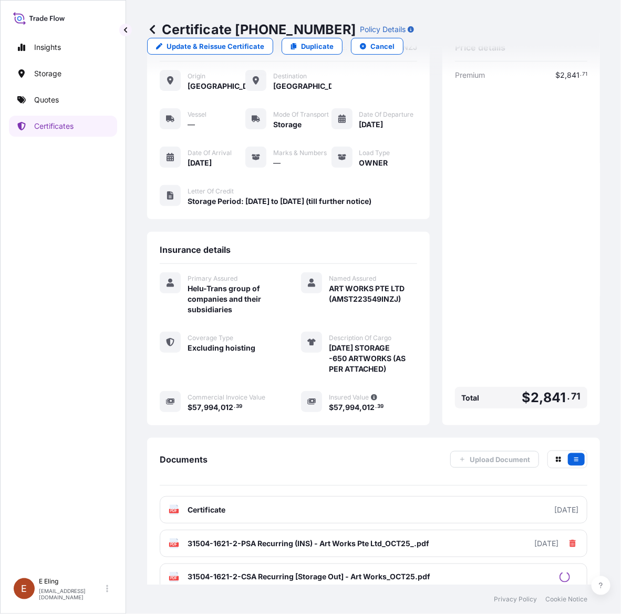
scroll to position [80, 0]
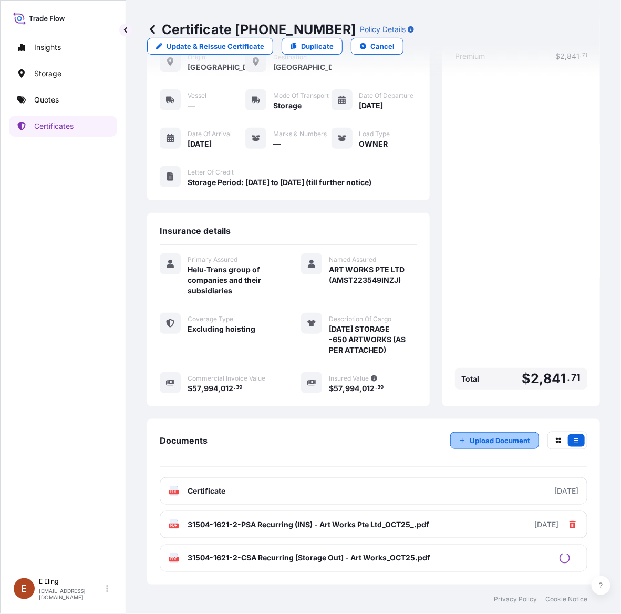
click at [481, 436] on p "Upload Document" at bounding box center [500, 440] width 60 height 11
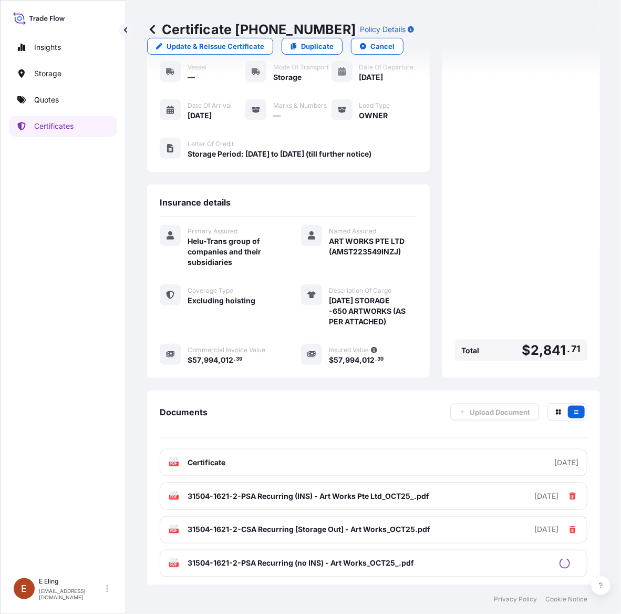
scroll to position [114, 0]
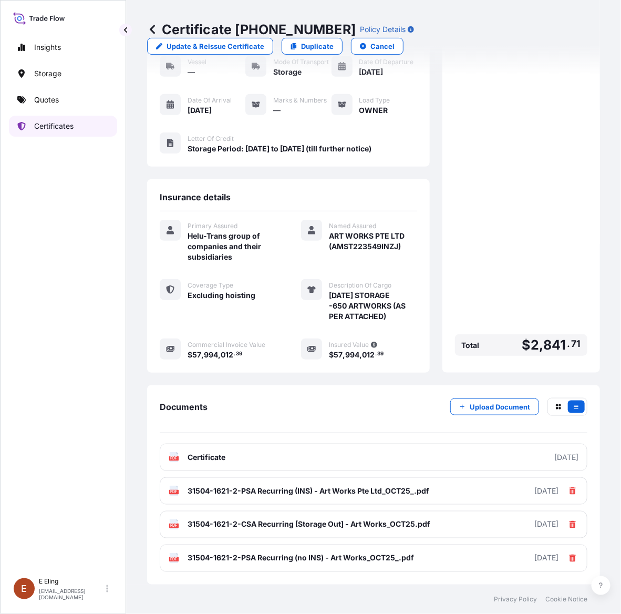
click at [65, 127] on p "Certificates" at bounding box center [53, 126] width 39 height 11
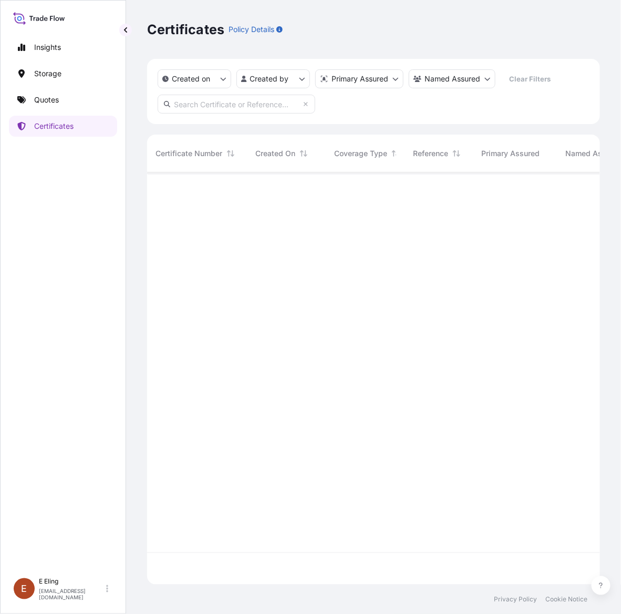
scroll to position [408, 443]
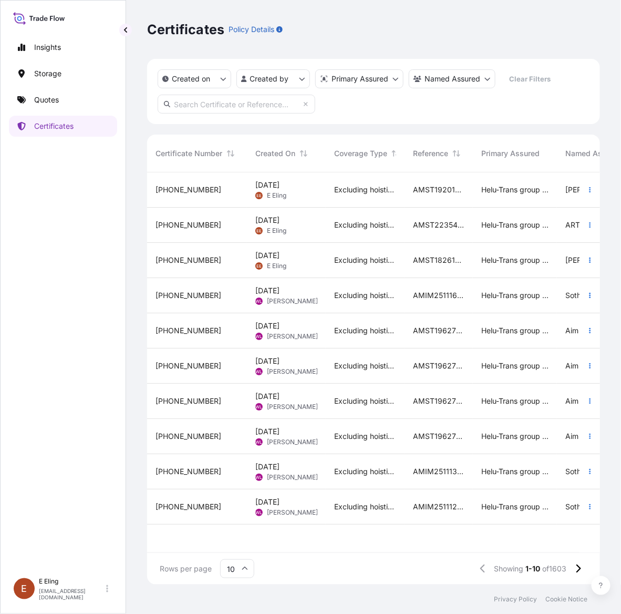
click at [248, 102] on input "text" at bounding box center [237, 104] width 158 height 19
paste input "AMST211034JHJH"
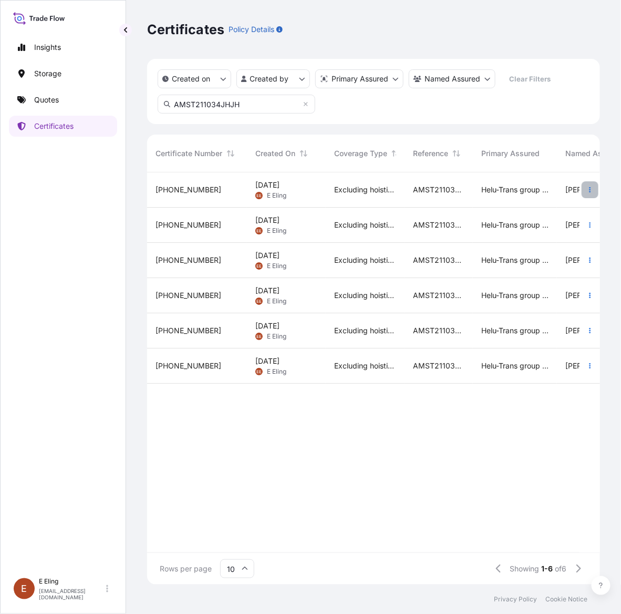
type input "AMST211034JHJH"
click at [589, 190] on icon "button" at bounding box center [590, 190] width 6 height 6
click at [558, 192] on link "Duplicate quote" at bounding box center [534, 191] width 98 height 17
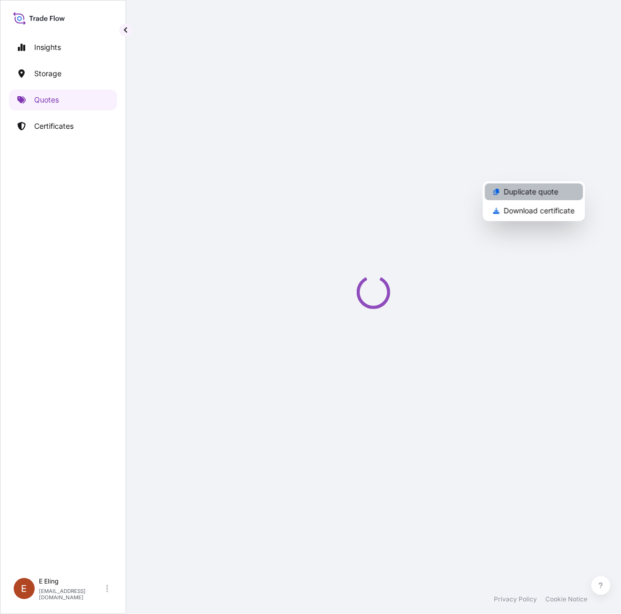
select select "STORAGE"
select select "Storage"
select select "[GEOGRAPHIC_DATA]"
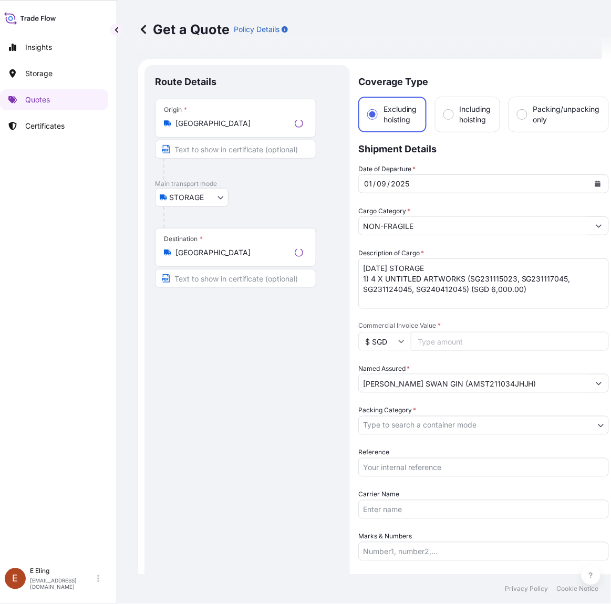
scroll to position [17, 0]
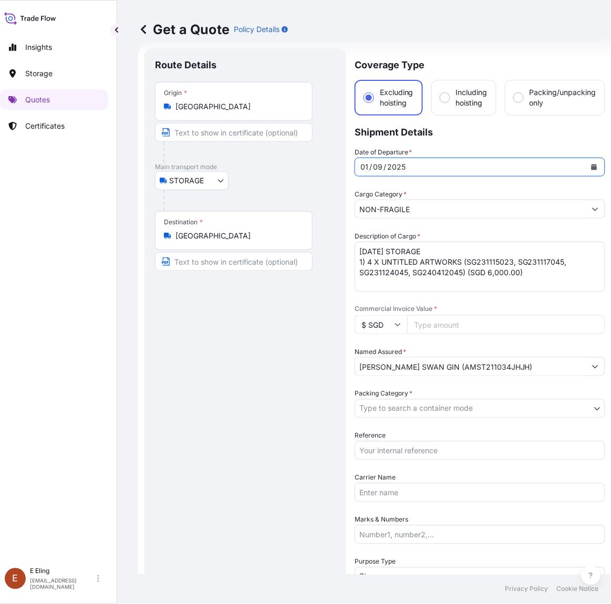
click at [590, 170] on button "Calendar" at bounding box center [594, 167] width 17 height 17
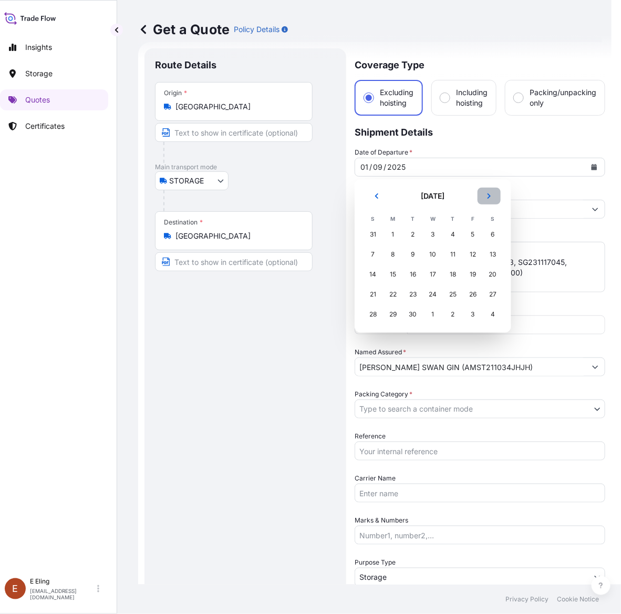
click at [485, 200] on button "Next" at bounding box center [489, 196] width 23 height 17
click at [437, 234] on div "1" at bounding box center [433, 234] width 19 height 19
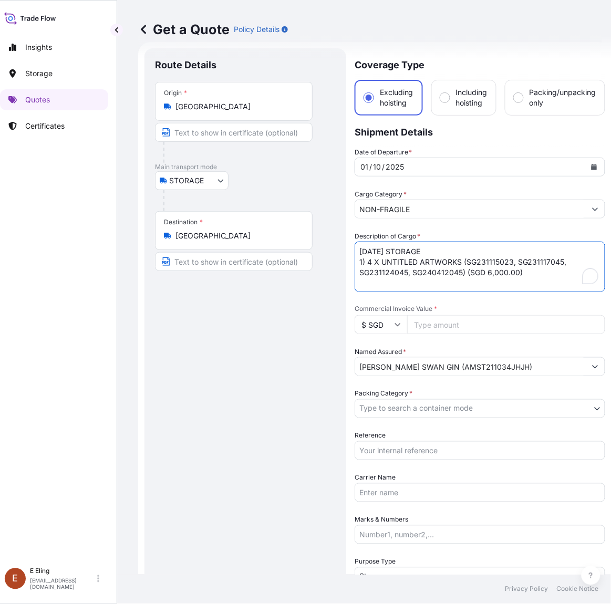
drag, startPoint x: 374, startPoint y: 253, endPoint x: 345, endPoint y: 253, distance: 28.9
click at [345, 253] on form "Route Details Place of loading Road / Inland Road / Inland Origin * Singapore M…" at bounding box center [374, 417] width 473 height 751
type textarea "OCT25 STORAGE 1) 4 X UNTITLED ARTWORKS (SG231115023, SG231117045, SG231124045, …"
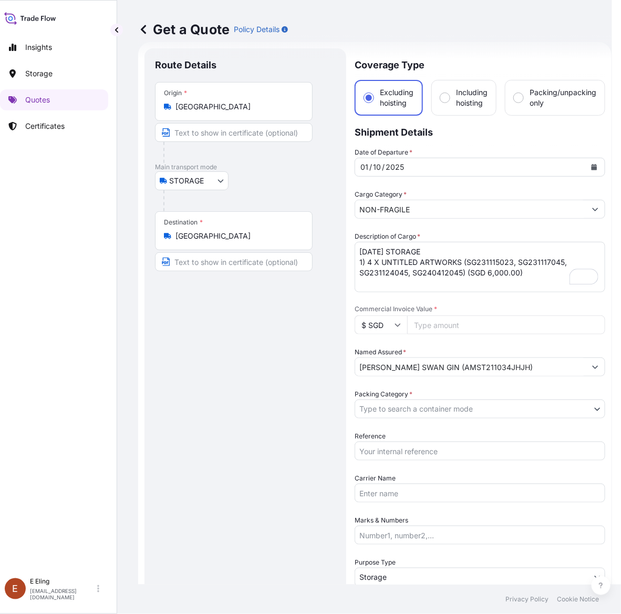
click at [431, 405] on body "Insights Storage Quotes Certificates E E Eling eeling@helutrans.com Get a Quote…" at bounding box center [301, 307] width 621 height 614
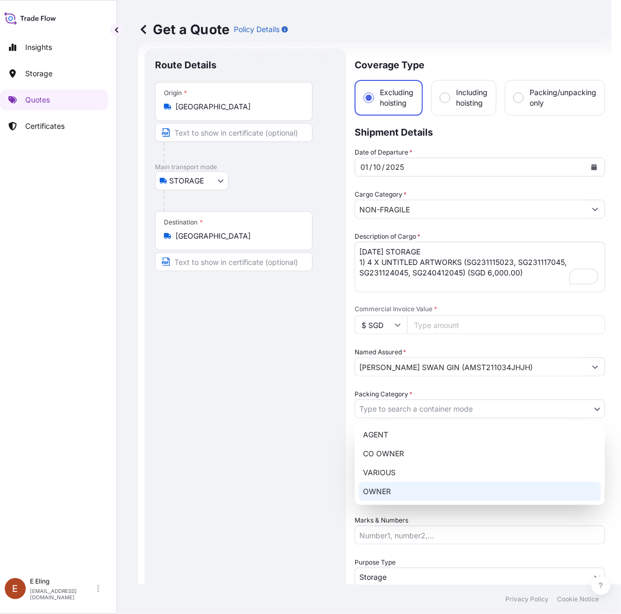
click at [406, 499] on div "OWNER" at bounding box center [480, 491] width 242 height 19
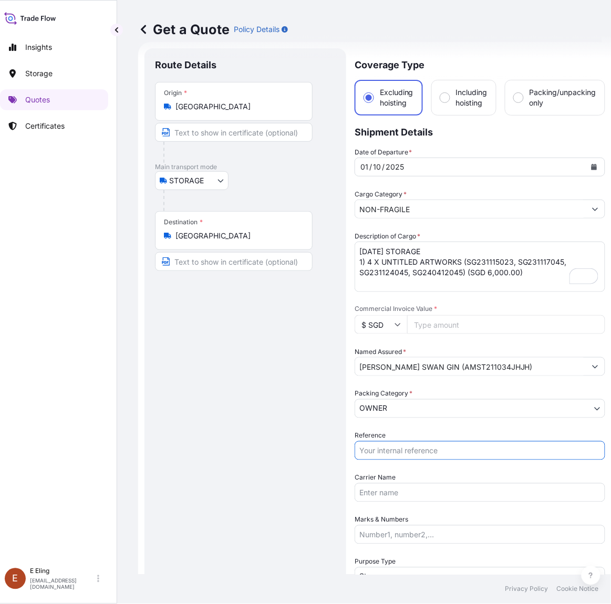
click at [403, 459] on input "Reference" at bounding box center [480, 450] width 251 height 19
paste input "AMST211034JHJH"
type input "AMST211034JHJH"
click at [479, 330] on input "Commercial Invoice Value *" at bounding box center [506, 324] width 198 height 19
paste input "6000.00"
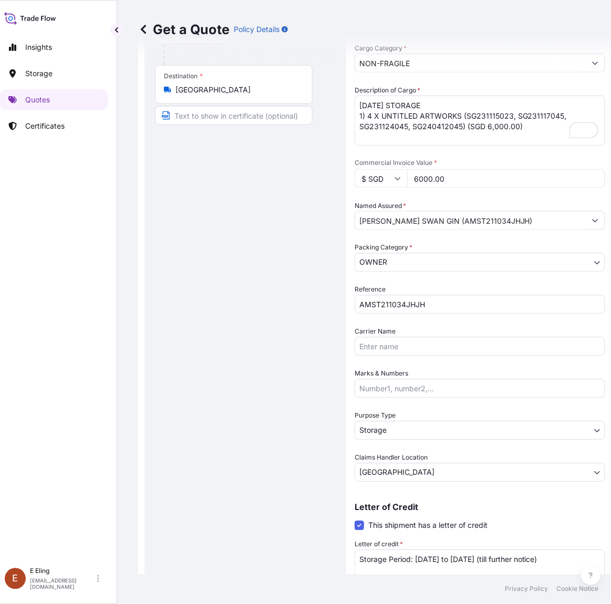
scroll to position [214, 0]
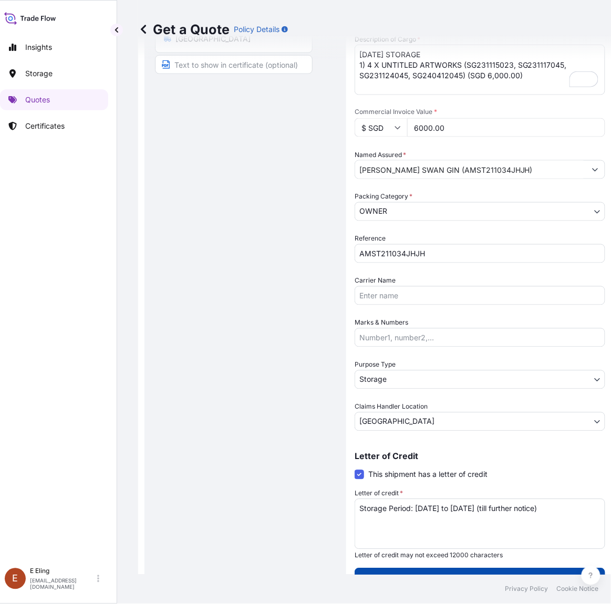
type input "6000.00"
click at [469, 576] on p "Get a Quote" at bounding box center [480, 579] width 40 height 11
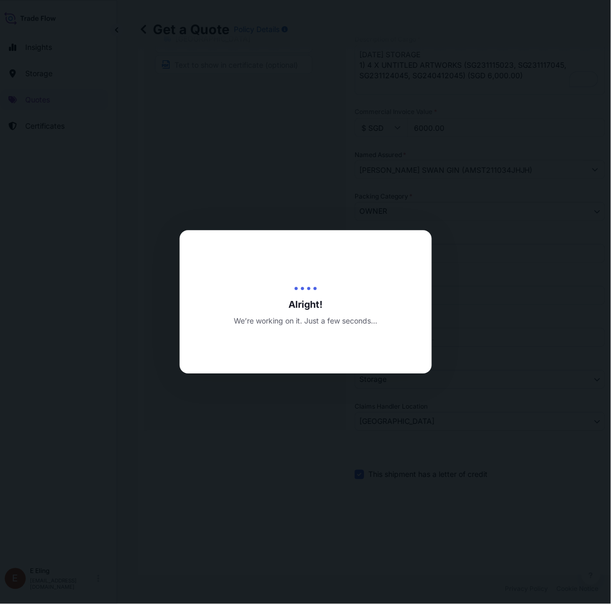
type input "[DATE]"
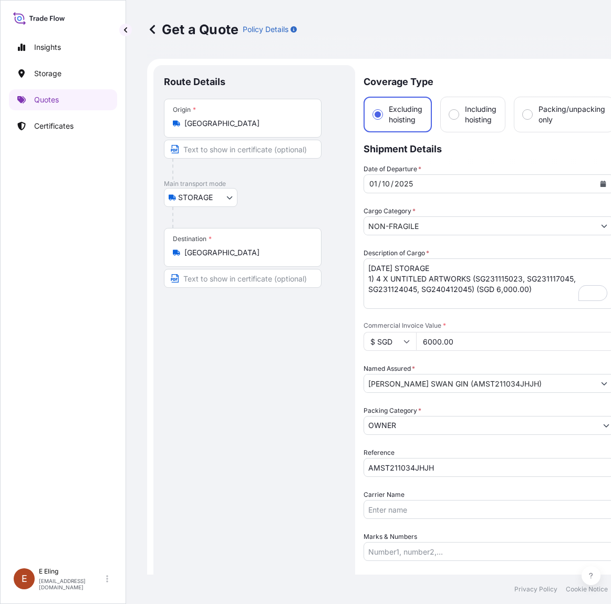
select select "STORAGE"
select select "27"
select select "Storage"
select select "Singapore"
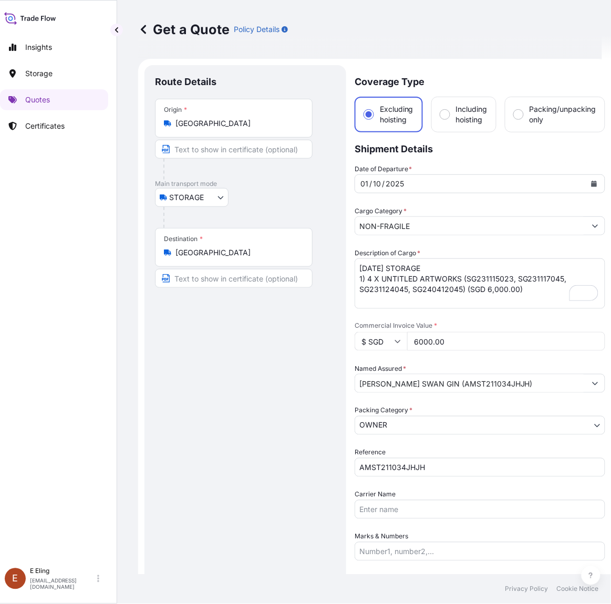
scroll to position [602, 0]
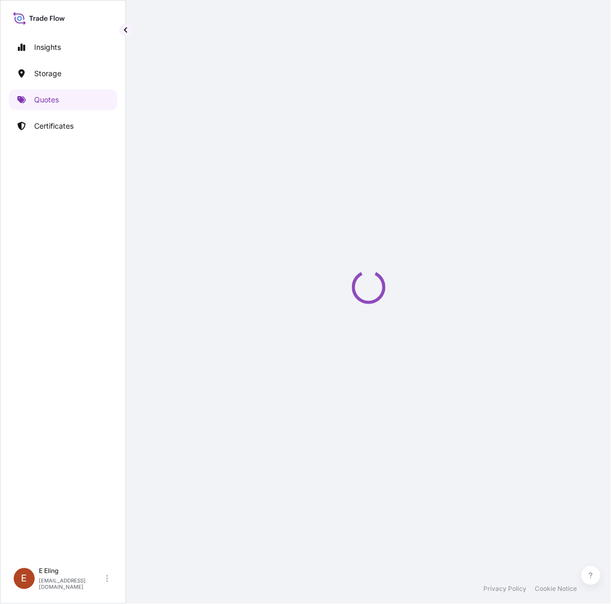
scroll to position [0, 9]
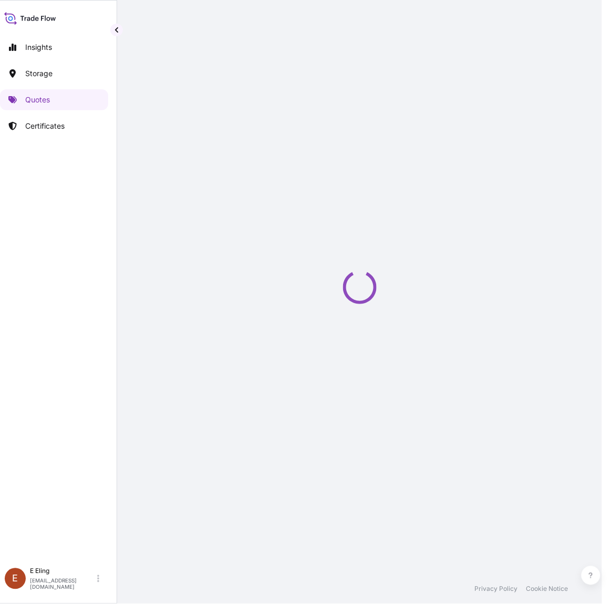
select select "STORAGE"
select select "Transit"
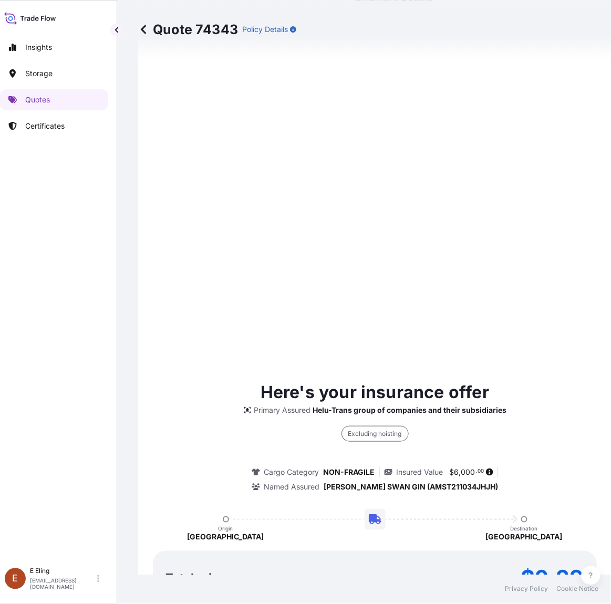
scroll to position [489, 0]
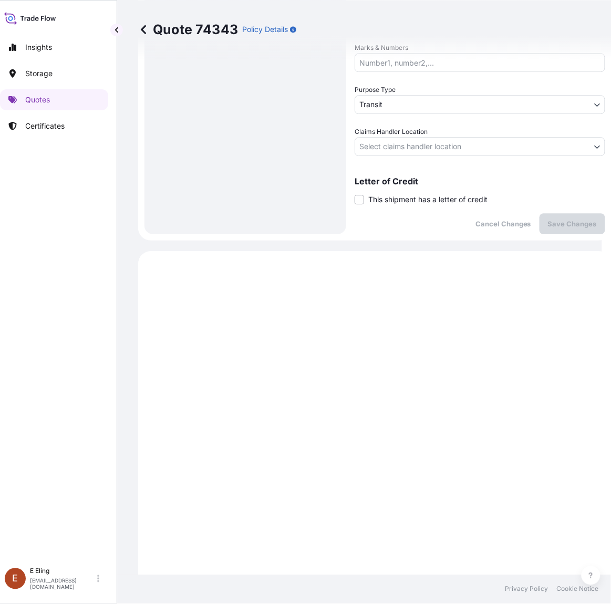
drag, startPoint x: 402, startPoint y: 200, endPoint x: 409, endPoint y: 216, distance: 17.7
click at [402, 200] on span "This shipment has a letter of credit" at bounding box center [427, 199] width 119 height 11
click at [355, 194] on input "This shipment has a letter of credit" at bounding box center [355, 194] width 0 height 0
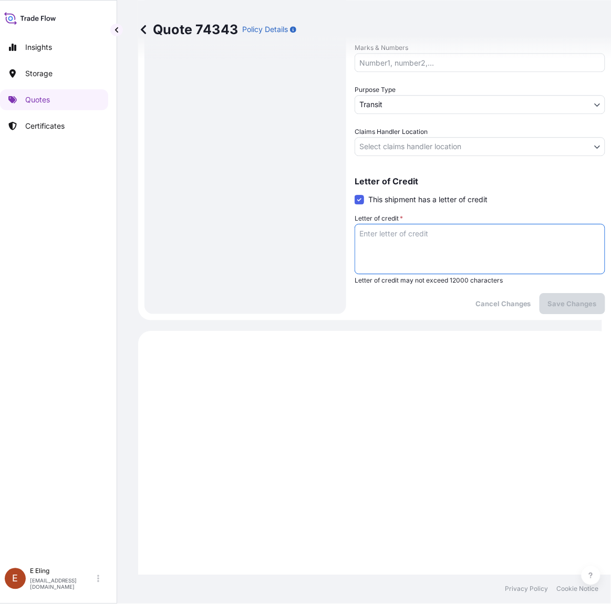
click at [411, 226] on textarea "Letter of credit *" at bounding box center [480, 249] width 251 height 50
paste textarea "Storage Period: 01 Oct 2025 to 31 Oct 2025 (till further notice)"
type textarea "Storage Period: 01 Oct 2025 to 31 Oct 2025 (till further notice)"
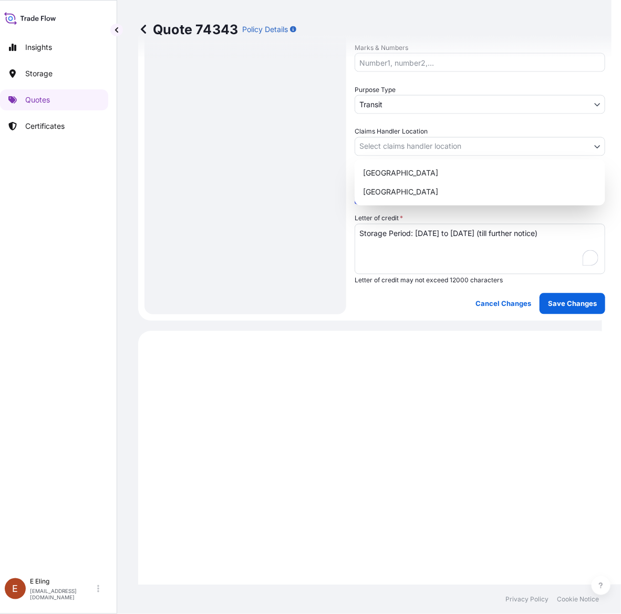
click at [418, 138] on body "Insights Storage Quotes Certificates E E Eling eeling@helutrans.com Quote 74343…" at bounding box center [296, 307] width 611 height 614
click at [407, 189] on div "Singapore" at bounding box center [480, 191] width 242 height 19
select select "Singapore"
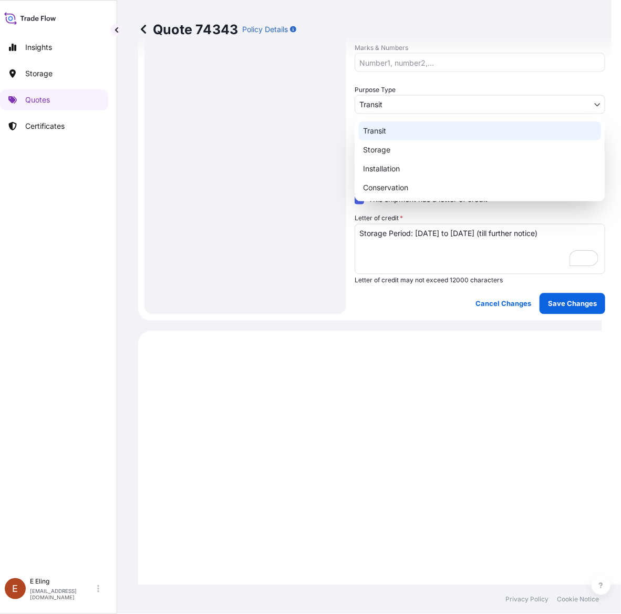
click at [413, 102] on body "Insights Storage Quotes Certificates E E Eling eeling@helutrans.com Quote 74343…" at bounding box center [296, 307] width 611 height 614
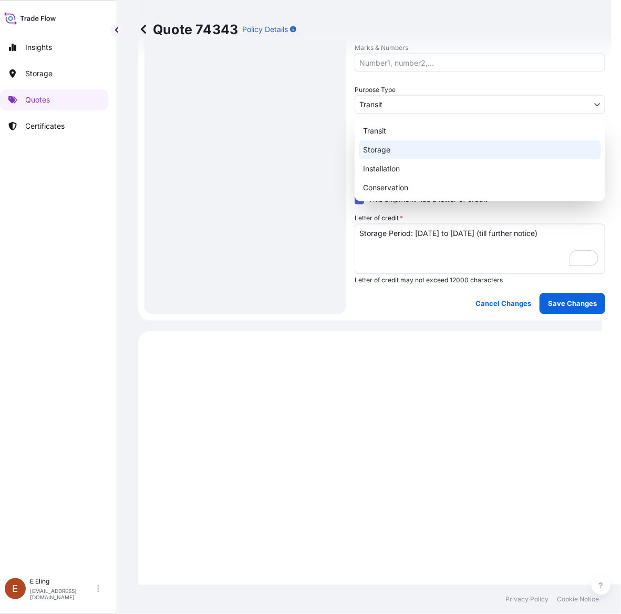
click at [383, 153] on div "Storage" at bounding box center [480, 149] width 242 height 19
select select "Storage"
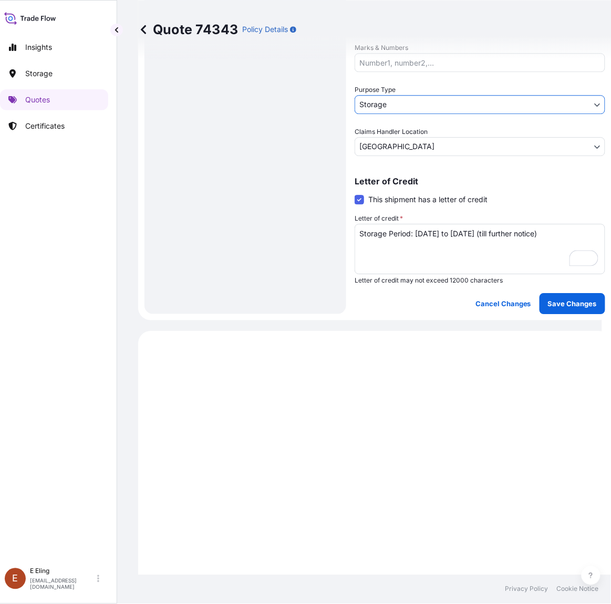
scroll to position [161, 0]
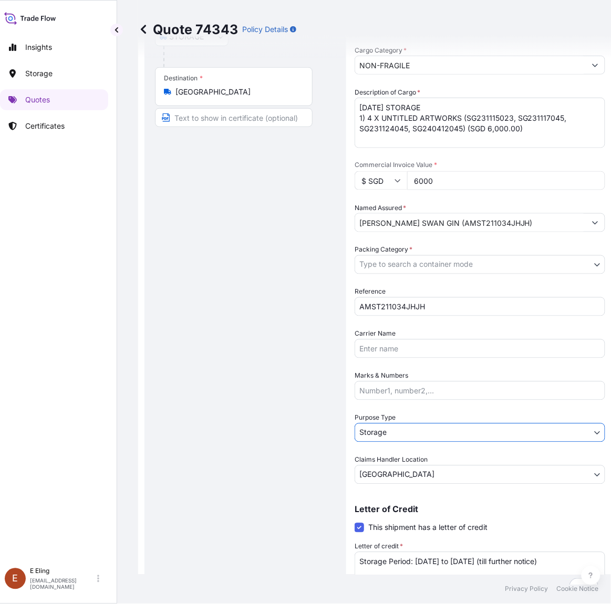
click at [389, 259] on body "Insights Storage Quotes Certificates E E Eling eeling@helutrans.com Quote 74343…" at bounding box center [296, 302] width 611 height 604
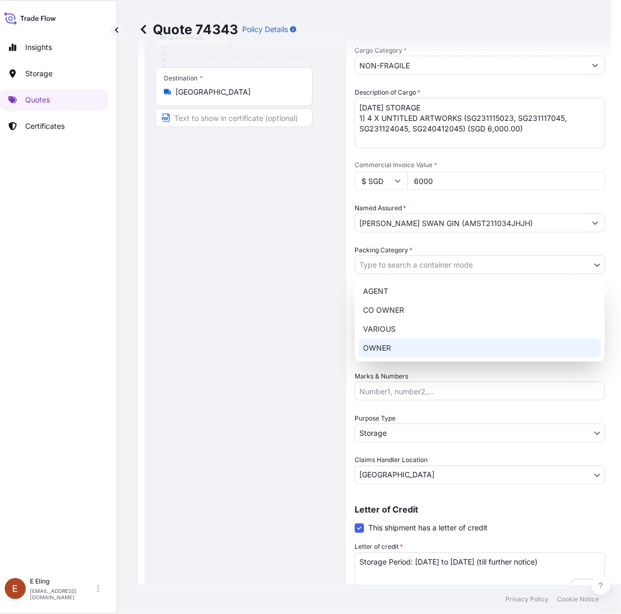
click at [391, 351] on div "OWNER" at bounding box center [480, 347] width 242 height 19
select select "27"
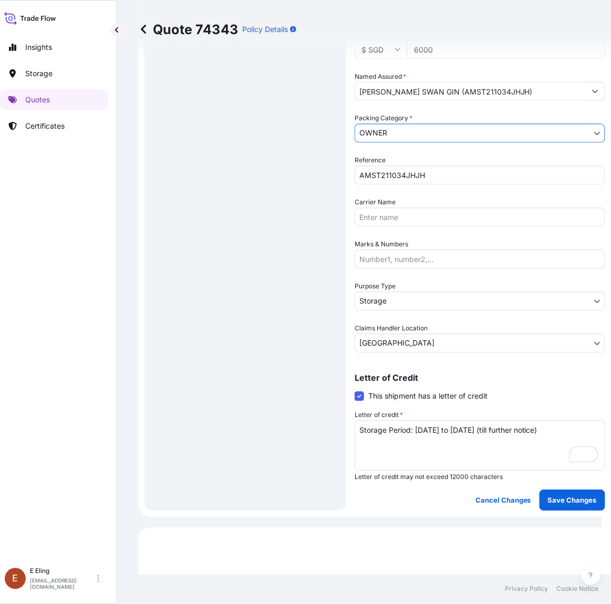
scroll to position [292, 0]
click at [568, 497] on p "Save Changes" at bounding box center [572, 501] width 49 height 11
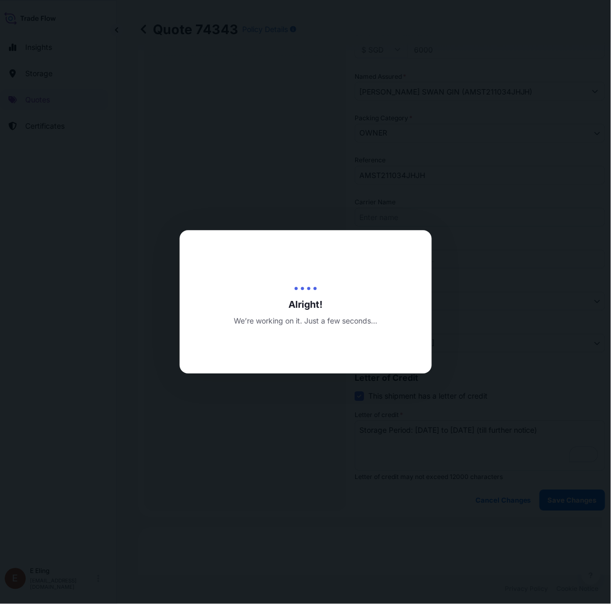
scroll to position [0, 0]
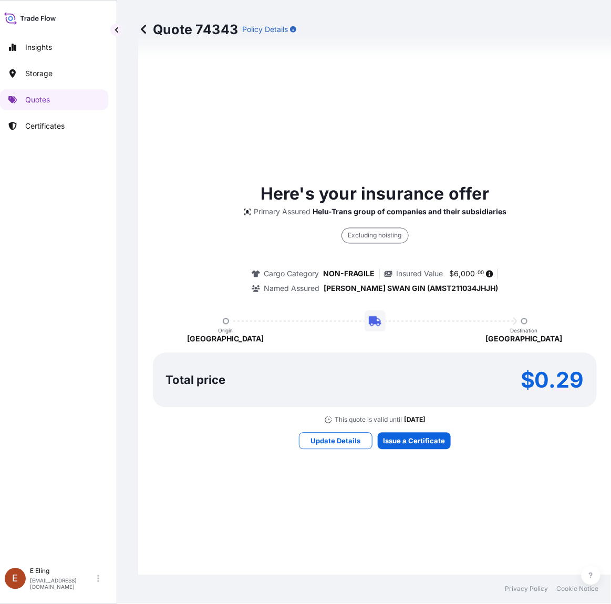
select select "STORAGE"
select select "Storage"
select select "Singapore"
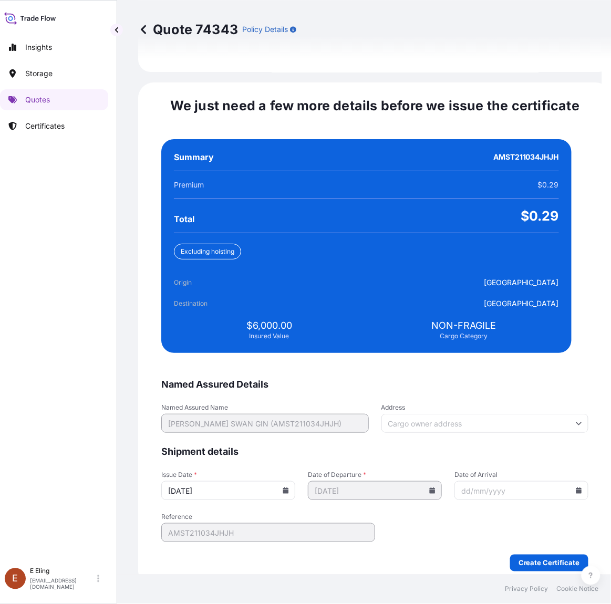
click at [289, 488] on icon at bounding box center [286, 491] width 6 height 6
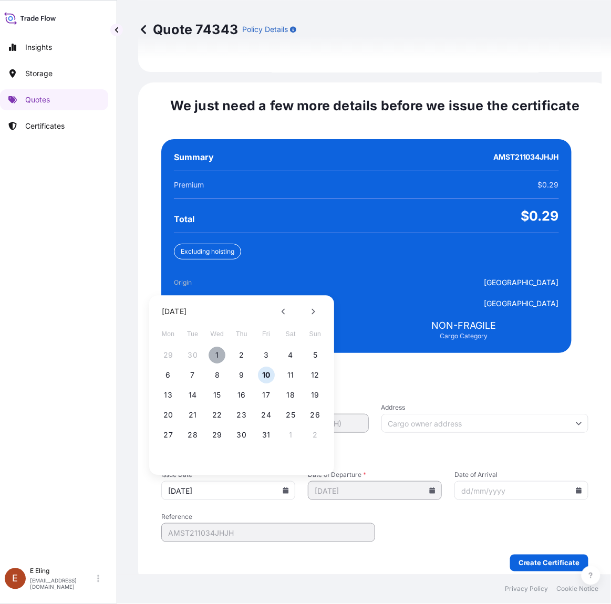
click at [214, 347] on button "1" at bounding box center [217, 355] width 17 height 17
type input "01/10/2025"
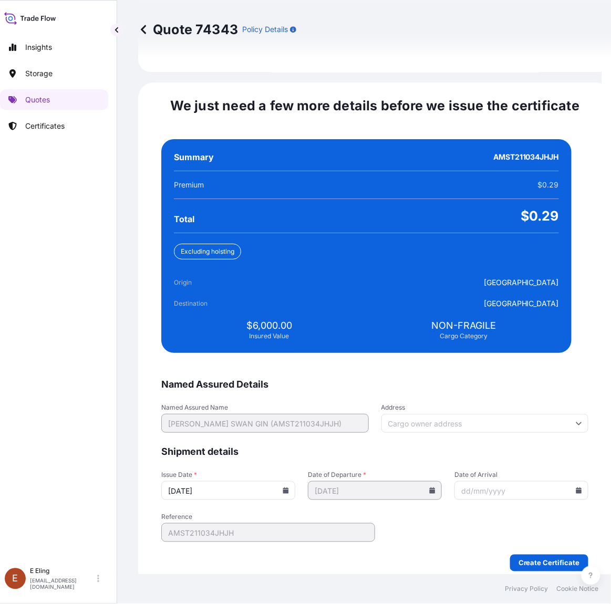
click at [576, 488] on icon at bounding box center [579, 491] width 6 height 6
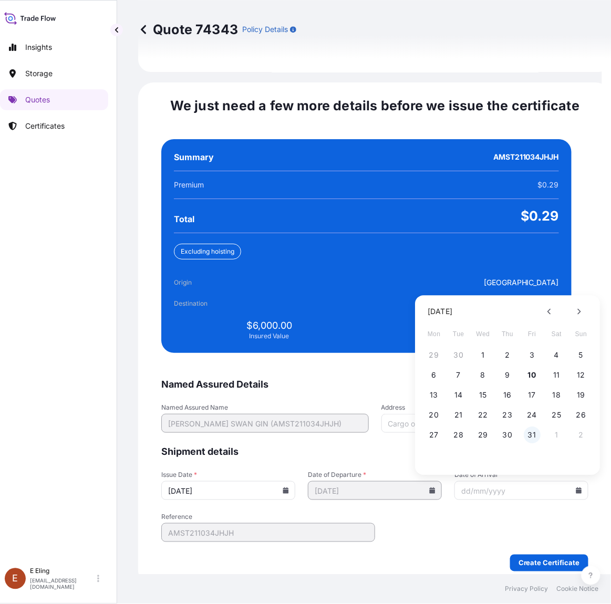
click at [532, 427] on button "31" at bounding box center [532, 435] width 17 height 17
type input "31/10/2025"
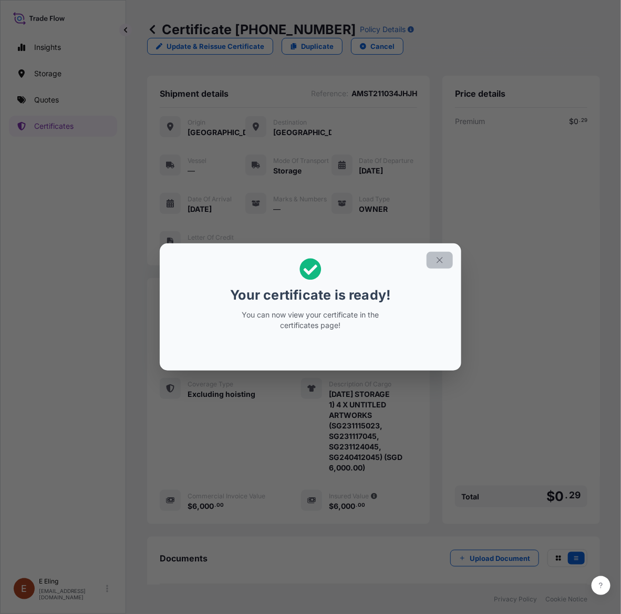
click at [436, 260] on icon "button" at bounding box center [439, 259] width 9 height 9
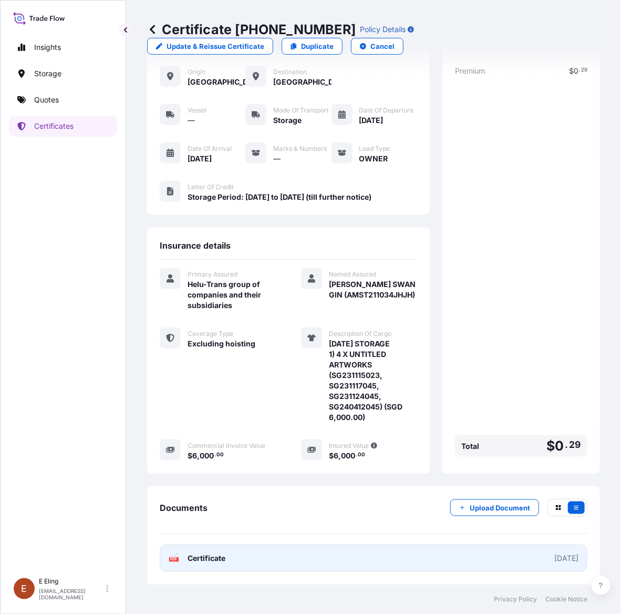
click at [428, 558] on link "PDF Certificate 2025-10-01" at bounding box center [374, 557] width 428 height 27
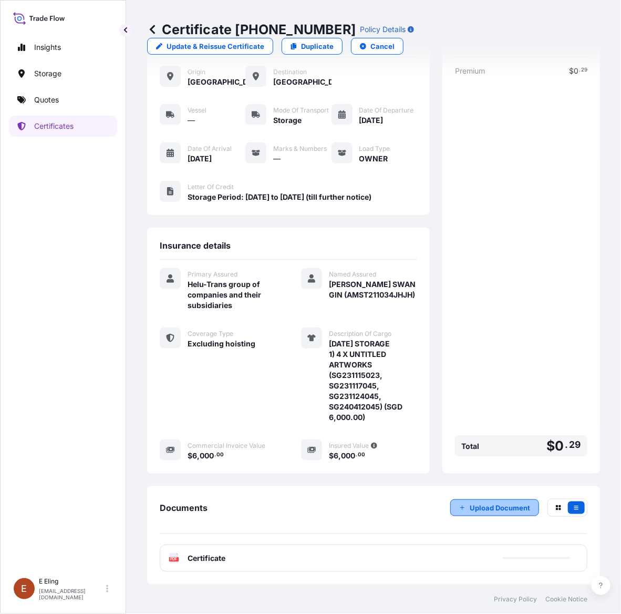
click at [487, 506] on p "Upload Document" at bounding box center [500, 507] width 60 height 11
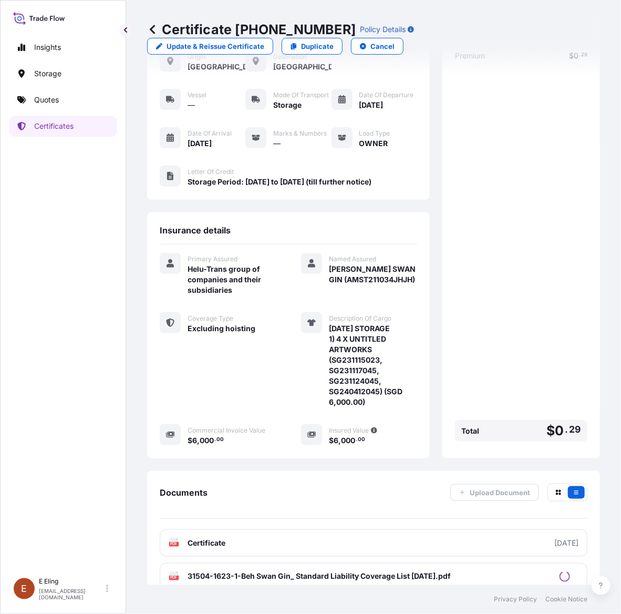
click at [477, 292] on div "Premium $ 0 . 29 Total $ 0 . 29" at bounding box center [521, 247] width 132 height 395
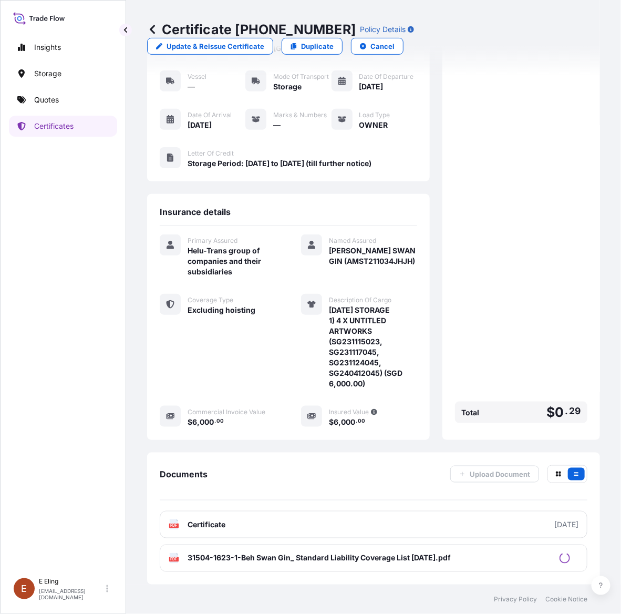
scroll to position [99, 0]
click at [508, 376] on div "Premium $ 0 . 29 Total $ 0 . 29" at bounding box center [521, 229] width 132 height 395
click at [64, 124] on p "Certificates" at bounding box center [53, 126] width 39 height 11
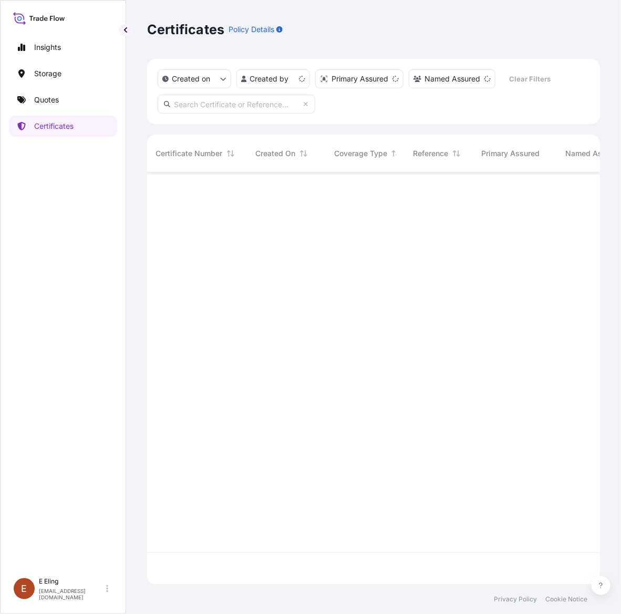
scroll to position [408, 443]
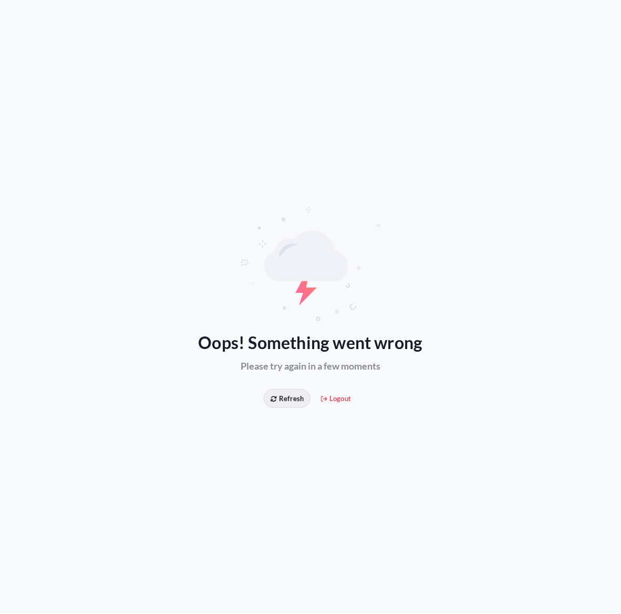
click at [290, 398] on span "Refresh" at bounding box center [287, 398] width 33 height 11
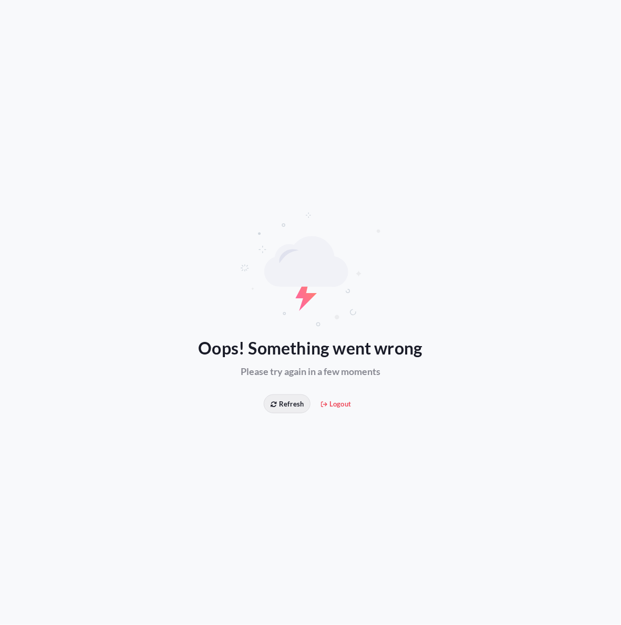
click at [287, 403] on span "Refresh" at bounding box center [287, 404] width 33 height 11
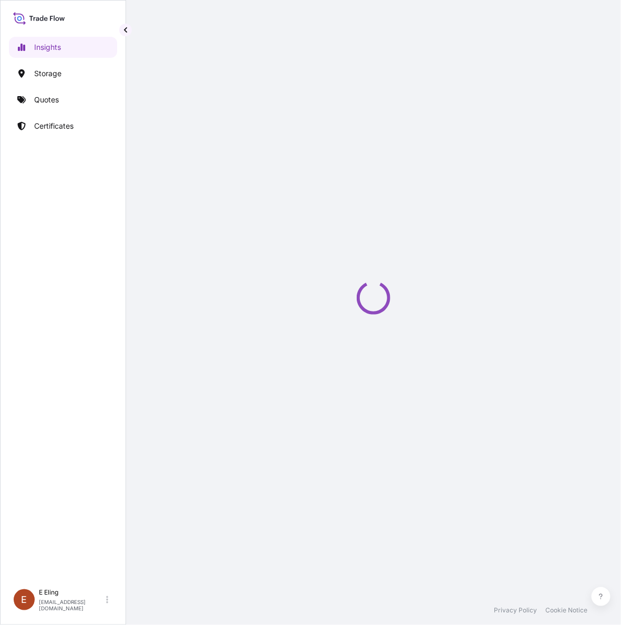
select select "2025"
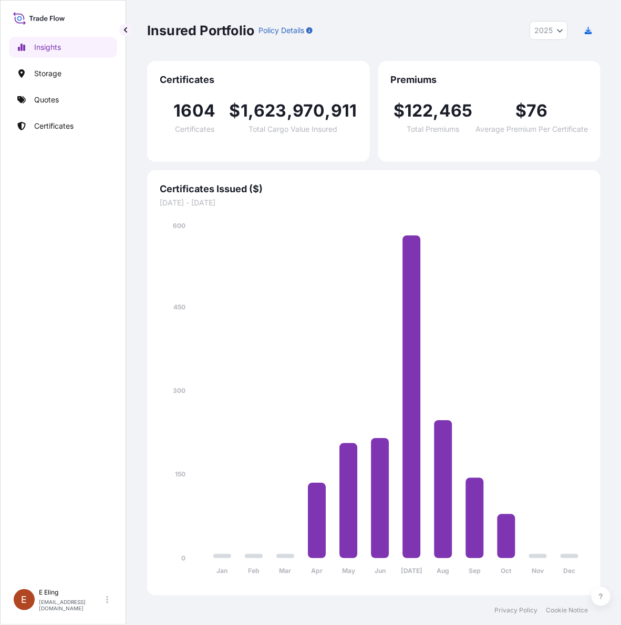
click at [63, 416] on div "Insights Storage Quotes Certificates" at bounding box center [63, 305] width 108 height 557
click at [116, 234] on div "Insights Storage Quotes Certificates" at bounding box center [63, 305] width 108 height 557
click at [66, 102] on link "Quotes" at bounding box center [63, 99] width 108 height 21
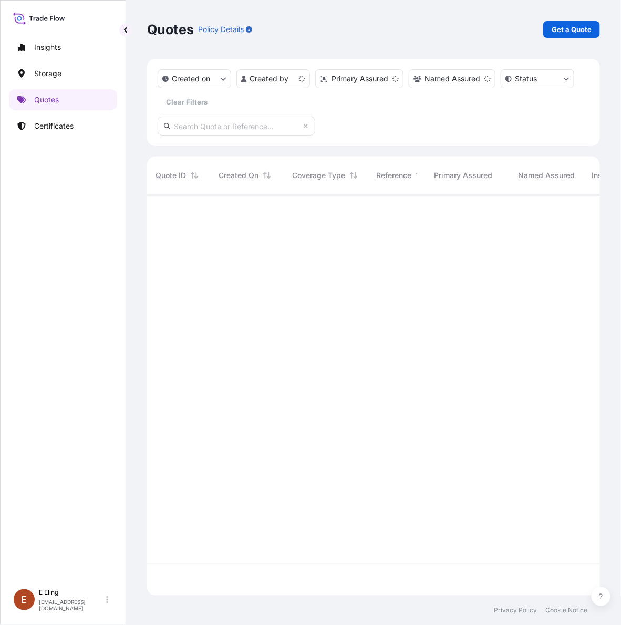
scroll to position [11, 11]
click at [74, 133] on link "Certificates" at bounding box center [63, 126] width 108 height 21
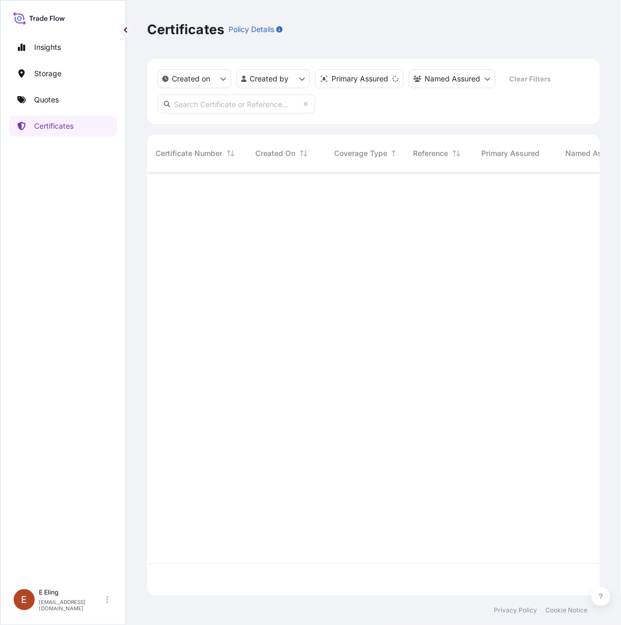
scroll to position [419, 443]
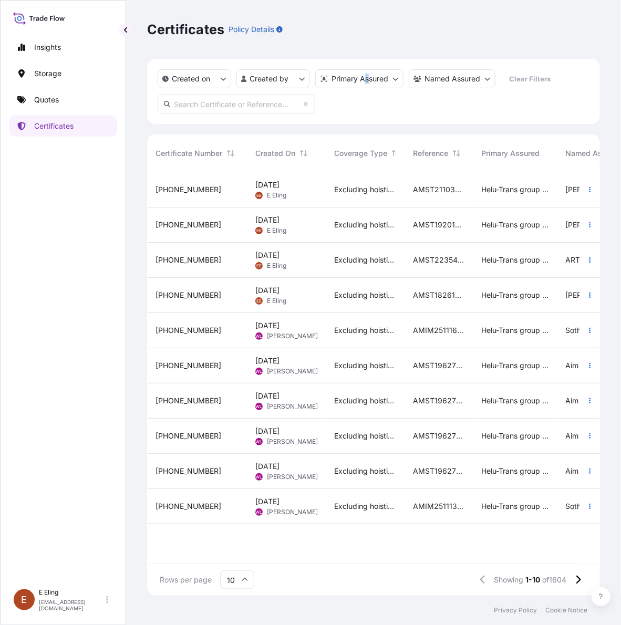
drag, startPoint x: 368, startPoint y: 117, endPoint x: 489, endPoint y: 135, distance: 122.7
click at [368, 117] on div "Created on Created by Primary Assured Named Assured Clear Filters" at bounding box center [373, 91] width 453 height 65
click at [230, 98] on input "text" at bounding box center [237, 104] width 158 height 19
paste input "AMST071389INHT"
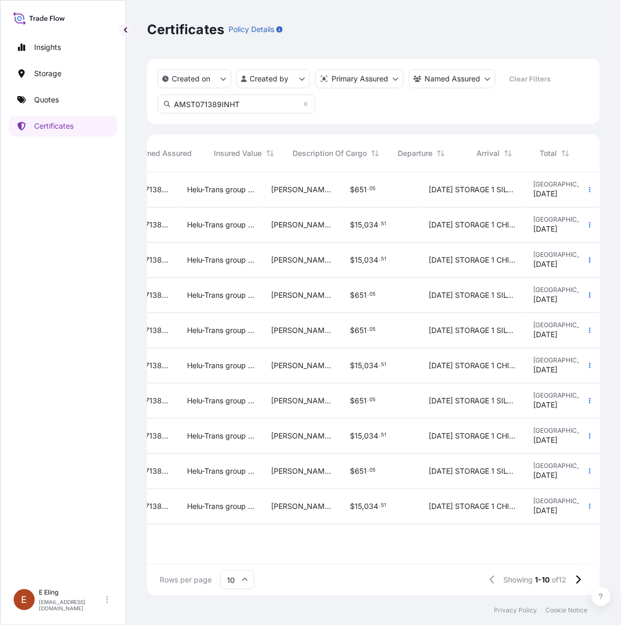
scroll to position [0, 445]
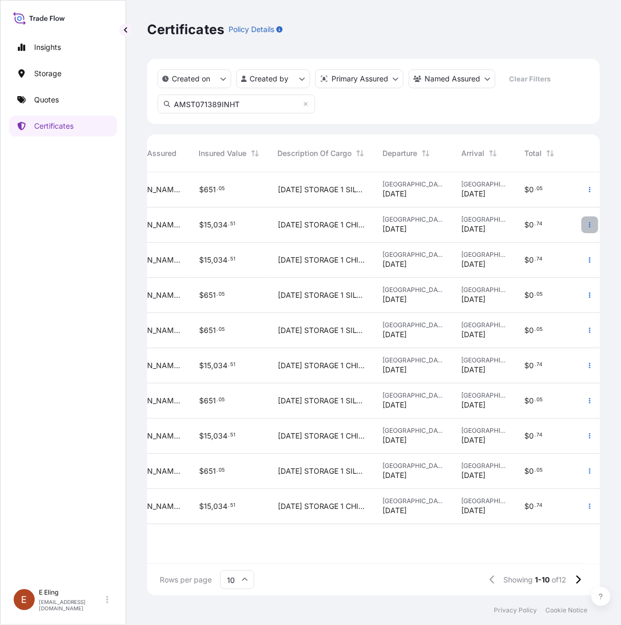
type input "AMST071389INHT"
click at [594, 227] on button "button" at bounding box center [590, 225] width 17 height 17
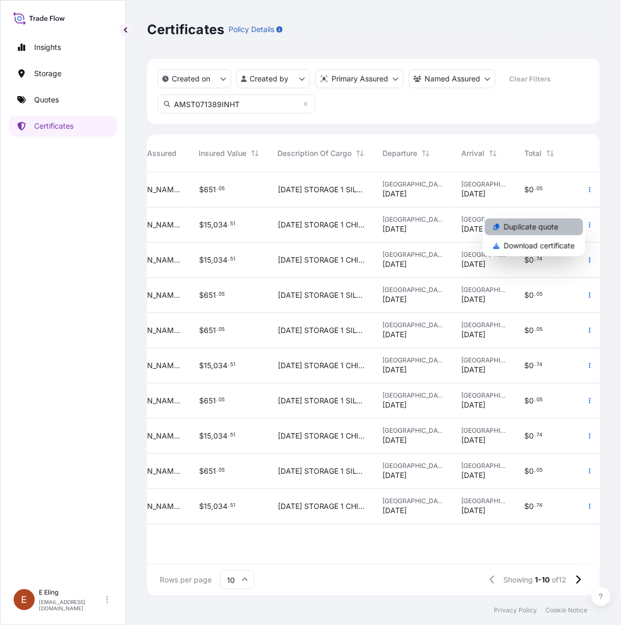
click at [538, 224] on p "Duplicate quote" at bounding box center [531, 227] width 55 height 11
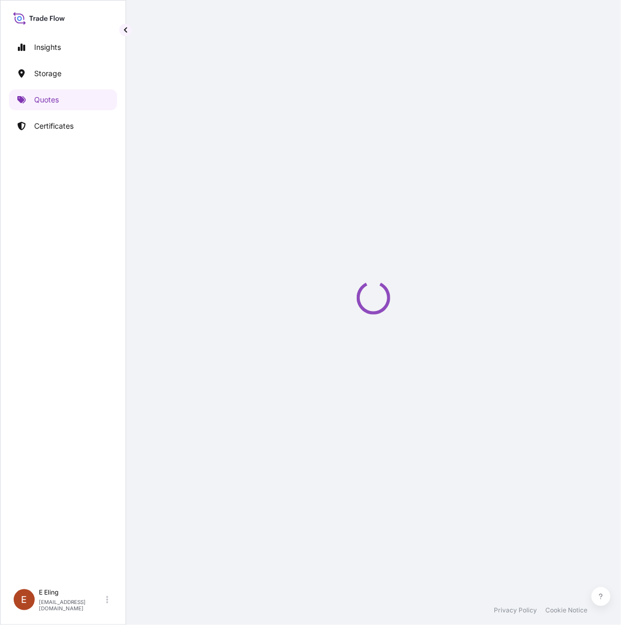
select select "STORAGE"
select select "Storage"
select select "[GEOGRAPHIC_DATA]"
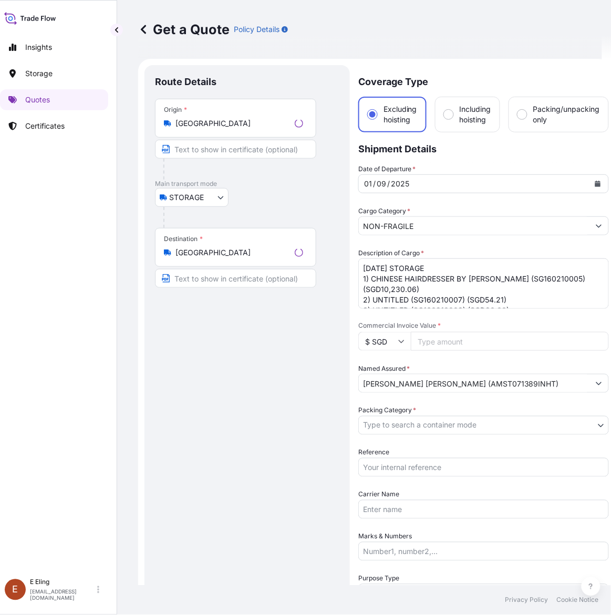
scroll to position [17, 0]
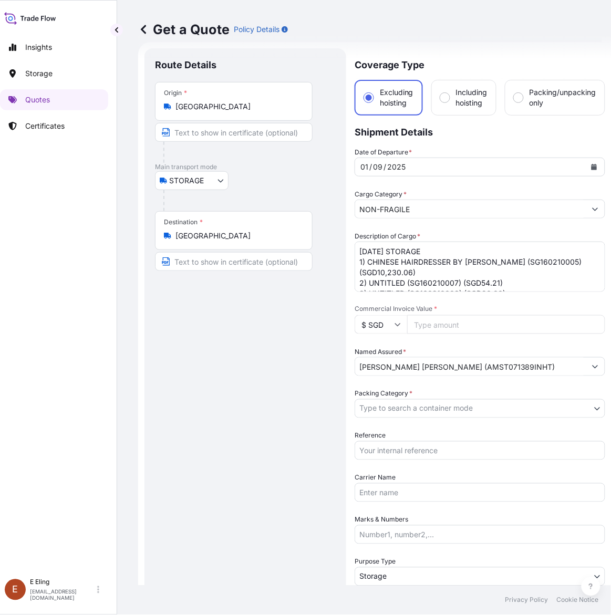
click at [594, 164] on icon "Calendar" at bounding box center [594, 167] width 6 height 6
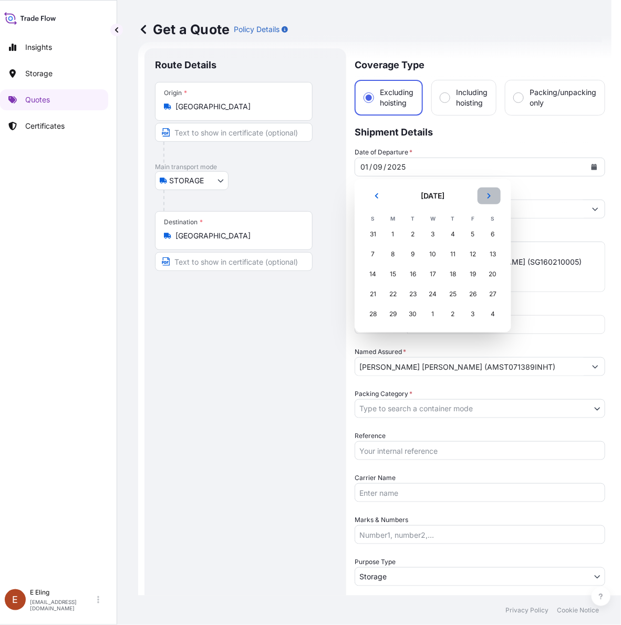
click at [491, 195] on icon "Next" at bounding box center [489, 196] width 6 height 6
click at [435, 235] on div "1" at bounding box center [433, 234] width 19 height 19
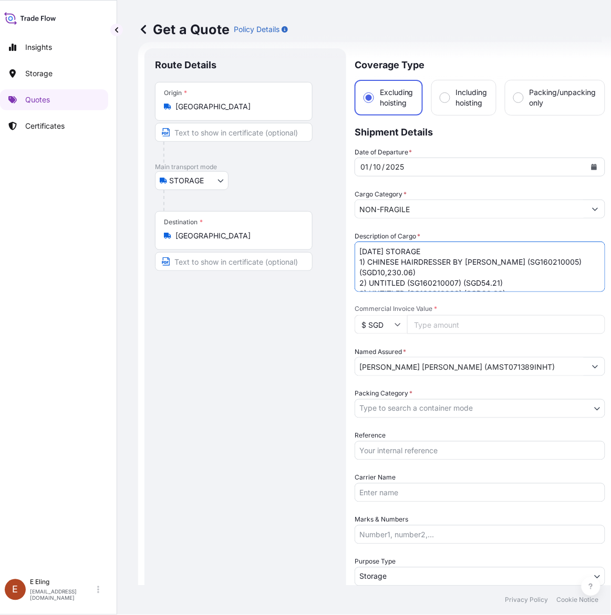
drag, startPoint x: 374, startPoint y: 253, endPoint x: 339, endPoint y: 253, distance: 34.2
click at [339, 253] on form "Route Details Place of loading Road / Inland Road / Inland Origin * Singapore M…" at bounding box center [374, 417] width 473 height 751
type textarea "OCT25 STORAGE 1) CHINESE HAIRDRESSER BY CHOO KENG KWANG (SG160210005) (SGD10,23…"
click at [399, 447] on input "Reference" at bounding box center [480, 450] width 251 height 19
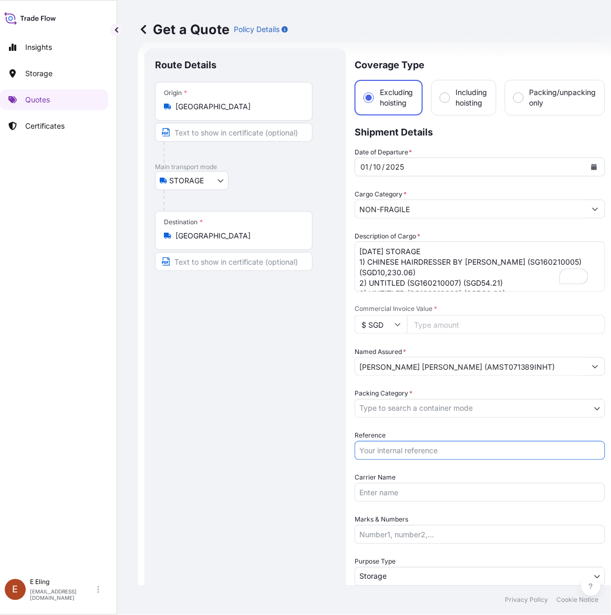
paste input "AMST071389INHT"
type input "AMST071389INHT"
click at [402, 406] on body "Insights Storage Quotes Certificates E E Eling eeling@helutrans.com Get a Quote…" at bounding box center [296, 307] width 611 height 615
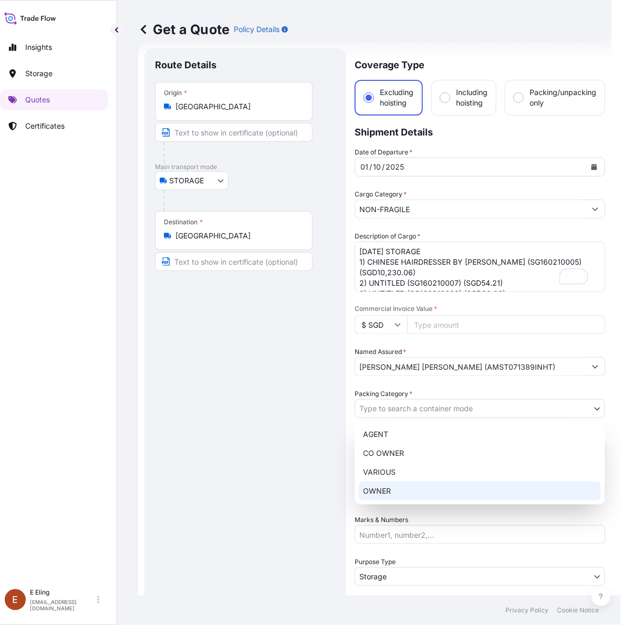
click at [389, 490] on div "OWNER" at bounding box center [480, 491] width 242 height 19
select select "27"
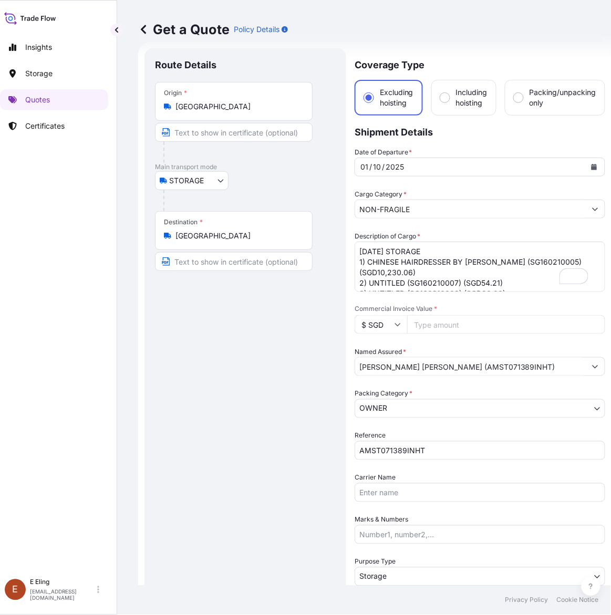
click at [471, 327] on input "Commercial Invoice Value *" at bounding box center [506, 324] width 198 height 19
paste input "19804.45"
type input "19804.45"
click at [435, 272] on textarea "SEP25 STORAGE 1) CHINESE HAIRDRESSER BY CHOO KENG KWANG (SG160210005) (SGD10,23…" at bounding box center [480, 267] width 251 height 50
click at [437, 272] on textarea "SEP25 STORAGE 1) CHINESE HAIRDRESSER BY CHOO KENG KWANG (SG160210005) (SGD10,23…" at bounding box center [480, 267] width 251 height 50
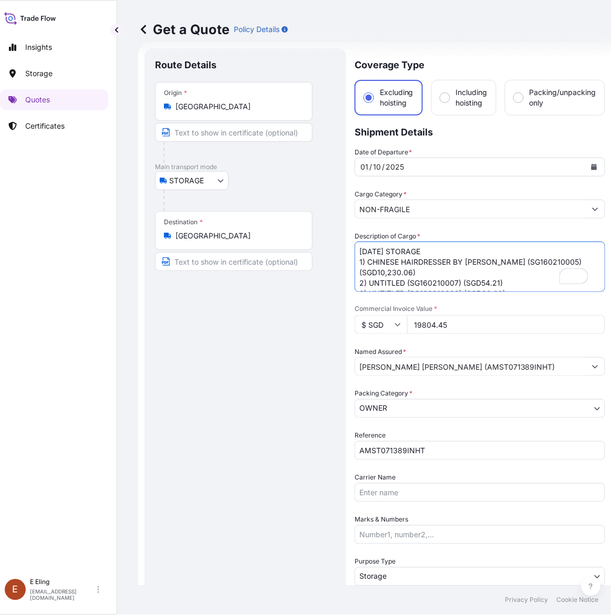
click at [437, 272] on textarea "SEP25 STORAGE 1) CHINESE HAIRDRESSER BY CHOO KENG KWANG (SG160210005) (SGD10,23…" at bounding box center [480, 267] width 251 height 50
click at [489, 283] on textarea "SEP25 STORAGE 1) CHINESE HAIRDRESSER BY CHOO KENG KWANG (SG160210005) (SGD10,23…" at bounding box center [480, 267] width 251 height 50
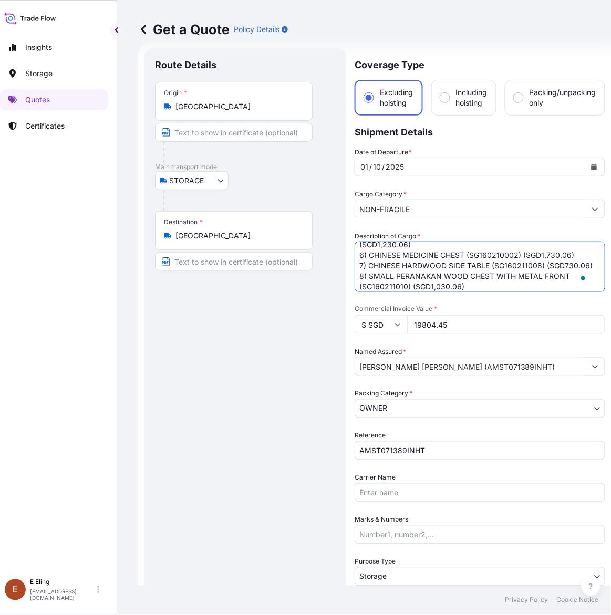
scroll to position [0, 0]
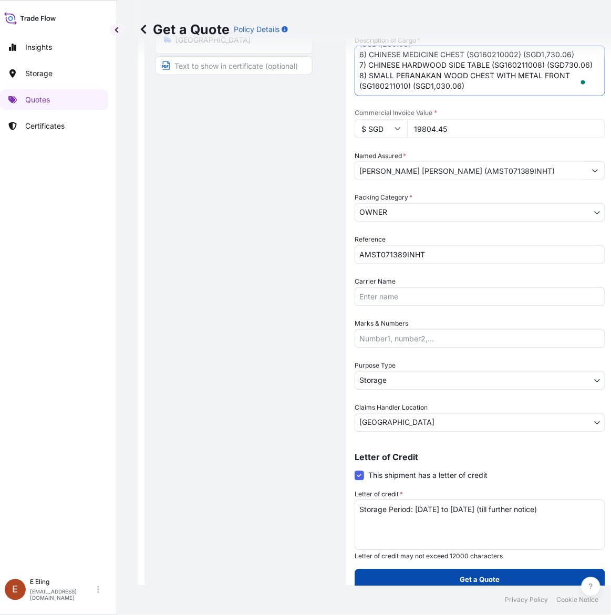
type textarea "[DATE] STORAGE 1) CHINESE HAIRDRESSER BY [PERSON_NAME] (SG160210005) (SGD15,000…"
click at [503, 581] on button "Get a Quote" at bounding box center [480, 580] width 251 height 21
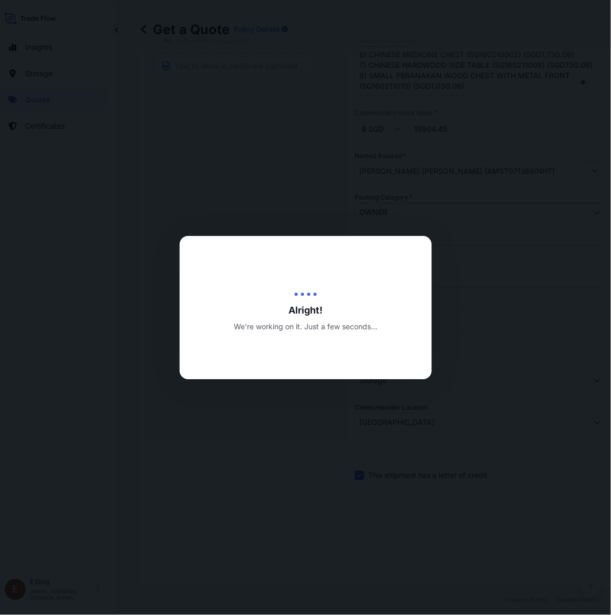
type input "[DATE]"
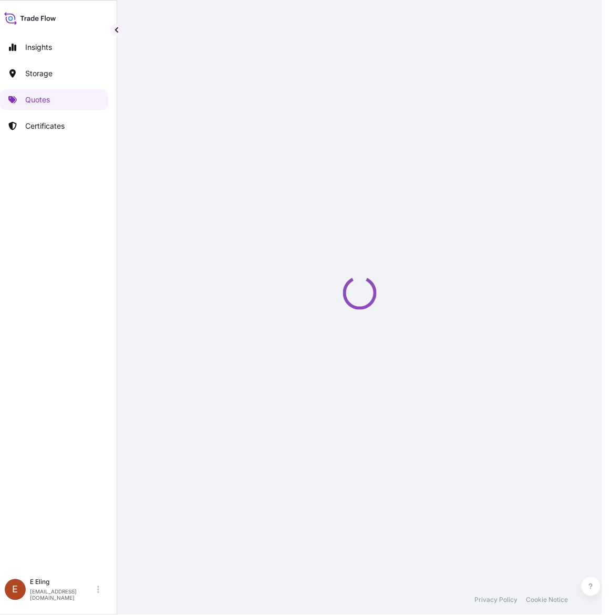
select select "STORAGE"
select select "Transit"
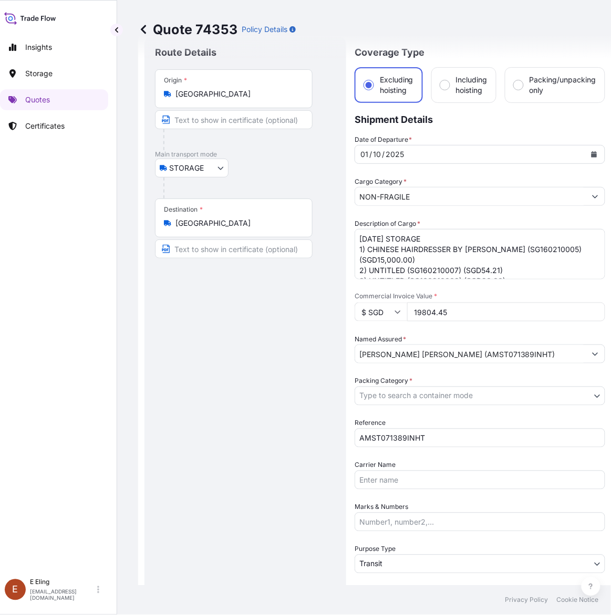
click at [428, 393] on body "Insights Storage Quotes Certificates E E Eling eeling@helutrans.com Quote 74353…" at bounding box center [296, 307] width 611 height 615
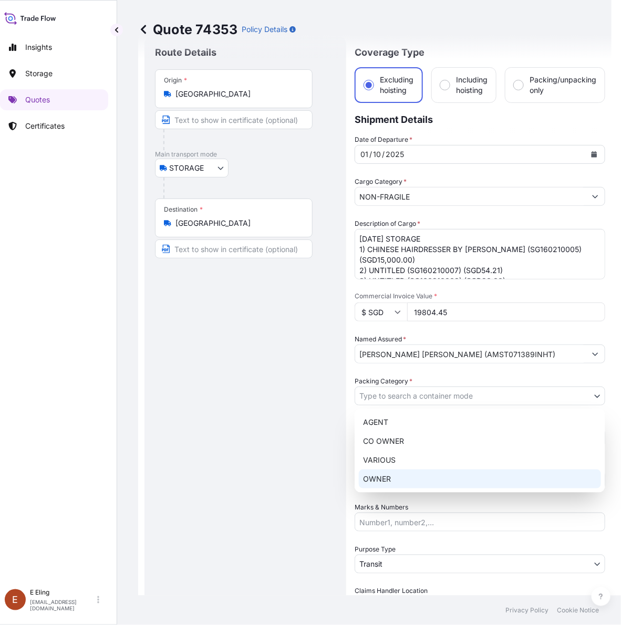
click at [395, 482] on div "OWNER" at bounding box center [480, 479] width 242 height 19
select select "27"
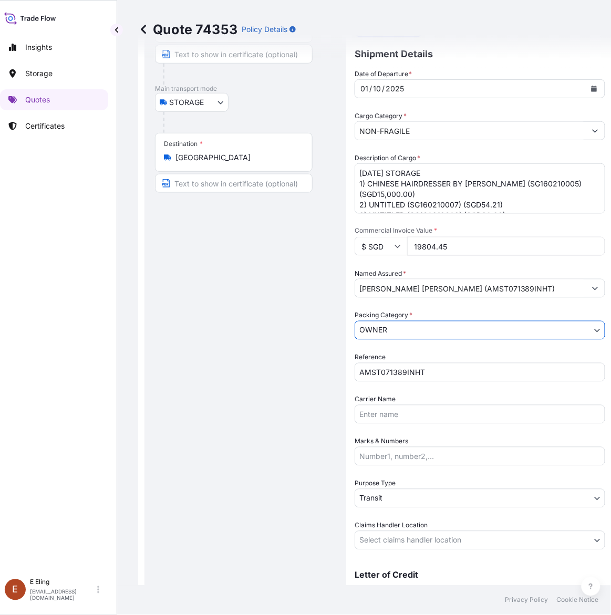
click at [406, 494] on body "Insights Storage Quotes Certificates E E Eling eeling@helutrans.com Quote 74353…" at bounding box center [296, 307] width 611 height 615
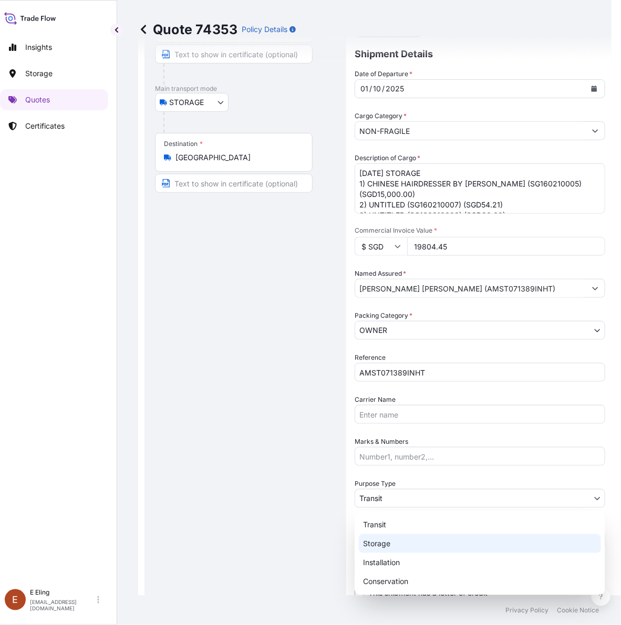
click at [397, 537] on div "Storage" at bounding box center [480, 543] width 242 height 19
select select "Storage"
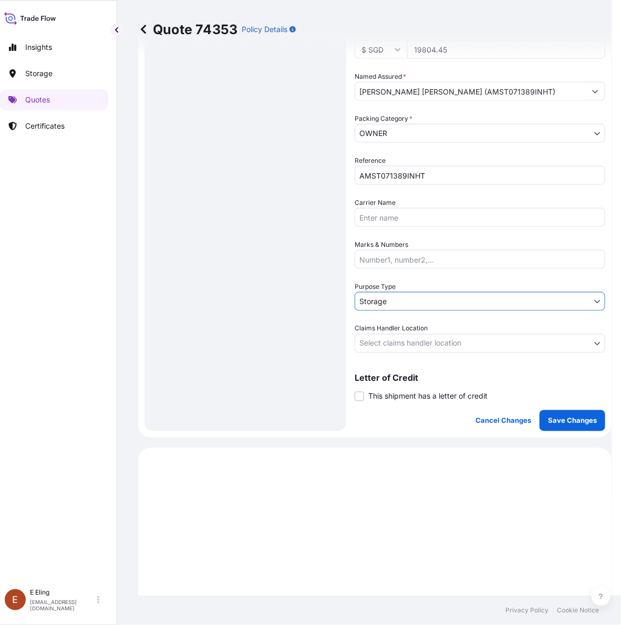
click at [416, 340] on body "Insights Storage Quotes Certificates E E Eling eeling@helutrans.com Quote 74353…" at bounding box center [301, 312] width 621 height 625
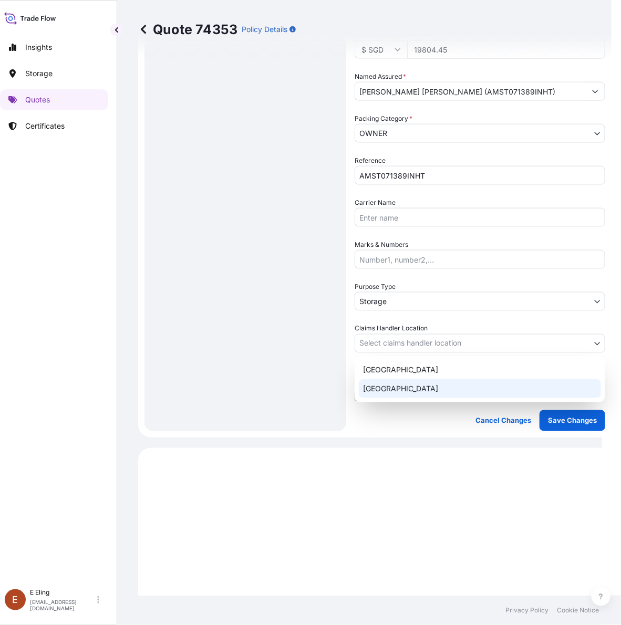
click at [403, 386] on div "[GEOGRAPHIC_DATA]" at bounding box center [480, 388] width 242 height 19
select select "[GEOGRAPHIC_DATA]"
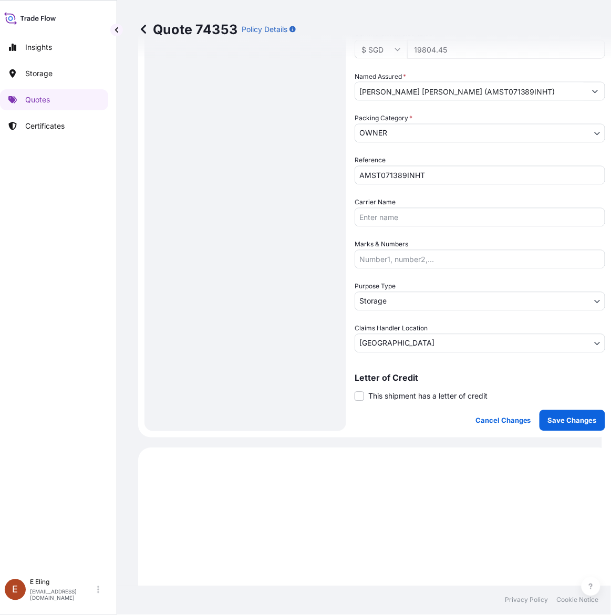
click at [391, 383] on div "Letter of Credit This shipment has a letter of credit Letter of credit * Letter…" at bounding box center [480, 388] width 251 height 28
click at [395, 395] on span "This shipment has a letter of credit" at bounding box center [427, 396] width 119 height 11
click at [355, 391] on input "This shipment has a letter of credit" at bounding box center [355, 391] width 0 height 0
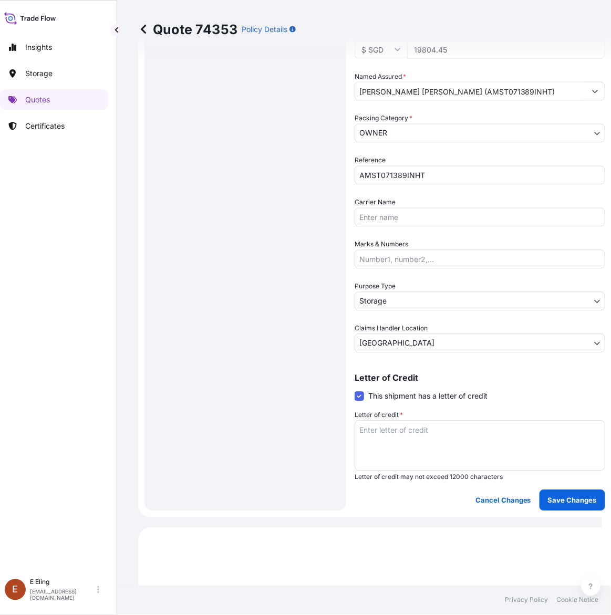
click at [395, 432] on textarea "Letter of credit *" at bounding box center [480, 446] width 251 height 50
paste textarea "Storage Period: [DATE] to [DATE] (till further notice)"
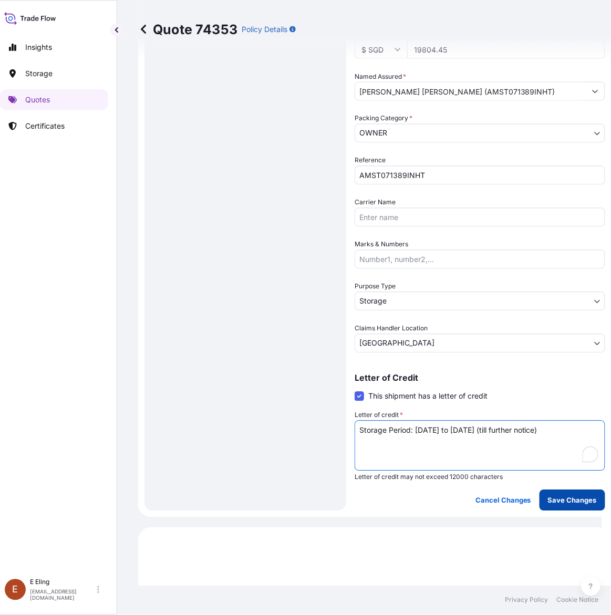
type textarea "Storage Period: [DATE] to [DATE] (till further notice)"
click at [571, 496] on p "Save Changes" at bounding box center [572, 501] width 49 height 11
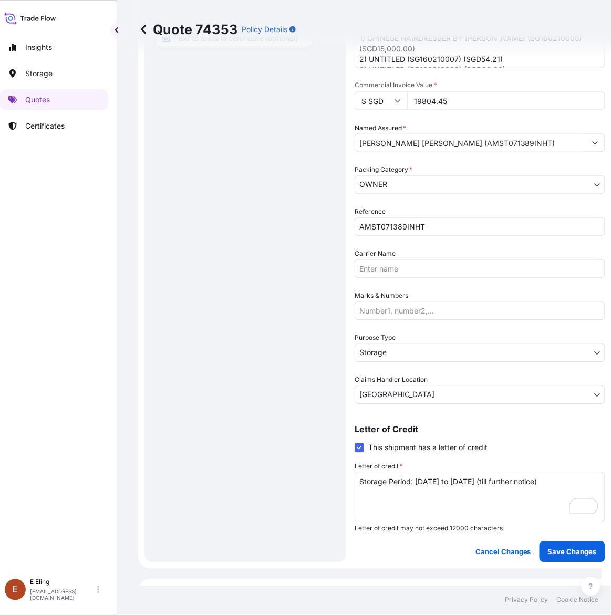
select select "STORAGE"
select select "Storage"
select select "[GEOGRAPHIC_DATA]"
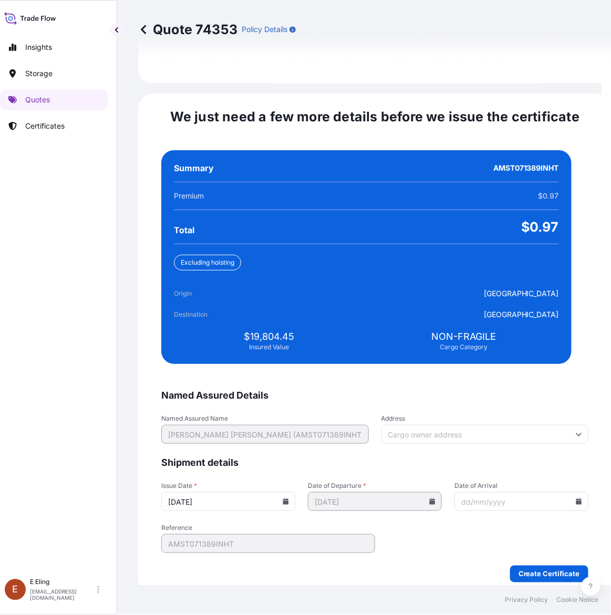
click at [295, 492] on input "[DATE]" at bounding box center [228, 501] width 134 height 19
click at [289, 499] on icon at bounding box center [286, 502] width 6 height 6
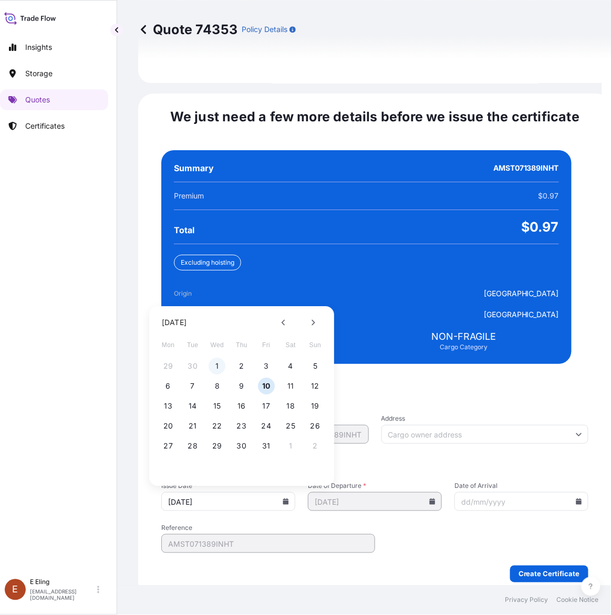
click at [215, 358] on button "1" at bounding box center [217, 366] width 17 height 17
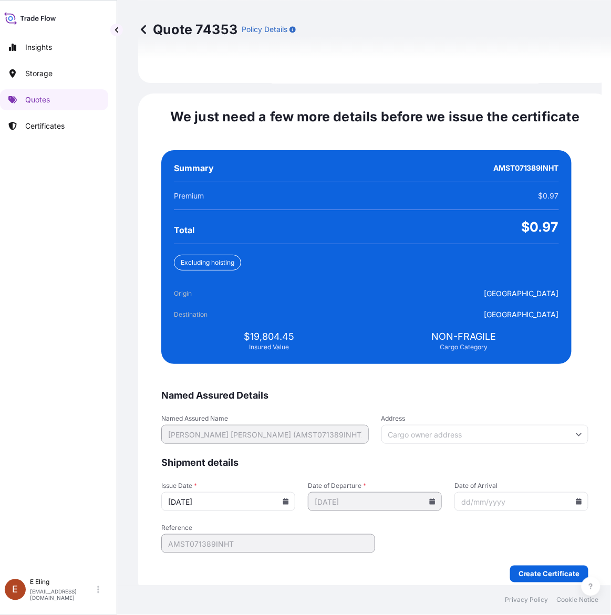
type input "[DATE]"
click at [576, 499] on icon at bounding box center [579, 502] width 6 height 6
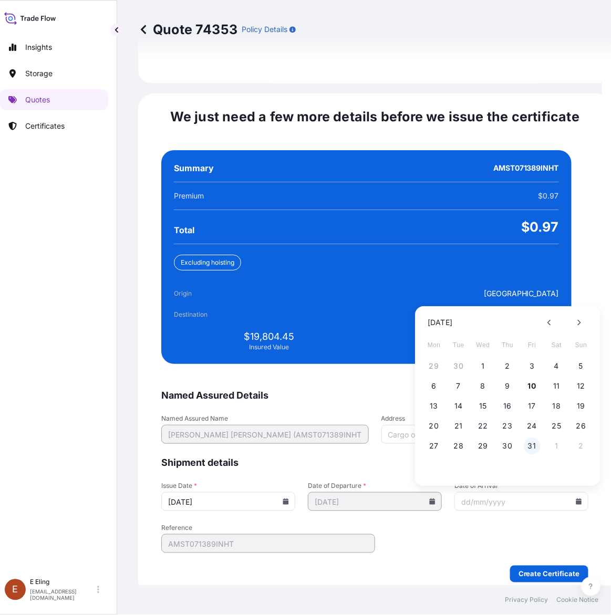
click at [531, 438] on button "31" at bounding box center [532, 446] width 17 height 17
type input "[DATE]"
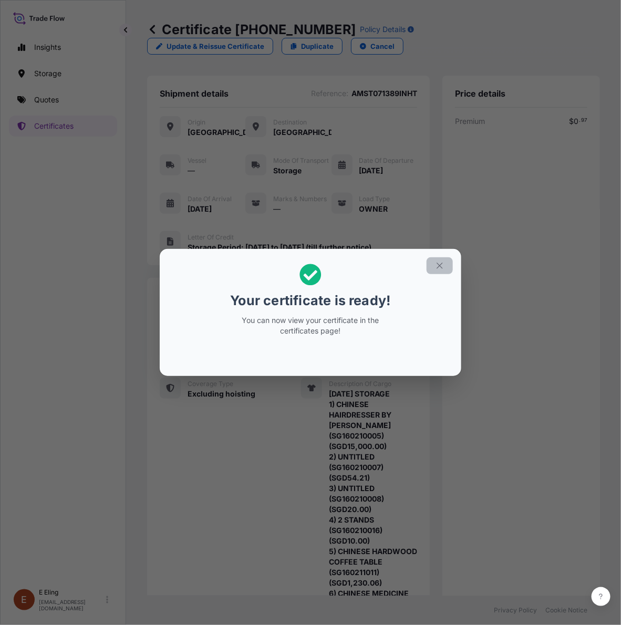
click at [437, 268] on icon "button" at bounding box center [440, 266] width 6 height 6
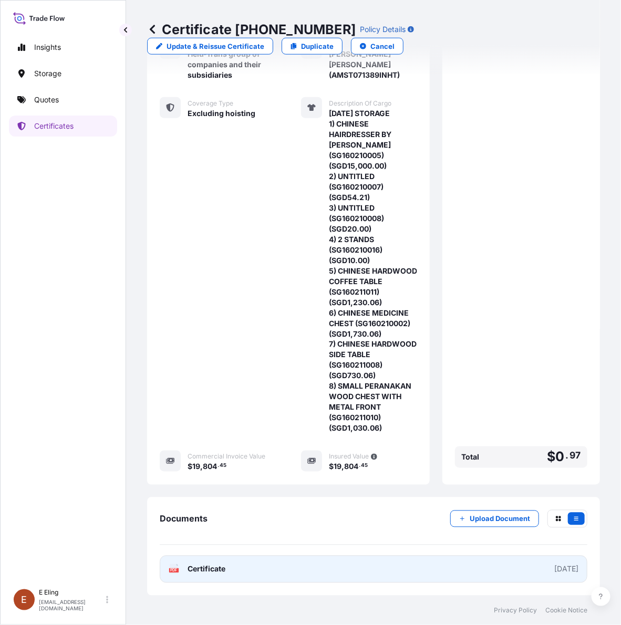
click at [414, 572] on link "PDF Certificate [DATE]" at bounding box center [374, 569] width 428 height 27
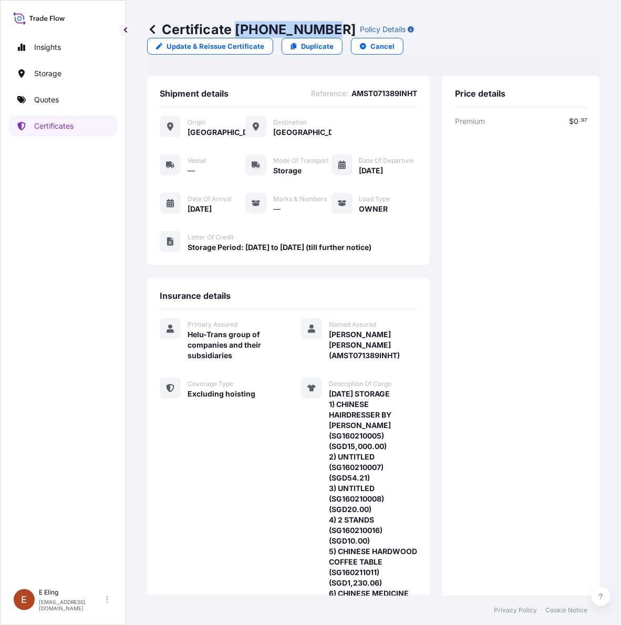
drag, startPoint x: 239, startPoint y: 25, endPoint x: 327, endPoint y: 27, distance: 87.8
click at [327, 27] on p "Certificate [PHONE_NUMBER]" at bounding box center [251, 29] width 209 height 17
copy p "[PHONE_NUMBER]"
drag, startPoint x: 342, startPoint y: 93, endPoint x: 406, endPoint y: 94, distance: 64.6
click at [406, 94] on span "AMST071389INHT" at bounding box center [385, 93] width 66 height 11
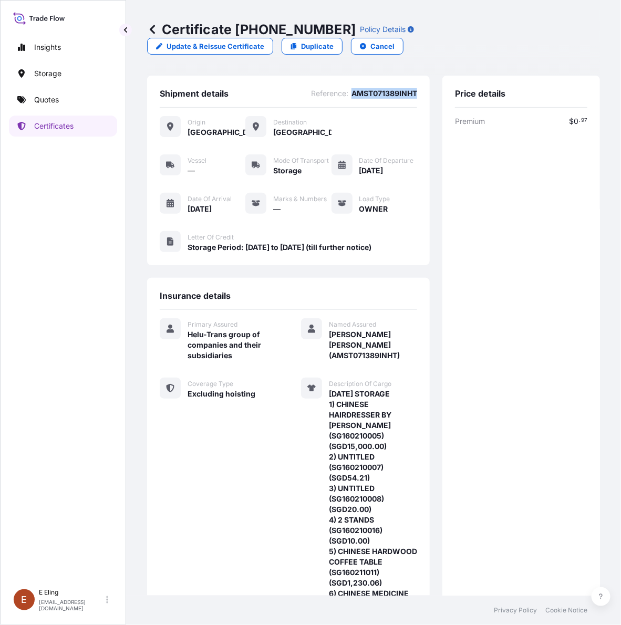
copy span "AMST071389INHT"
click at [473, 409] on div "Premium $ 0 . 97 Total $ 0 . 97" at bounding box center [521, 434] width 132 height 637
click at [511, 303] on div "Premium $ 0 . 97 Total $ 0 . 97" at bounding box center [521, 434] width 132 height 637
click at [66, 122] on p "Certificates" at bounding box center [53, 126] width 39 height 11
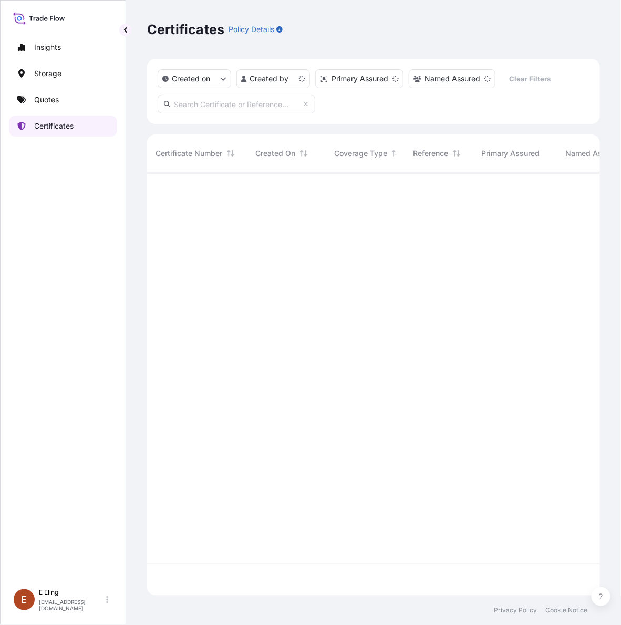
scroll to position [419, 443]
click at [210, 104] on input "text" at bounding box center [237, 104] width 158 height 19
paste input "AMST071389INHT"
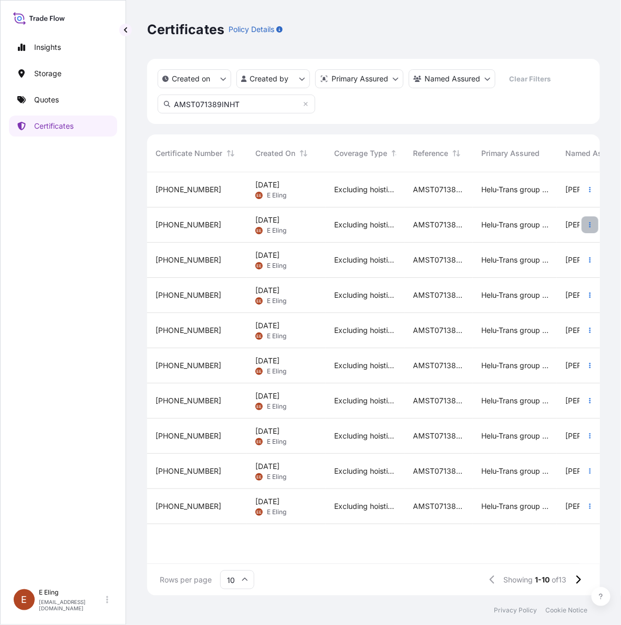
type input "AMST071389INHT"
click at [590, 222] on icon "button" at bounding box center [591, 224] width 2 height 5
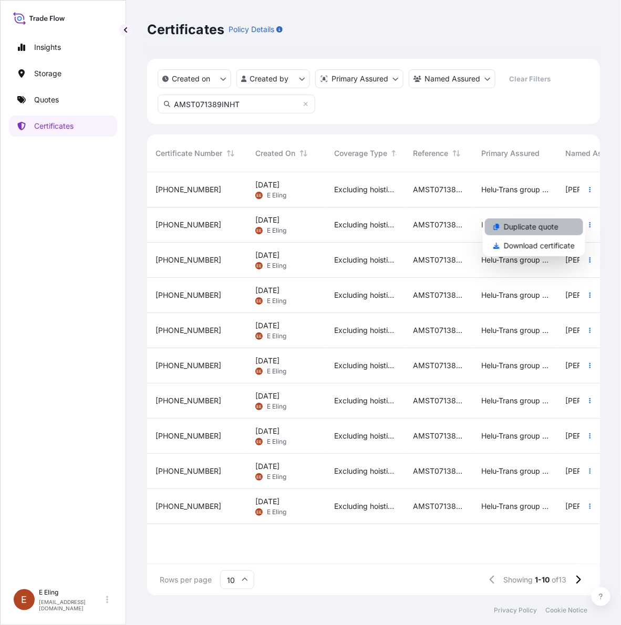
click at [543, 227] on p "Duplicate quote" at bounding box center [531, 227] width 55 height 11
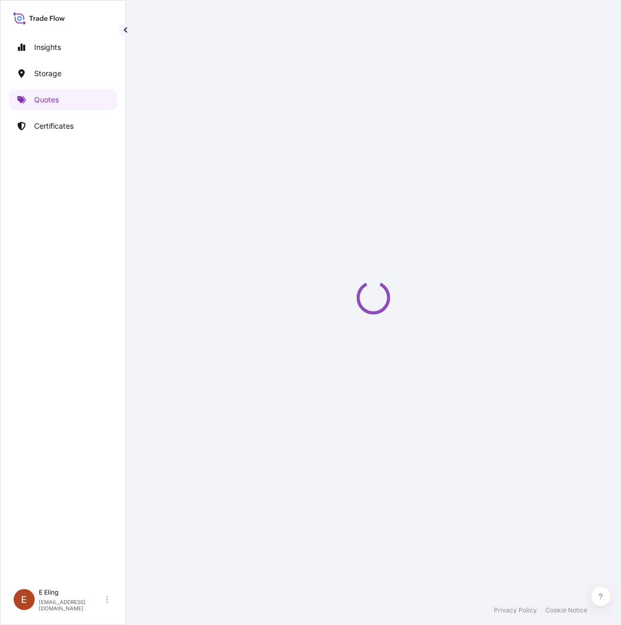
select select "STORAGE"
select select "Storage"
select select "[GEOGRAPHIC_DATA]"
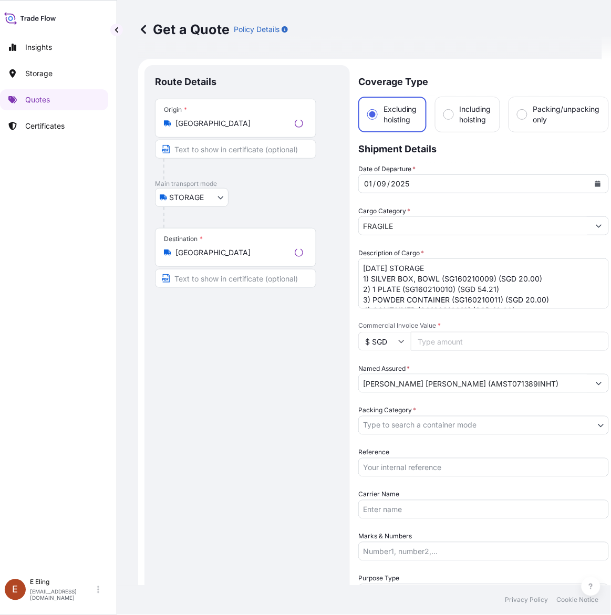
scroll to position [17, 0]
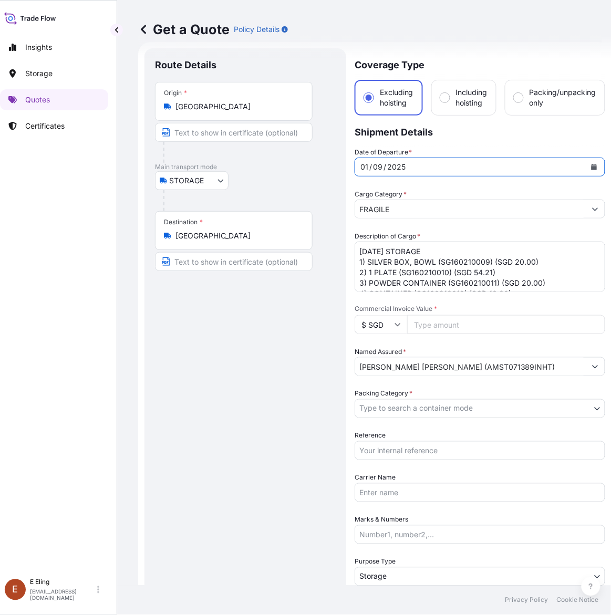
click at [591, 164] on icon "Calendar" at bounding box center [594, 167] width 6 height 6
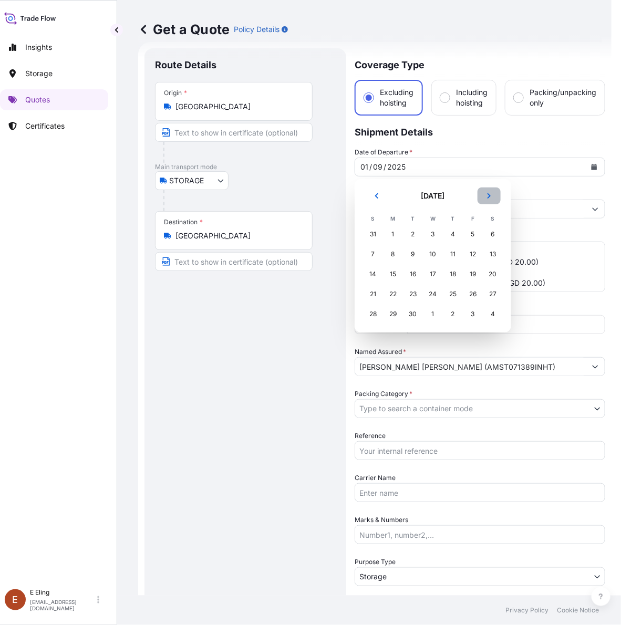
click at [491, 197] on icon "Next" at bounding box center [489, 196] width 6 height 6
click at [434, 235] on div "1" at bounding box center [433, 234] width 19 height 19
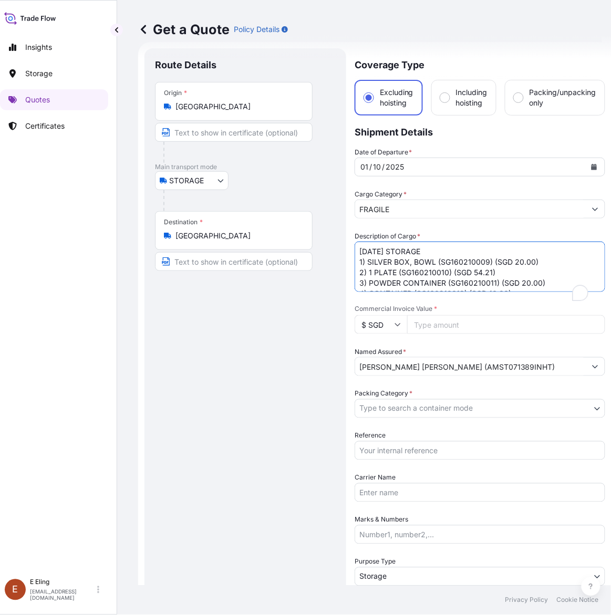
drag, startPoint x: 372, startPoint y: 250, endPoint x: 347, endPoint y: 250, distance: 24.7
click at [347, 250] on form "Route Details Place of loading Road / Inland Road / Inland Origin * [GEOGRAPHIC…" at bounding box center [374, 417] width 473 height 751
click at [482, 259] on textarea "[DATE] STORAGE 1) SILVER BOX, BOWL (SG160210009) (SGD 20.00) 2) 1 PLATE (SG1602…" at bounding box center [480, 267] width 251 height 50
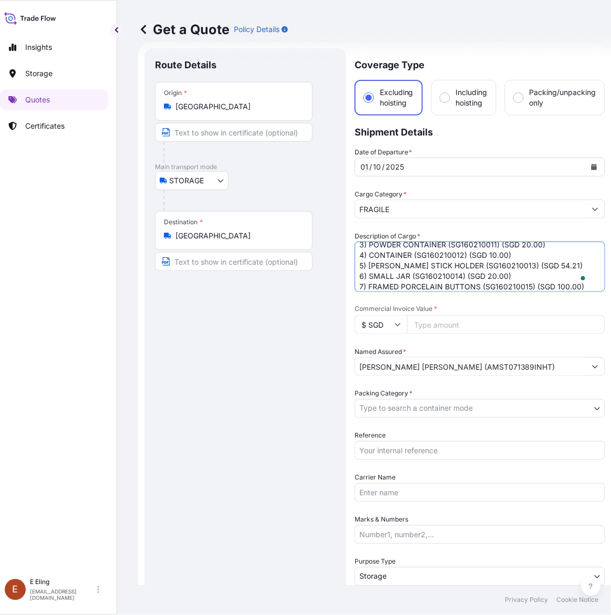
scroll to position [49, 0]
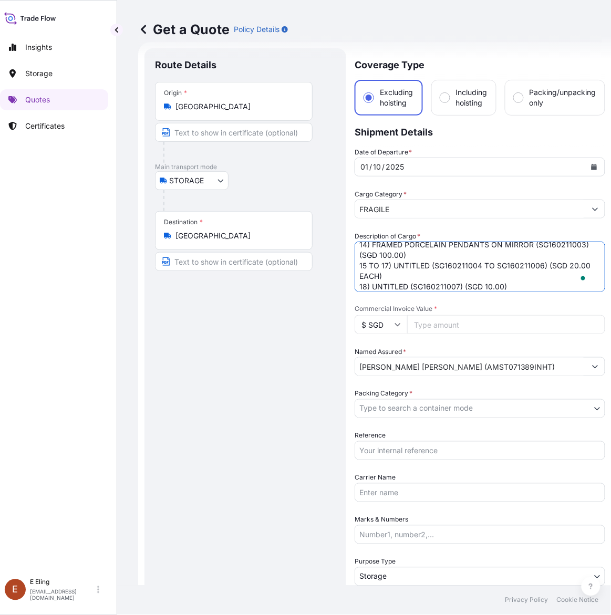
type textarea "[DATE] STORAGE 1) SILVER BOX, BOWL (SG160210009) (SGD 20.00) 2) 1 PLATE (SG1602…"
click at [423, 450] on input "Reference" at bounding box center [480, 450] width 251 height 19
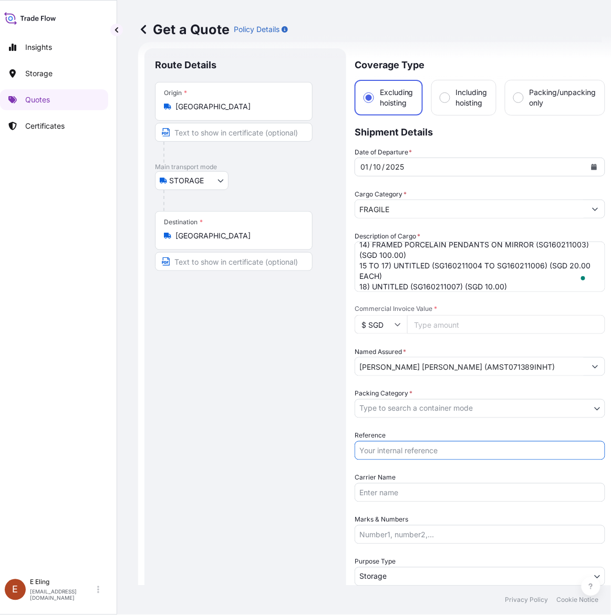
paste input "AMST071389INHT"
type input "AMST071389INHT"
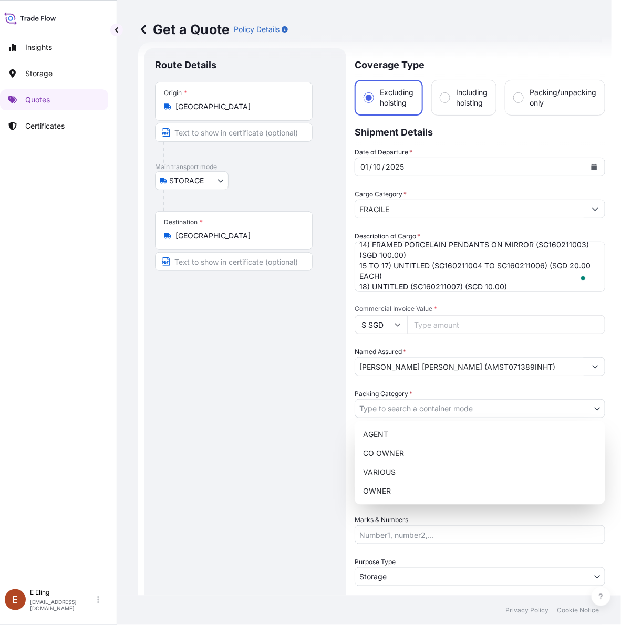
click at [423, 408] on body "Insights Storage Quotes Certificates E E Eling eeling@helutrans.com Get a Quote…" at bounding box center [296, 312] width 611 height 625
click at [414, 408] on body "Insights Storage Quotes Certificates E E Eling eeling@helutrans.com Get a Quote…" at bounding box center [296, 312] width 611 height 625
click at [405, 494] on div "OWNER" at bounding box center [480, 491] width 242 height 19
select select "27"
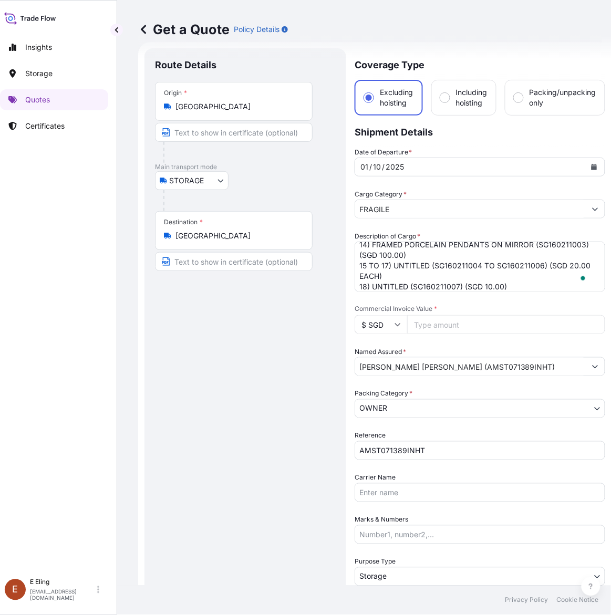
click at [428, 323] on input "Commercial Invoice Value *" at bounding box center [506, 324] width 198 height 19
paste input "651.05"
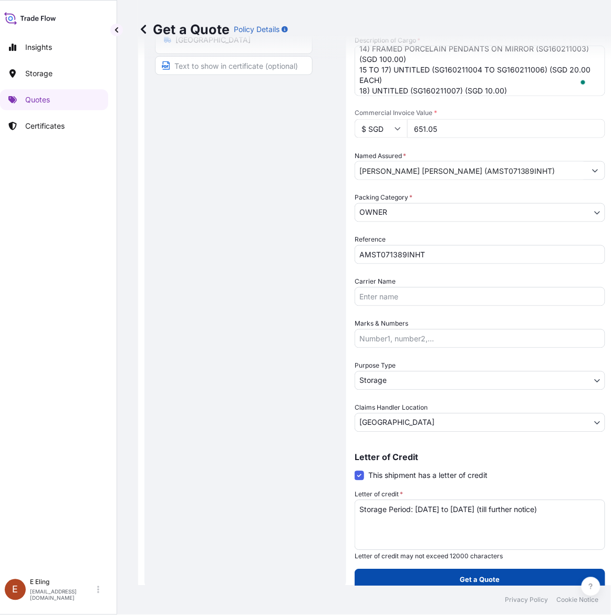
type input "651.05"
click at [466, 580] on p "Get a Quote" at bounding box center [480, 580] width 40 height 11
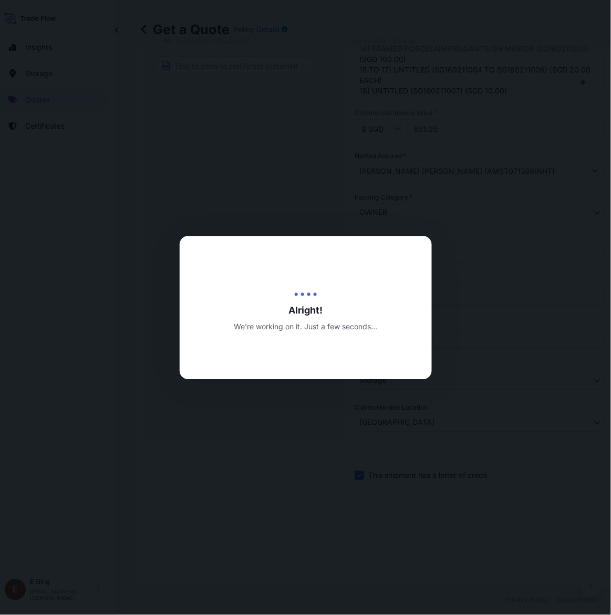
type input "[DATE]"
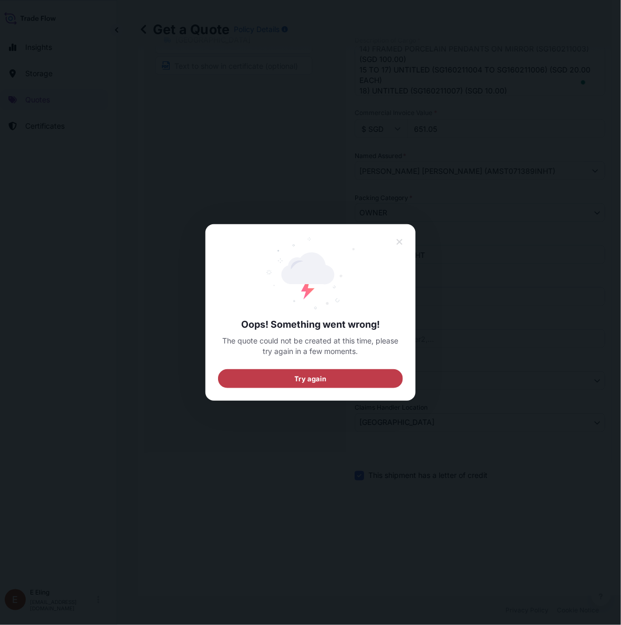
click at [351, 374] on button "Try again" at bounding box center [310, 378] width 185 height 19
click at [390, 366] on div "Oops! Something went wrong! The quote could not be created at this time, please…" at bounding box center [310, 312] width 185 height 151
click at [392, 378] on button "Try again" at bounding box center [310, 378] width 185 height 19
click at [371, 378] on button "Try again" at bounding box center [310, 378] width 185 height 19
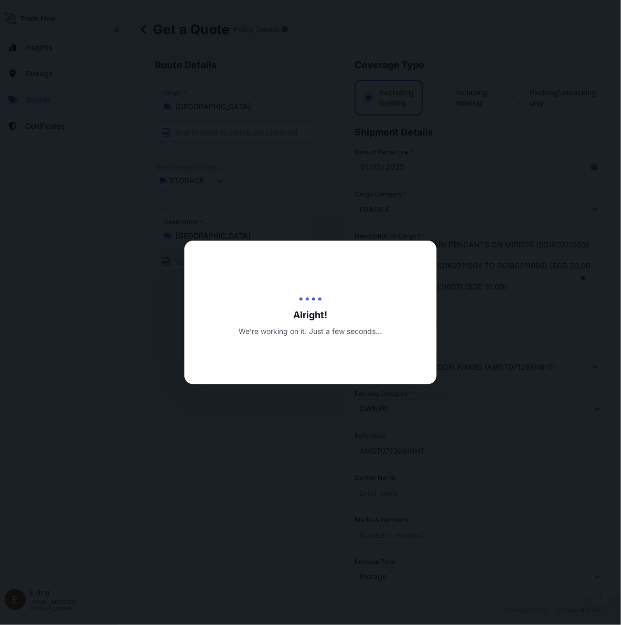
click at [360, 379] on div at bounding box center [310, 312] width 621 height 625
drag, startPoint x: 338, startPoint y: 384, endPoint x: 337, endPoint y: 376, distance: 7.4
click at [337, 625] on div "Alright! We’re working on it. Just a few seconds..." at bounding box center [301, 625] width 621 height 0
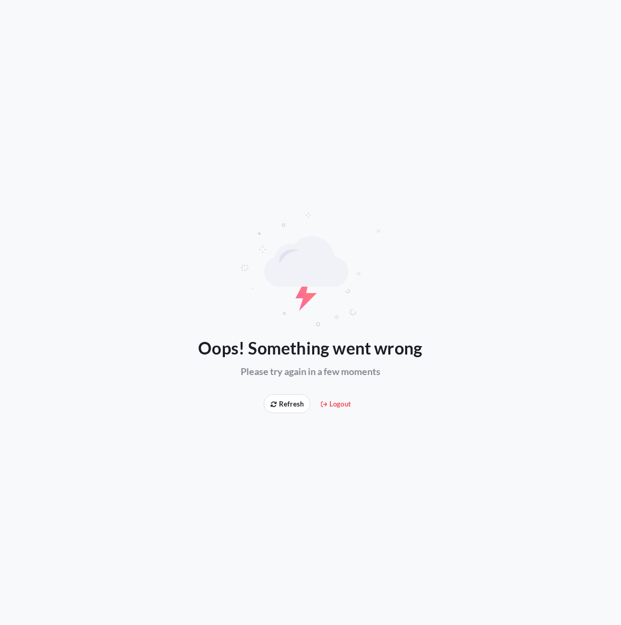
click at [287, 400] on span "Refresh" at bounding box center [287, 404] width 33 height 11
click at [227, 233] on div "Oops! Something went wrong Please try again in a few moments Refresh Logout" at bounding box center [310, 313] width 621 height 202
click at [292, 406] on span "Refresh" at bounding box center [287, 404] width 33 height 11
click at [288, 406] on span "Refresh" at bounding box center [287, 404] width 33 height 11
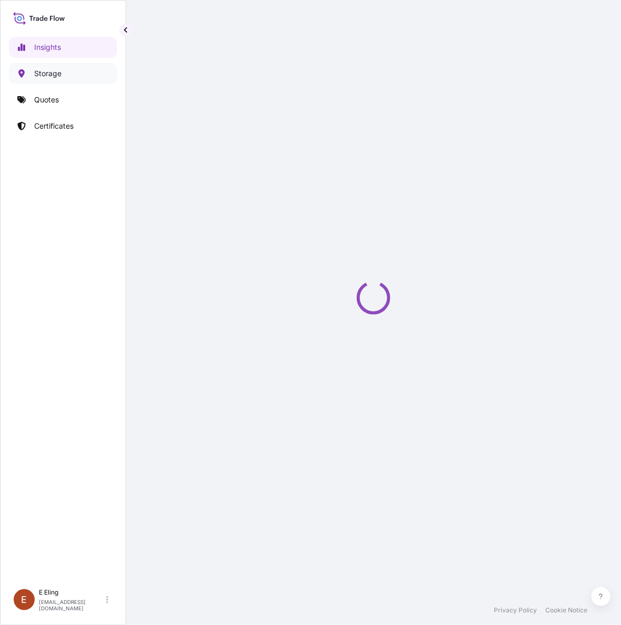
select select "2025"
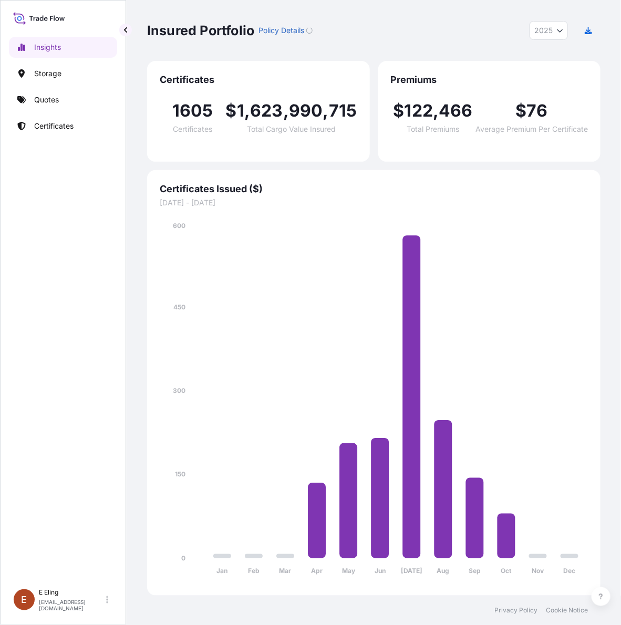
click at [64, 113] on div "Insights Storage Quotes Certificates" at bounding box center [63, 305] width 108 height 557
click at [72, 102] on link "Quotes" at bounding box center [63, 99] width 108 height 21
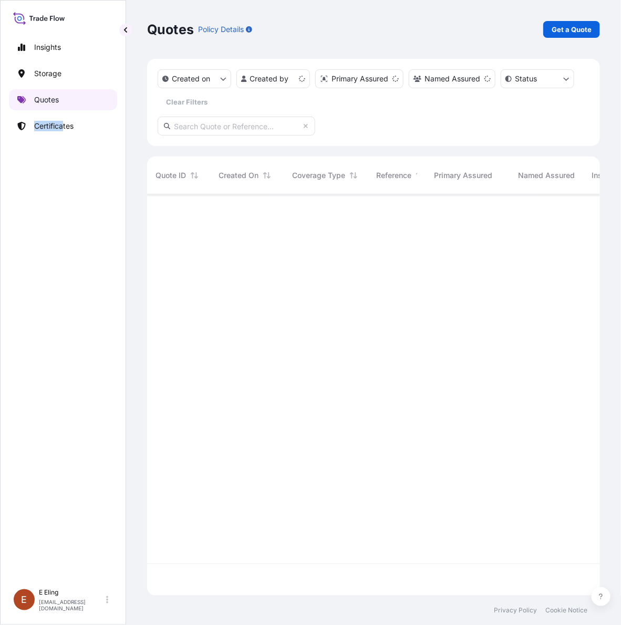
scroll to position [397, 443]
click at [72, 102] on link "Quotes" at bounding box center [63, 99] width 108 height 21
click at [74, 119] on link "Certificates" at bounding box center [63, 126] width 108 height 21
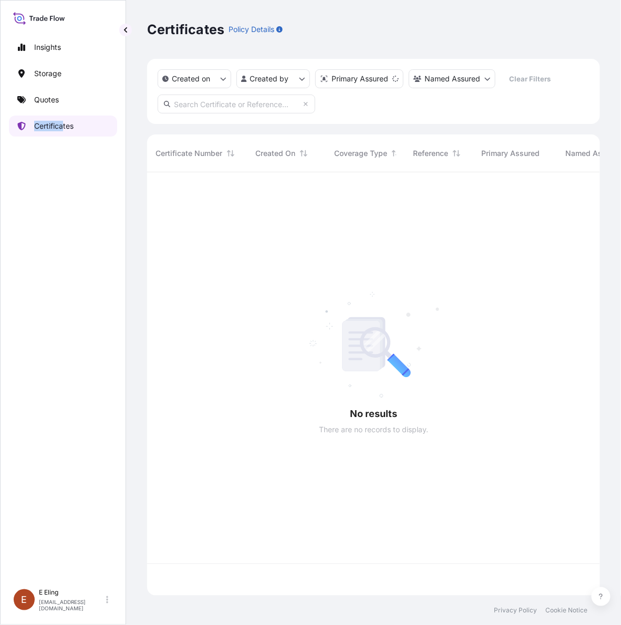
scroll to position [419, 443]
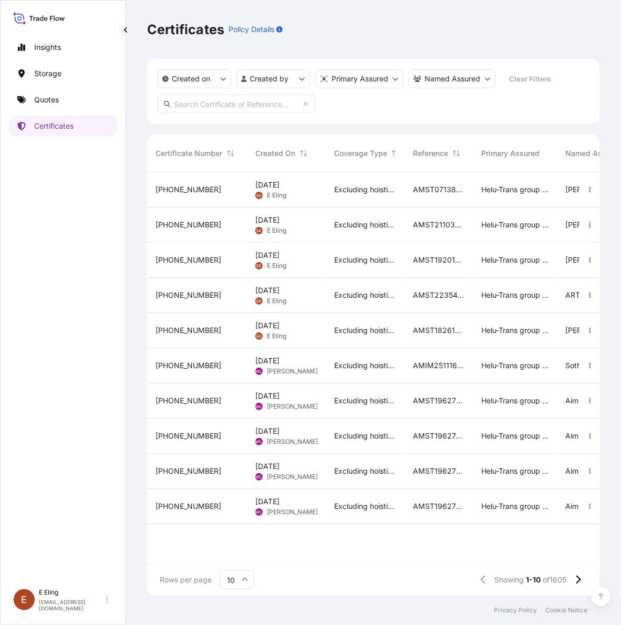
click at [273, 104] on input "text" at bounding box center [237, 104] width 158 height 19
paste input "AMST071389INHT"
type input "AMST071389INHT"
click at [590, 224] on icon "button" at bounding box center [590, 225] width 6 height 6
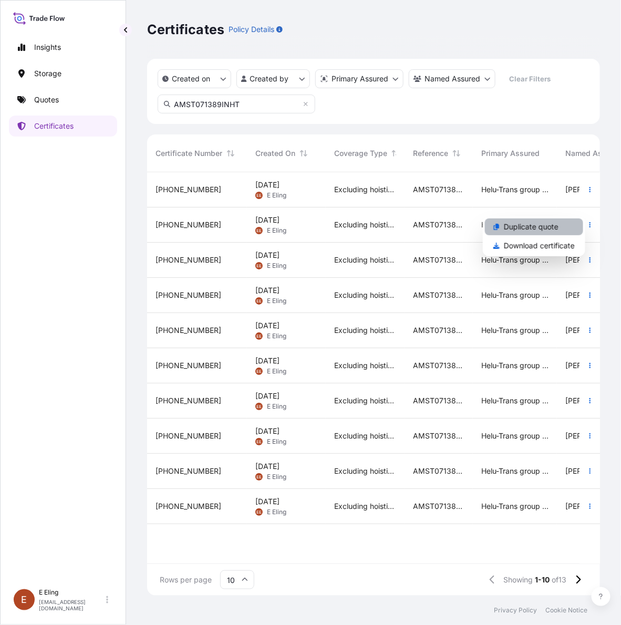
click at [532, 226] on p "Duplicate quote" at bounding box center [531, 227] width 55 height 11
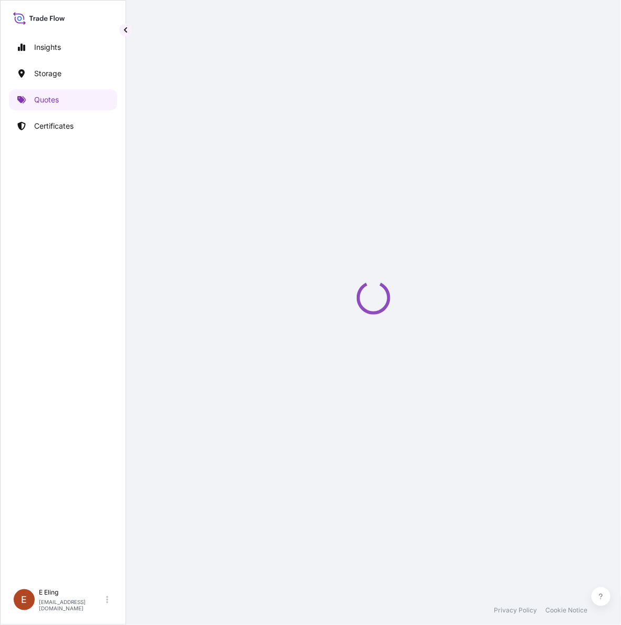
select select "STORAGE"
select select "Storage"
select select "[GEOGRAPHIC_DATA]"
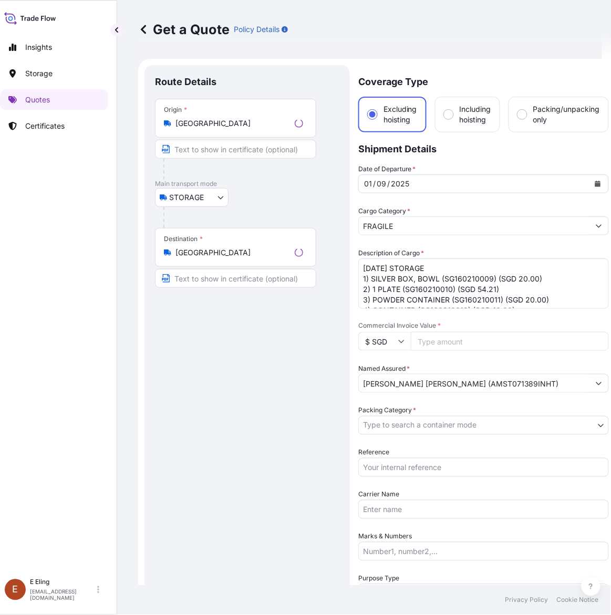
scroll to position [17, 0]
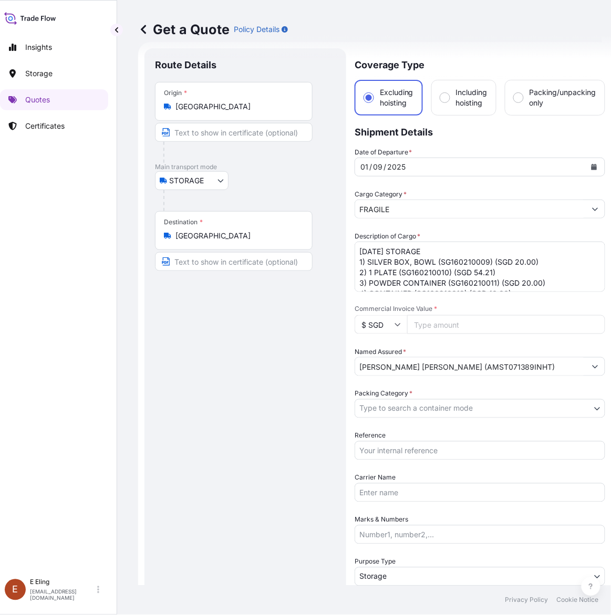
click at [589, 161] on button "Calendar" at bounding box center [594, 167] width 17 height 17
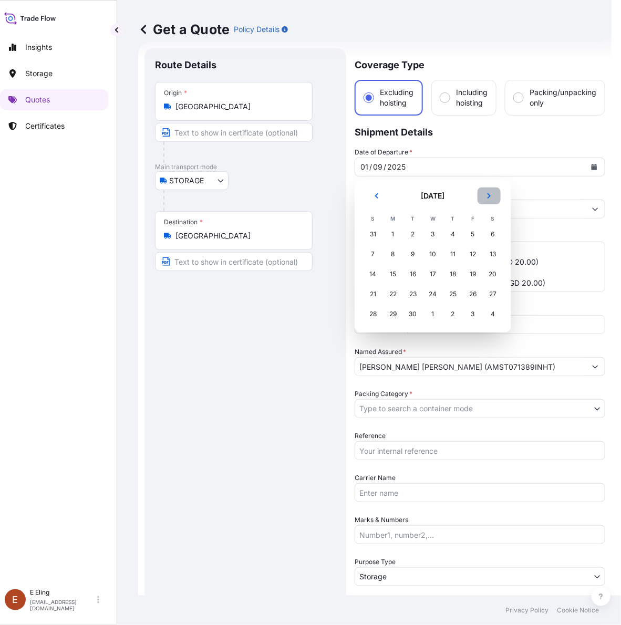
click at [492, 196] on icon "Next" at bounding box center [489, 196] width 6 height 6
click at [421, 234] on div "30" at bounding box center [413, 234] width 19 height 19
click at [432, 234] on div "1" at bounding box center [433, 234] width 19 height 19
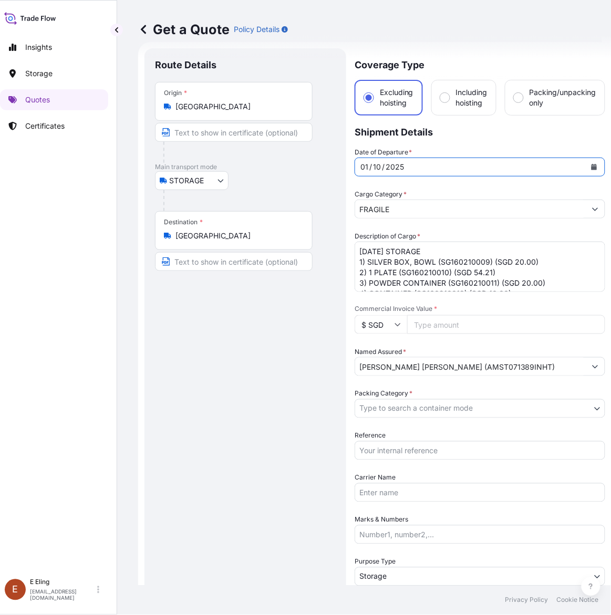
drag, startPoint x: 373, startPoint y: 251, endPoint x: 264, endPoint y: 251, distance: 109.3
click at [264, 251] on form "Route Details Place of loading Road / Inland Road / Inland Origin * [GEOGRAPHIC…" at bounding box center [374, 417] width 473 height 751
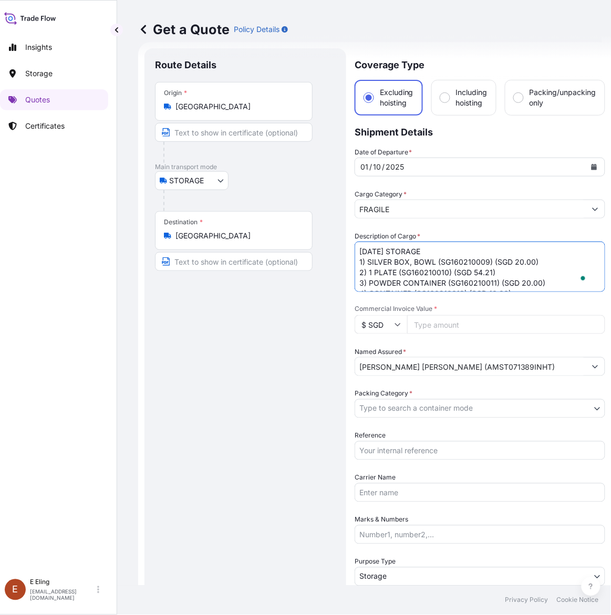
type textarea "[DATE] STORAGE 1) SILVER BOX, BOWL (SG160210009) (SGD 20.00) 2) 1 PLATE (SG1602…"
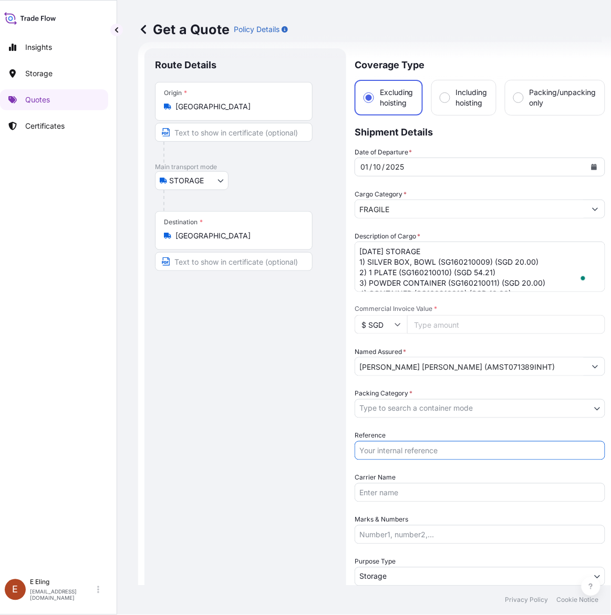
click at [384, 457] on input "Reference" at bounding box center [480, 450] width 251 height 19
paste input "AMST071389INHT"
type input "AMST071389INHT"
click at [393, 409] on body "[DATE] Insights Storage Quotes Certificates [PERSON_NAME] [EMAIL_ADDRESS][DOMAI…" at bounding box center [296, 307] width 611 height 615
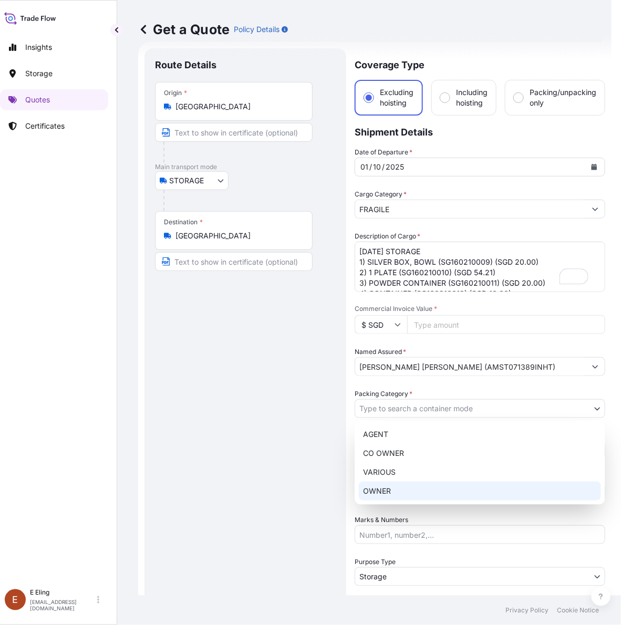
click at [389, 491] on div "OWNER" at bounding box center [480, 491] width 242 height 19
select select "27"
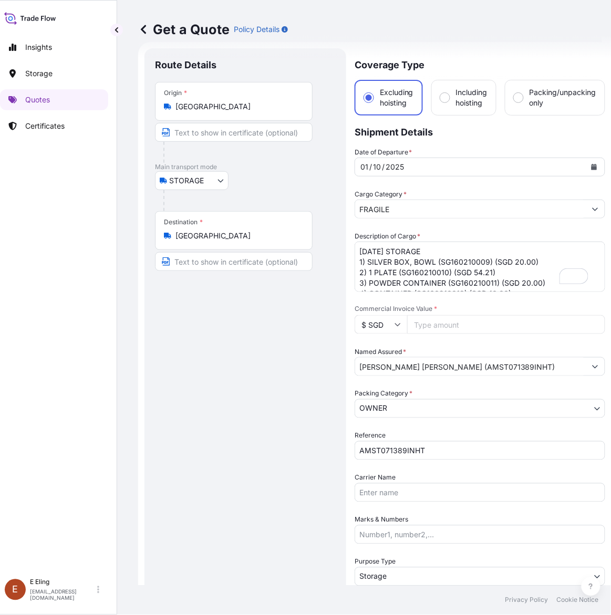
click at [500, 332] on input "Commercial Invoice Value *" at bounding box center [506, 324] width 198 height 19
paste input "651.05"
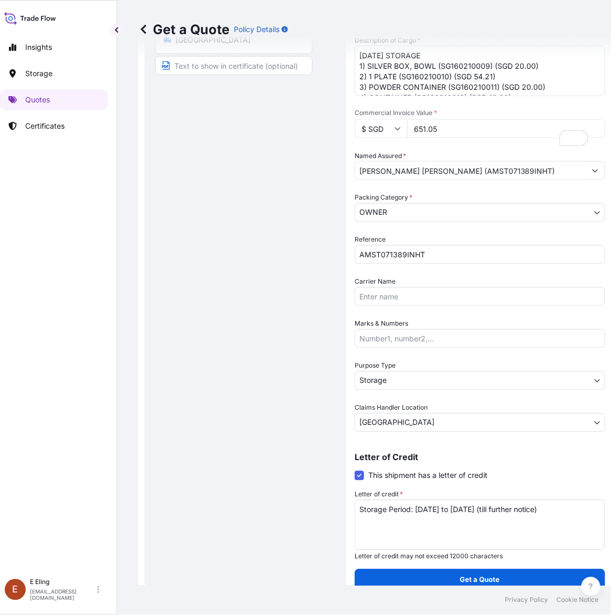
scroll to position [213, 0]
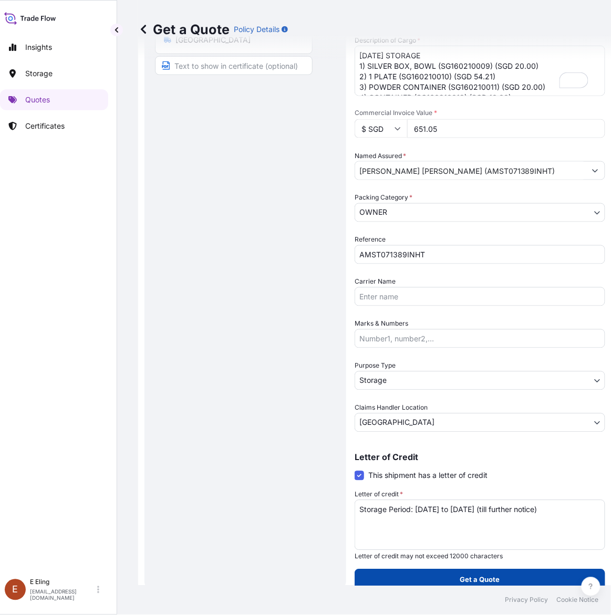
type input "651.05"
click at [471, 575] on p "Get a Quote" at bounding box center [480, 580] width 40 height 11
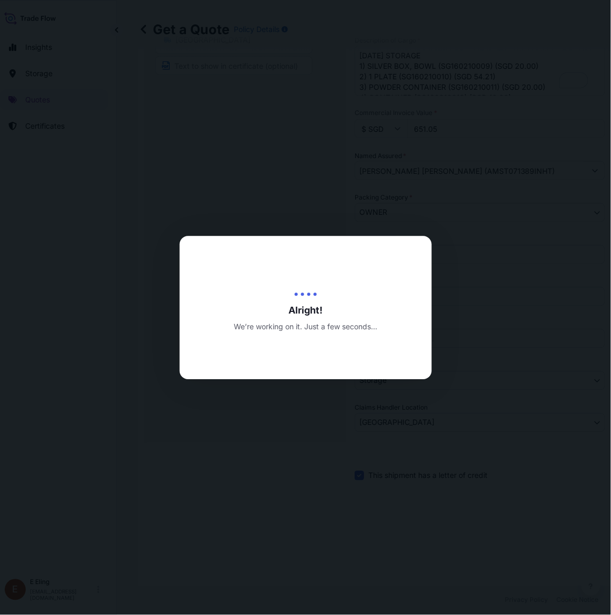
type input "[DATE]"
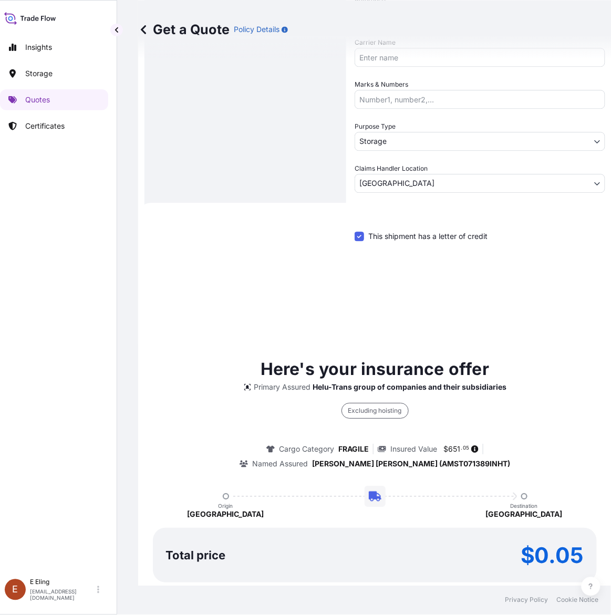
scroll to position [284, 0]
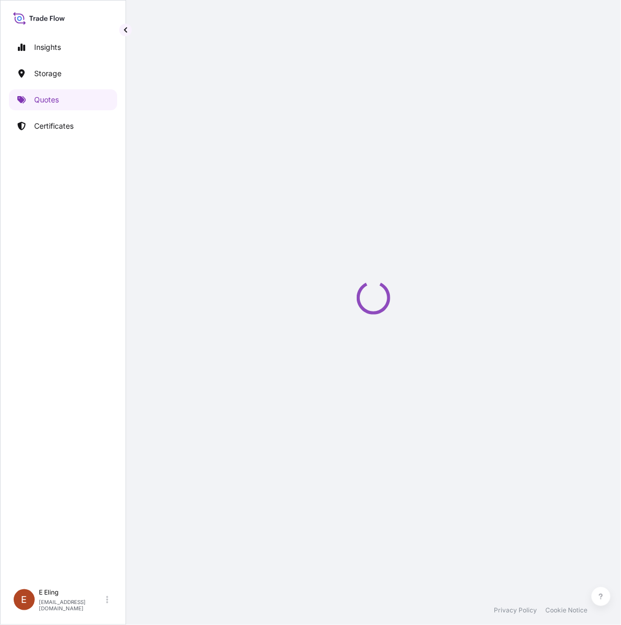
select select "STORAGE"
select select "Transit"
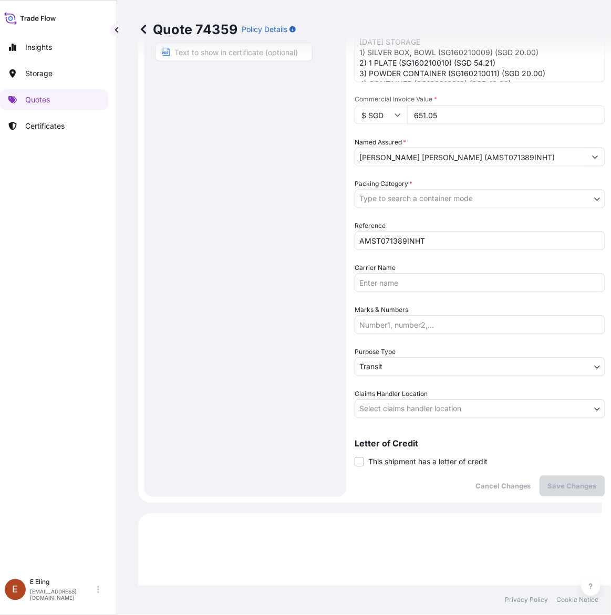
click at [407, 457] on span "This shipment has a letter of credit" at bounding box center [427, 462] width 119 height 11
click at [355, 457] on input "This shipment has a letter of credit" at bounding box center [355, 457] width 0 height 0
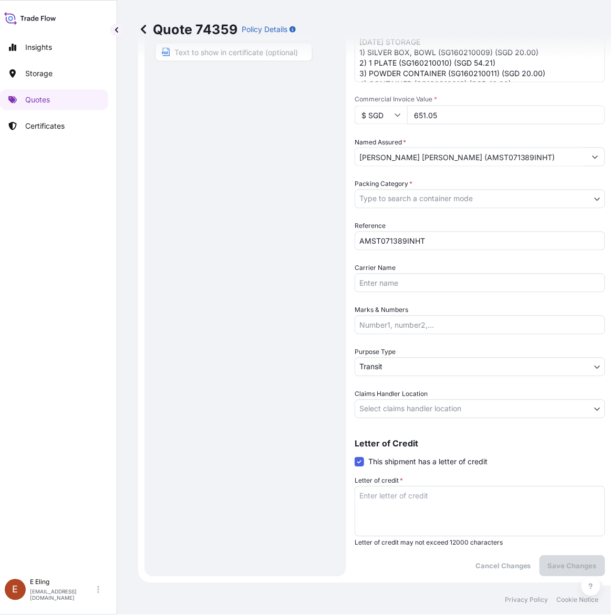
click at [418, 501] on textarea "Letter of credit *" at bounding box center [480, 512] width 251 height 50
paste textarea "Storage Period: [DATE] to [DATE] (till further notice)"
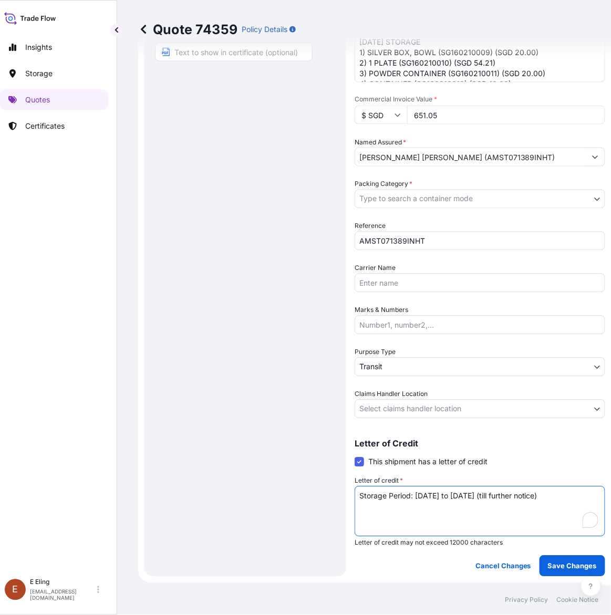
type textarea "Storage Period: [DATE] to [DATE] (till further notice)"
click at [415, 404] on body "Insights Storage Quotes Certificates [PERSON_NAME] [EMAIL_ADDRESS][DOMAIN_NAME]…" at bounding box center [296, 307] width 611 height 615
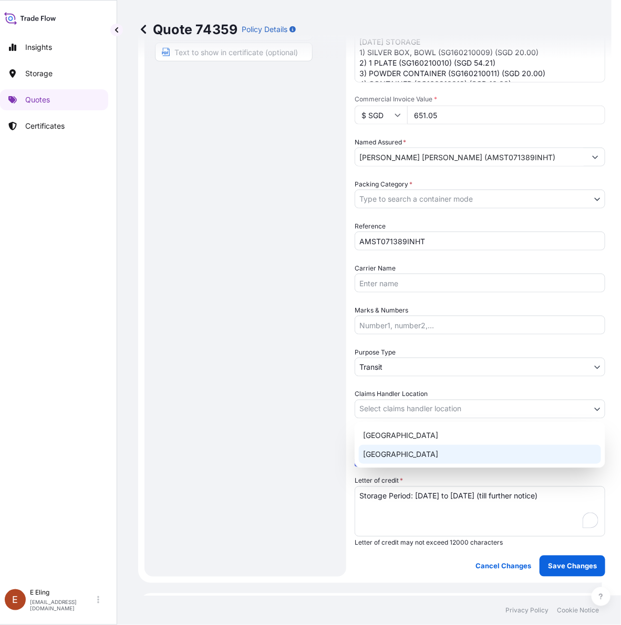
click at [403, 462] on div "[GEOGRAPHIC_DATA]" at bounding box center [480, 454] width 242 height 19
select select "[GEOGRAPHIC_DATA]"
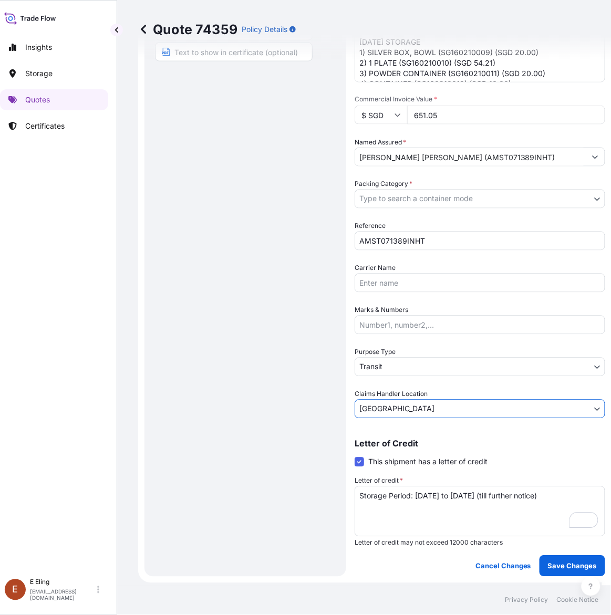
click at [390, 366] on body "Insights Storage Quotes Certificates [PERSON_NAME] [EMAIL_ADDRESS][DOMAIN_NAME]…" at bounding box center [296, 307] width 611 height 615
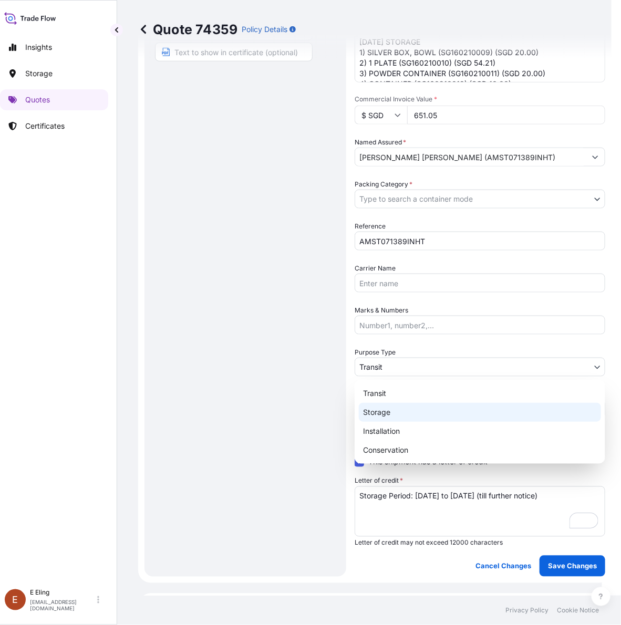
click at [390, 416] on div "Storage" at bounding box center [480, 412] width 242 height 19
select select "Storage"
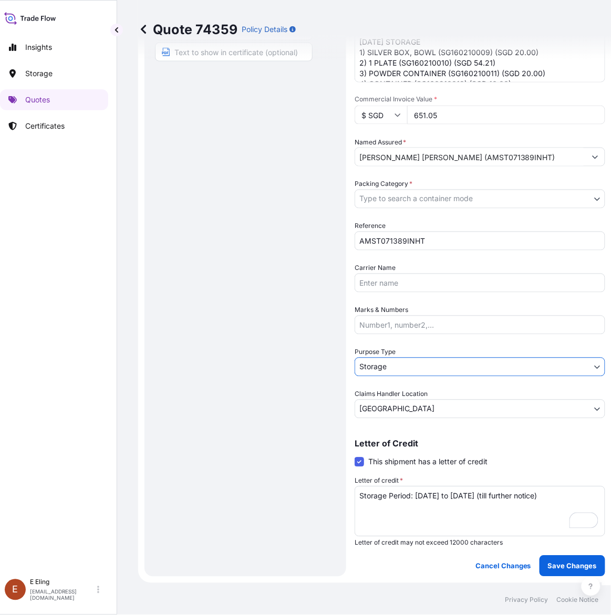
click at [439, 193] on body "Insights Storage Quotes Certificates [PERSON_NAME] [EMAIL_ADDRESS][DOMAIN_NAME]…" at bounding box center [296, 307] width 611 height 615
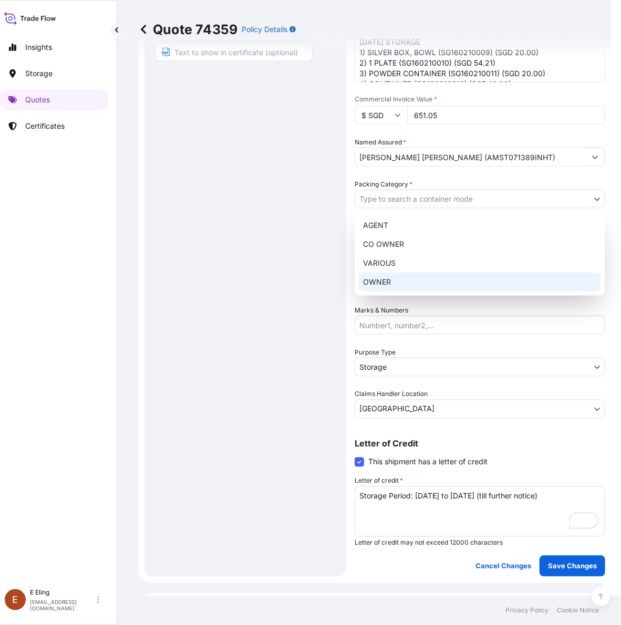
click at [428, 277] on div "OWNER" at bounding box center [480, 282] width 242 height 19
select select "27"
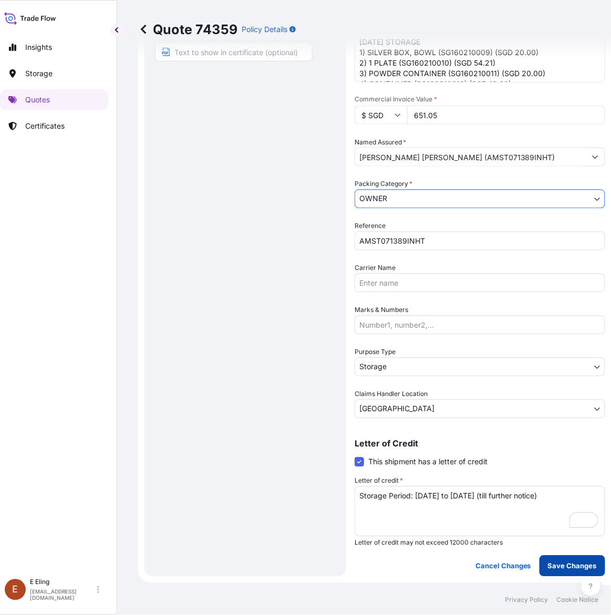
click at [568, 566] on p "Save Changes" at bounding box center [572, 566] width 49 height 11
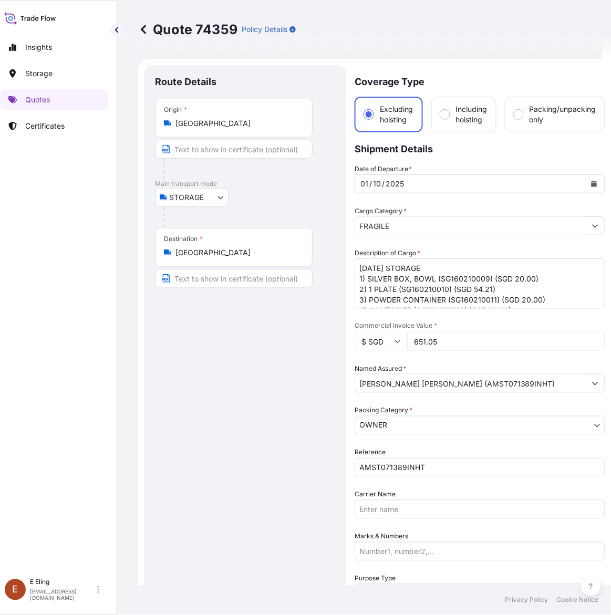
select select "STORAGE"
select select "Storage"
select select "[GEOGRAPHIC_DATA]"
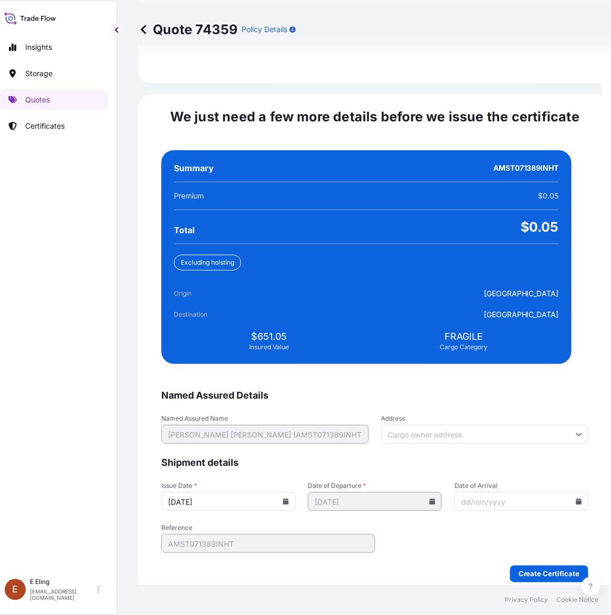
click at [289, 499] on icon at bounding box center [286, 502] width 6 height 6
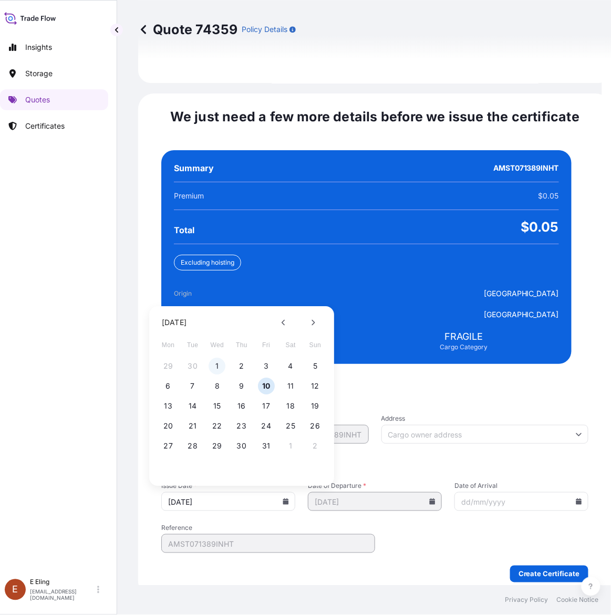
click at [214, 358] on button "1" at bounding box center [217, 366] width 17 height 17
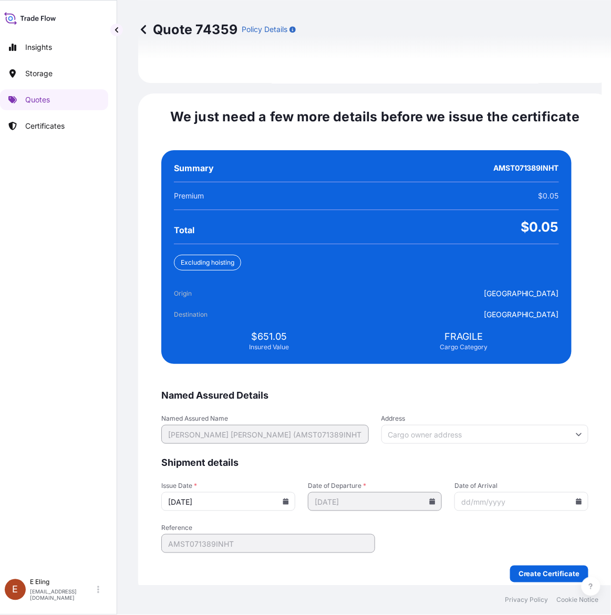
type input "[DATE]"
click at [576, 499] on icon at bounding box center [579, 502] width 6 height 6
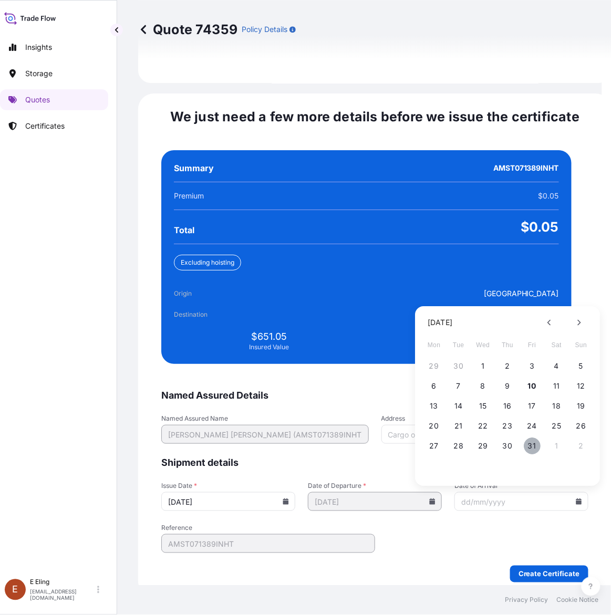
drag, startPoint x: 527, startPoint y: 435, endPoint x: 529, endPoint y: 496, distance: 61.0
click at [527, 438] on button "31" at bounding box center [532, 446] width 17 height 17
type input "[DATE]"
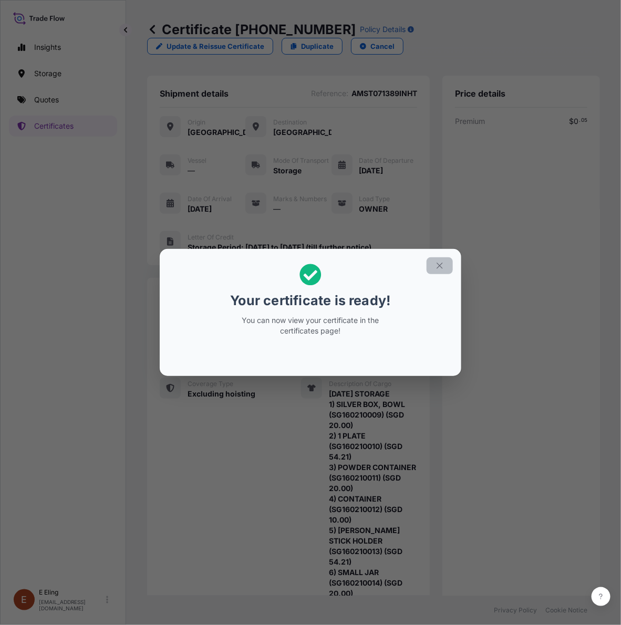
click at [443, 268] on icon "button" at bounding box center [439, 265] width 9 height 9
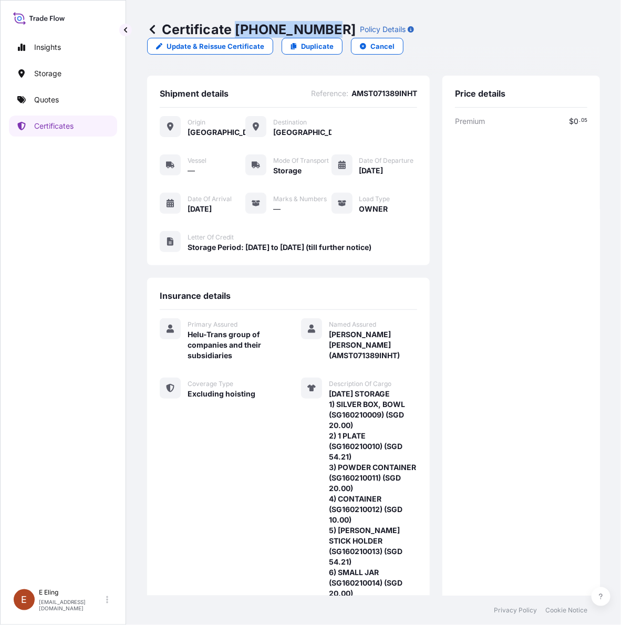
drag, startPoint x: 237, startPoint y: 25, endPoint x: 326, endPoint y: 29, distance: 88.9
click at [326, 29] on p "Certificate [PHONE_NUMBER]" at bounding box center [251, 29] width 209 height 17
copy p "[PHONE_NUMBER]"
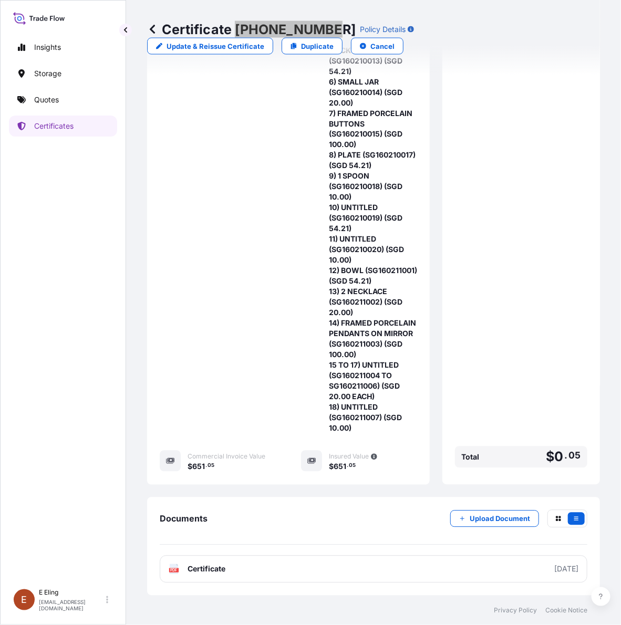
scroll to position [559, 0]
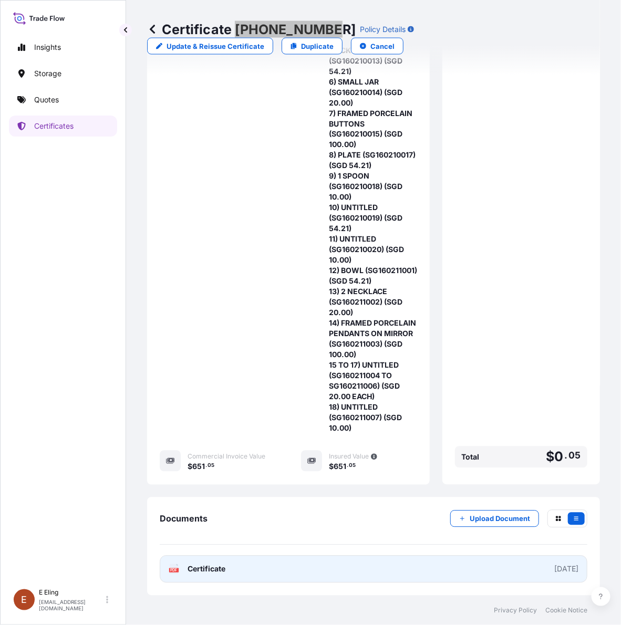
click at [294, 571] on link "PDF Certificate [DATE]" at bounding box center [374, 569] width 428 height 27
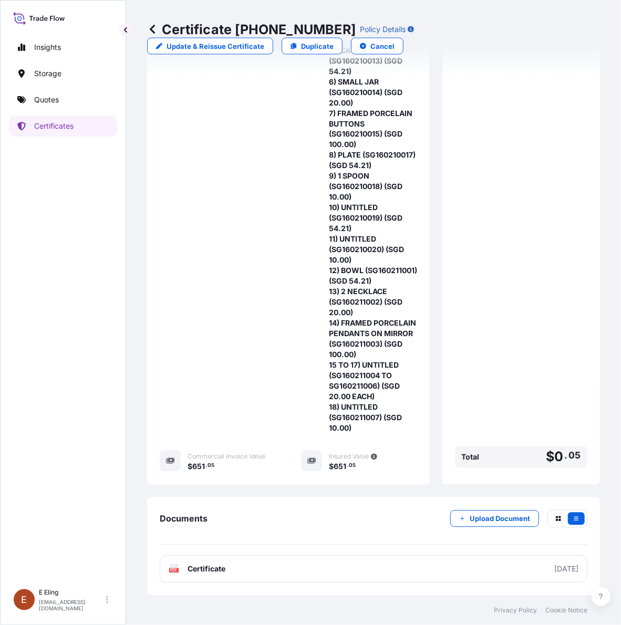
drag, startPoint x: 527, startPoint y: 132, endPoint x: 238, endPoint y: 143, distance: 289.3
click at [521, 138] on div "Premium $ 0 . 05 Total $ 0 . 05" at bounding box center [521, 48] width 132 height 847
click at [490, 363] on div "Premium $ 0 . 05 Total $ 0 . 05" at bounding box center [521, 48] width 132 height 847
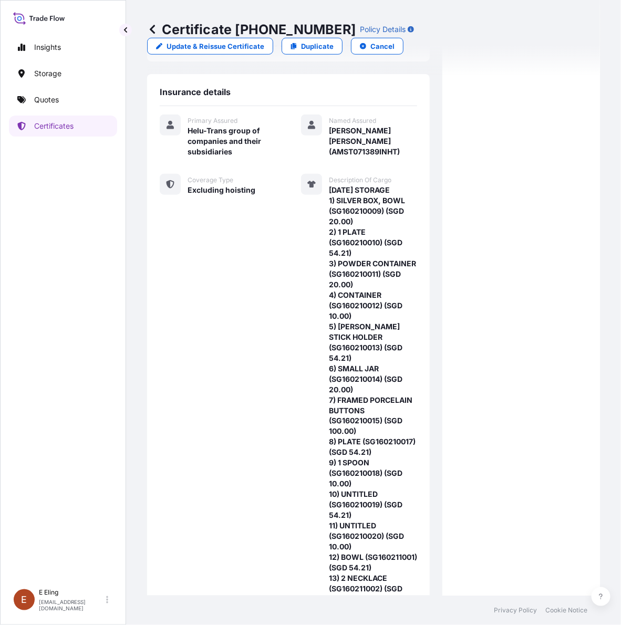
scroll to position [0, 0]
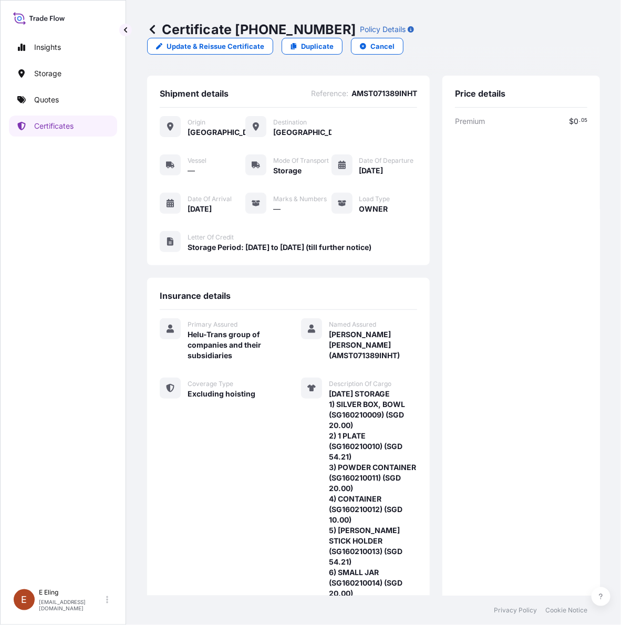
click at [455, 219] on div "Premium $ 0 . 05 Total $ 0 . 05" at bounding box center [521, 539] width 132 height 847
click at [455, 221] on div "Premium $ 0 . 05 Total $ 0 . 05" at bounding box center [521, 539] width 132 height 847
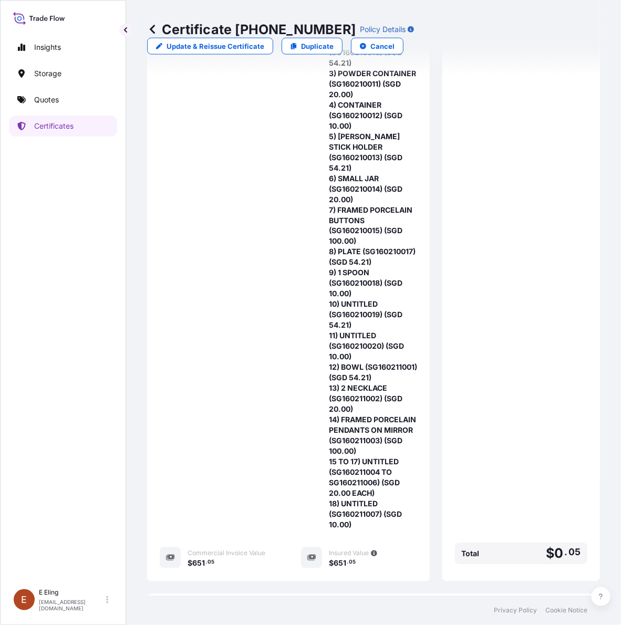
scroll to position [559, 0]
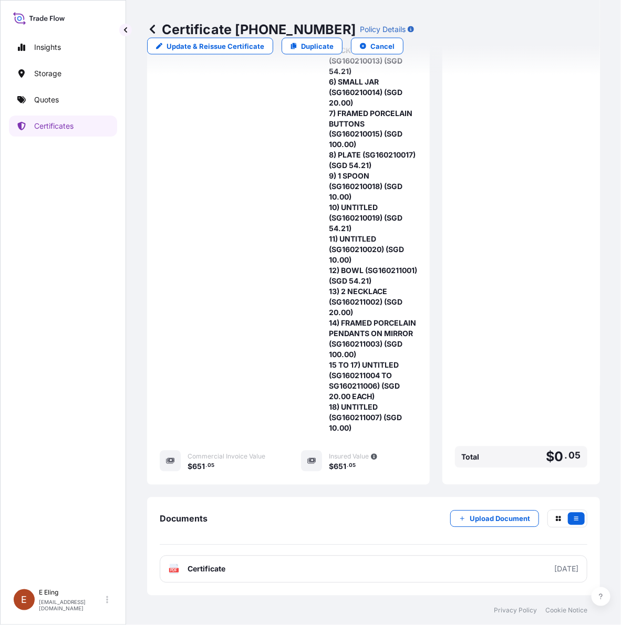
drag, startPoint x: 506, startPoint y: 382, endPoint x: 356, endPoint y: 249, distance: 201.0
click at [505, 374] on div "Premium $ 0 . 05 Total $ 0 . 05" at bounding box center [521, 48] width 132 height 847
click at [64, 126] on p "Certificates" at bounding box center [53, 126] width 39 height 11
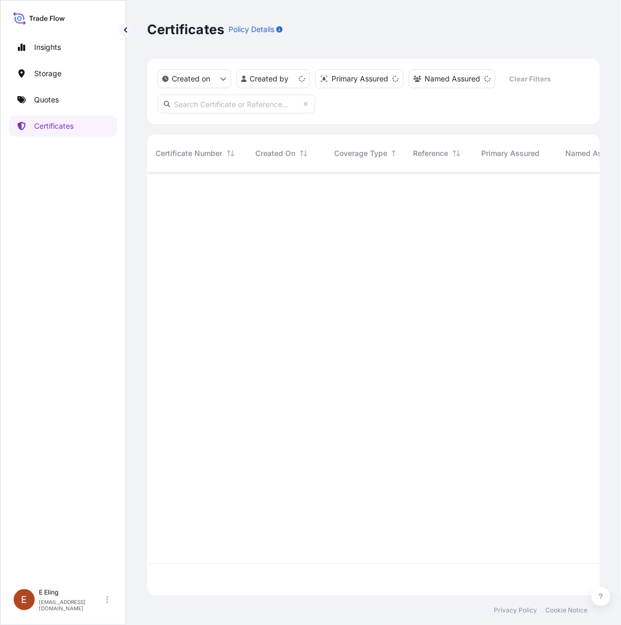
scroll to position [419, 443]
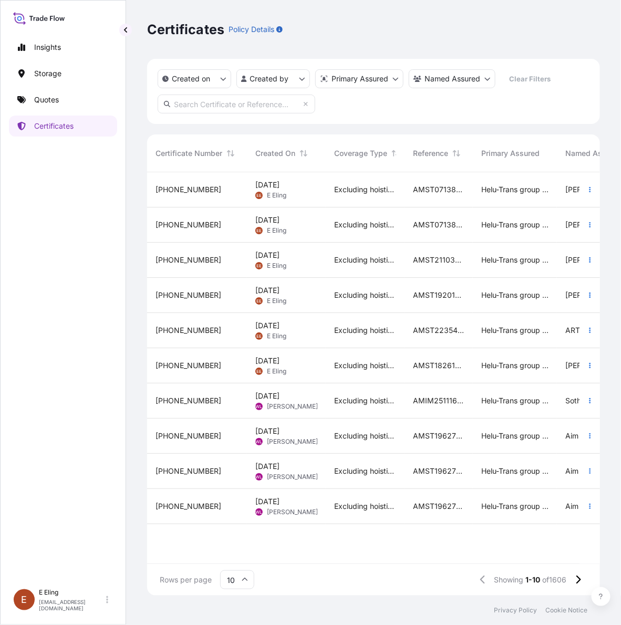
click at [432, 235] on div "AMST071389INHT" at bounding box center [439, 225] width 68 height 35
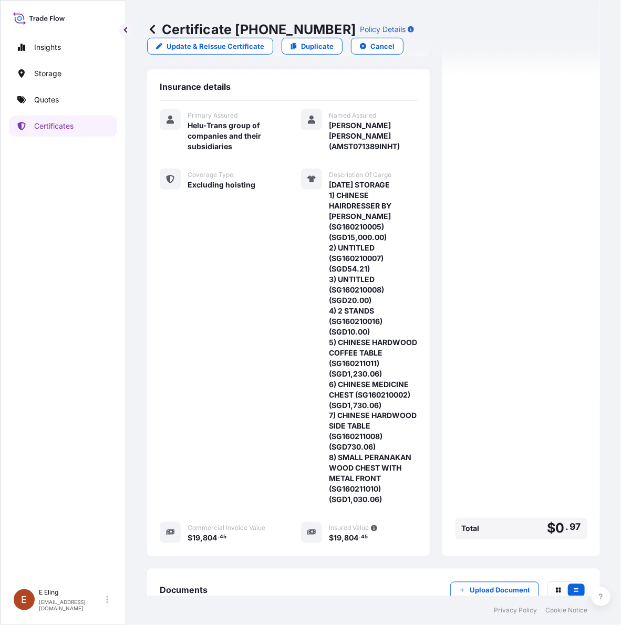
scroll to position [306, 0]
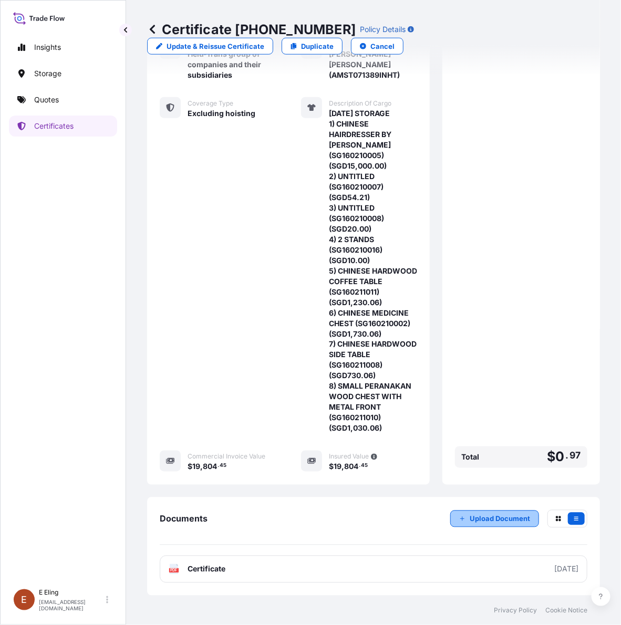
click at [492, 513] on button "Upload Document" at bounding box center [494, 519] width 89 height 17
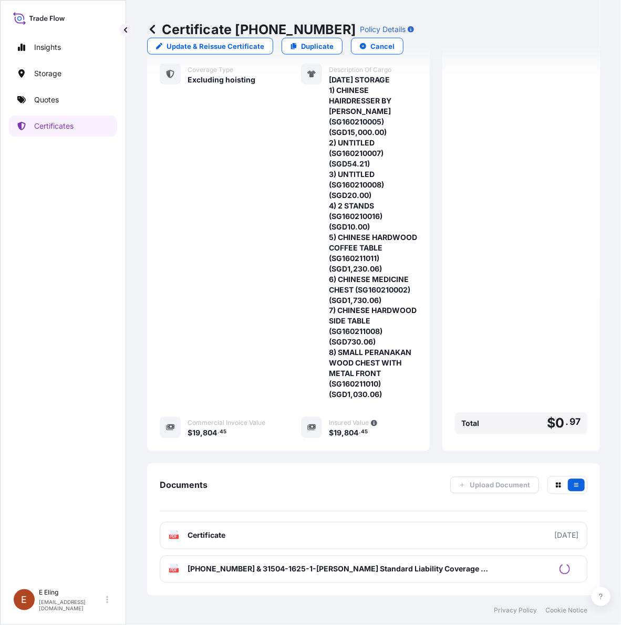
scroll to position [340, 0]
click at [66, 127] on p "Certificates" at bounding box center [53, 126] width 39 height 11
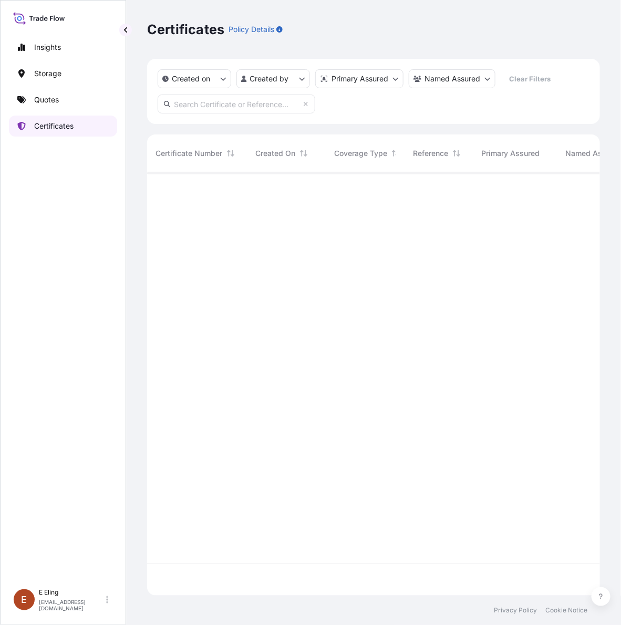
scroll to position [419, 443]
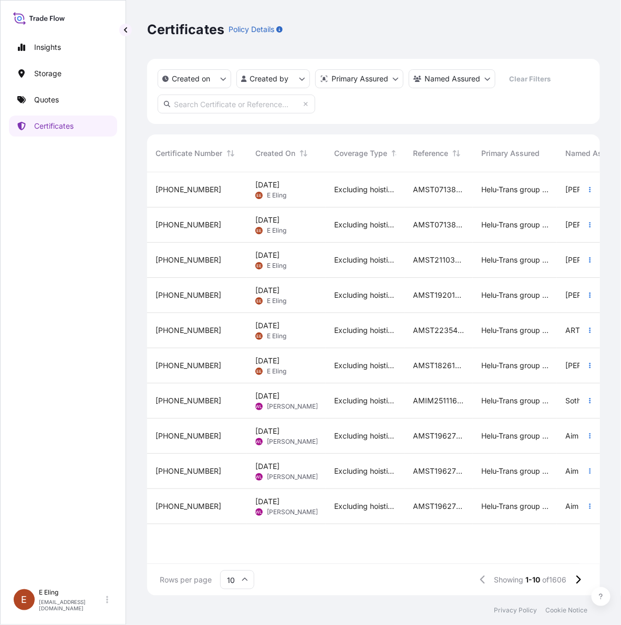
click at [387, 221] on span "Excluding hoisting" at bounding box center [365, 225] width 62 height 11
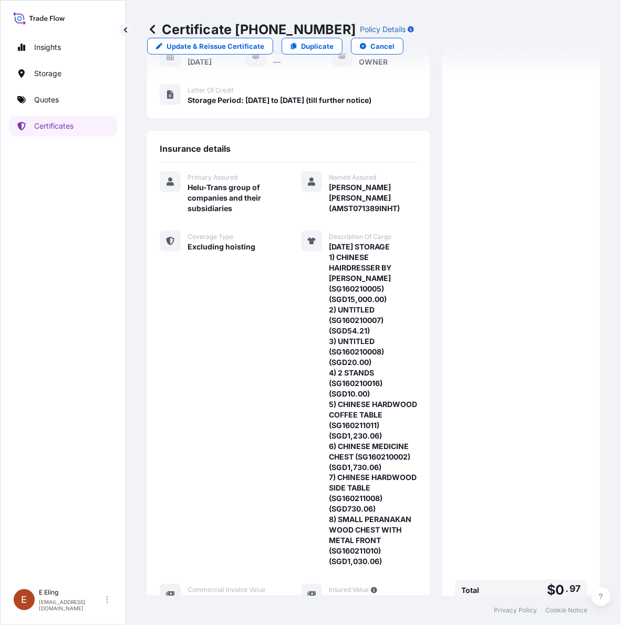
scroll to position [340, 0]
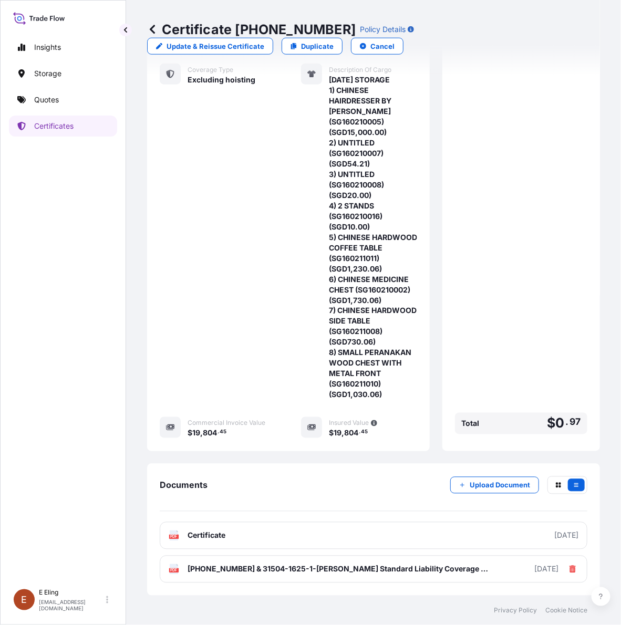
click at [146, 27] on div "Certificate [PHONE_NUMBER] Policy Details Update & Reissue Certificate Duplicat…" at bounding box center [373, 298] width 495 height 596
click at [152, 28] on icon at bounding box center [152, 29] width 5 height 9
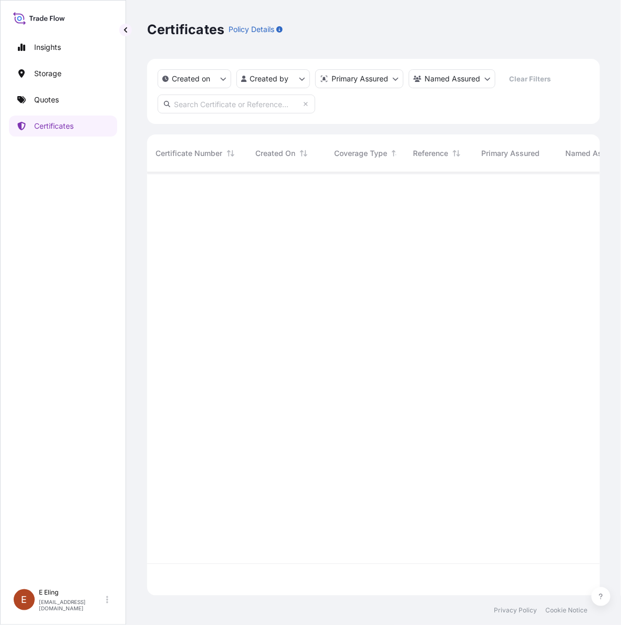
scroll to position [419, 443]
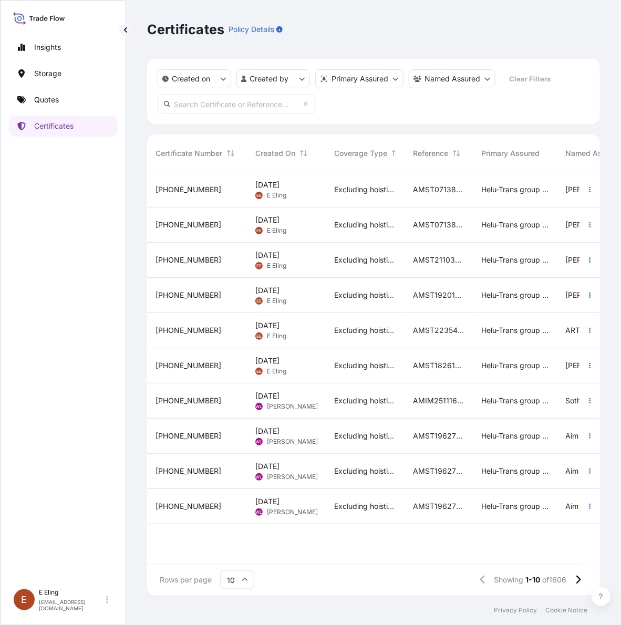
click at [350, 191] on span "Excluding hoisting" at bounding box center [365, 189] width 62 height 11
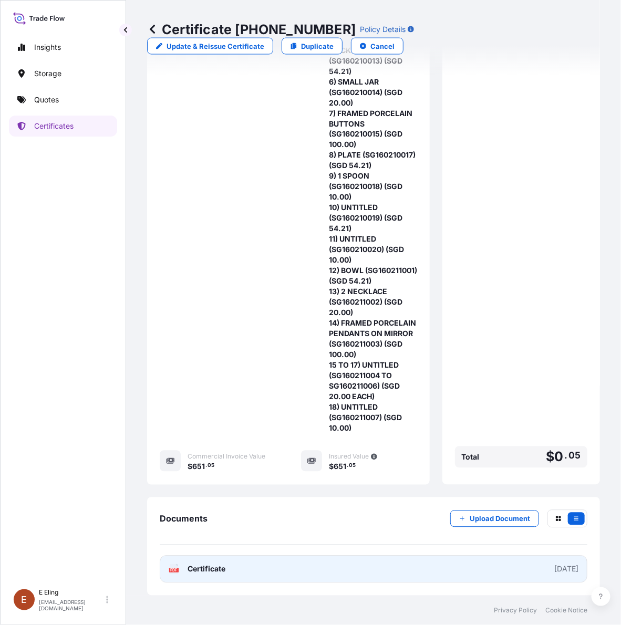
scroll to position [559, 0]
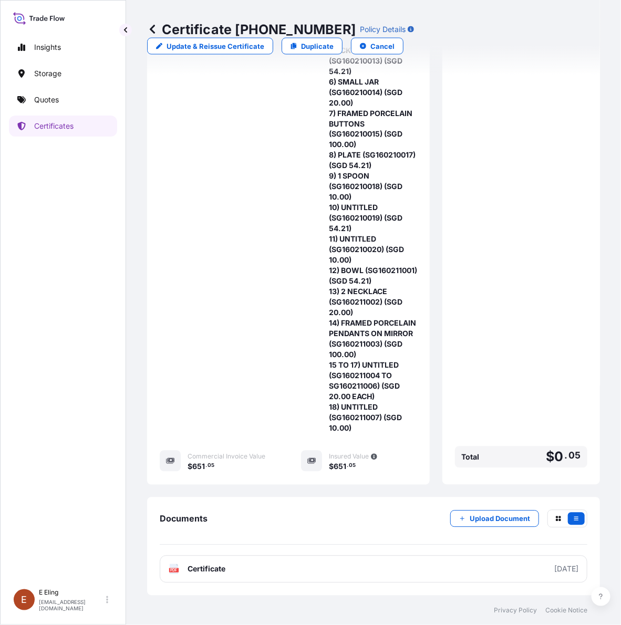
click at [489, 509] on div "Documents Upload Document PDF Certificate [DATE]" at bounding box center [373, 547] width 453 height 98
click at [490, 515] on p "Upload Document" at bounding box center [500, 519] width 60 height 11
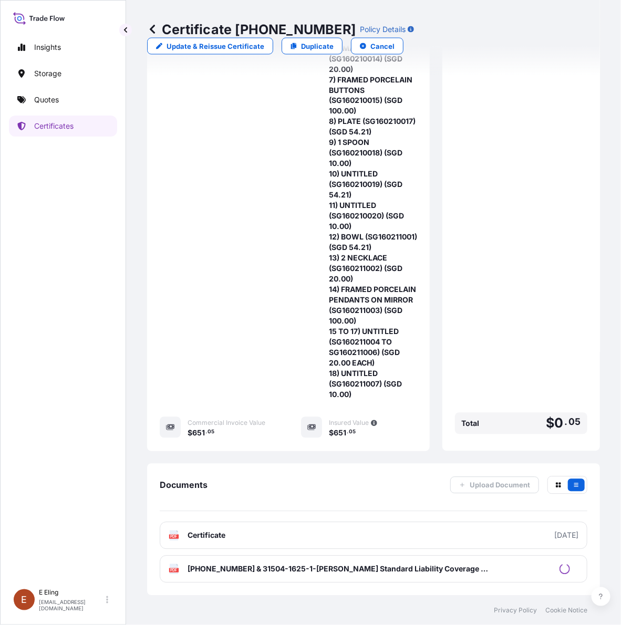
scroll to position [592, 0]
click at [262, 250] on div "Insights Storage Quotes Certificates [PERSON_NAME] [EMAIL_ADDRESS][DOMAIN_NAME]…" at bounding box center [310, 312] width 621 height 625
click at [213, 268] on div "Coverage Type Excluding hoisting" at bounding box center [218, 126] width 116 height 547
click at [51, 129] on p "Certificates" at bounding box center [53, 126] width 39 height 11
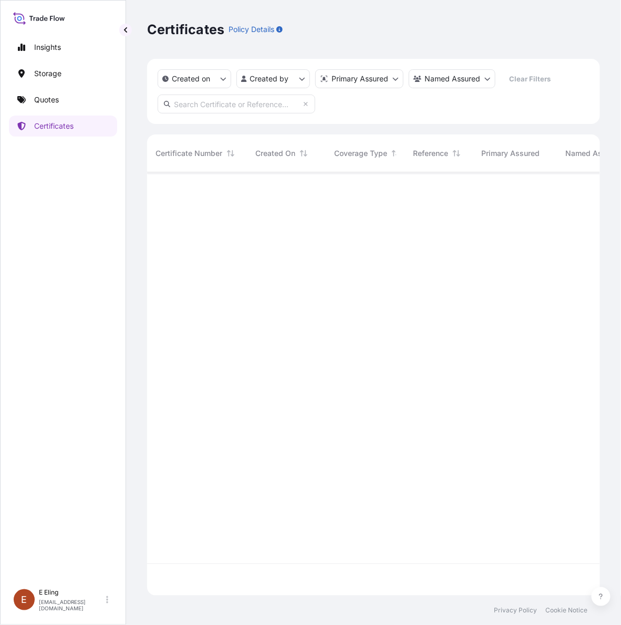
scroll to position [419, 443]
click at [376, 343] on div at bounding box center [596, 367] width 899 height 391
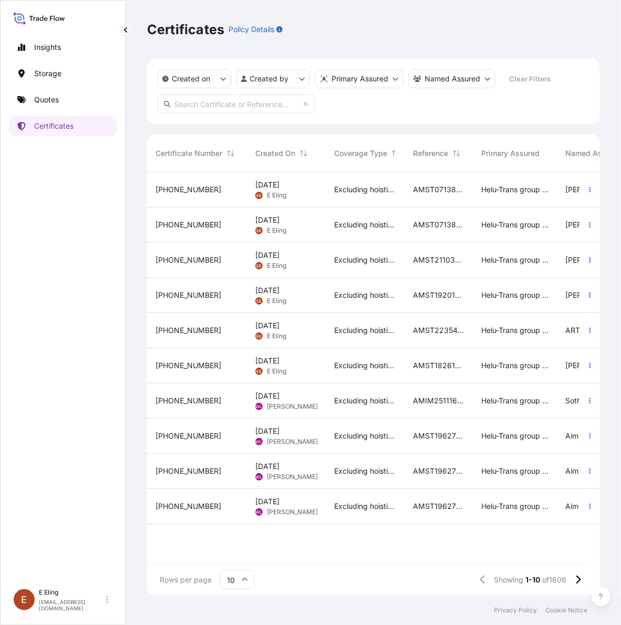
click at [135, 221] on div "Certificates Policy Details Created on Created by Primary Assured Named Assured…" at bounding box center [373, 298] width 495 height 596
